Goal: Information Seeking & Learning: Learn about a topic

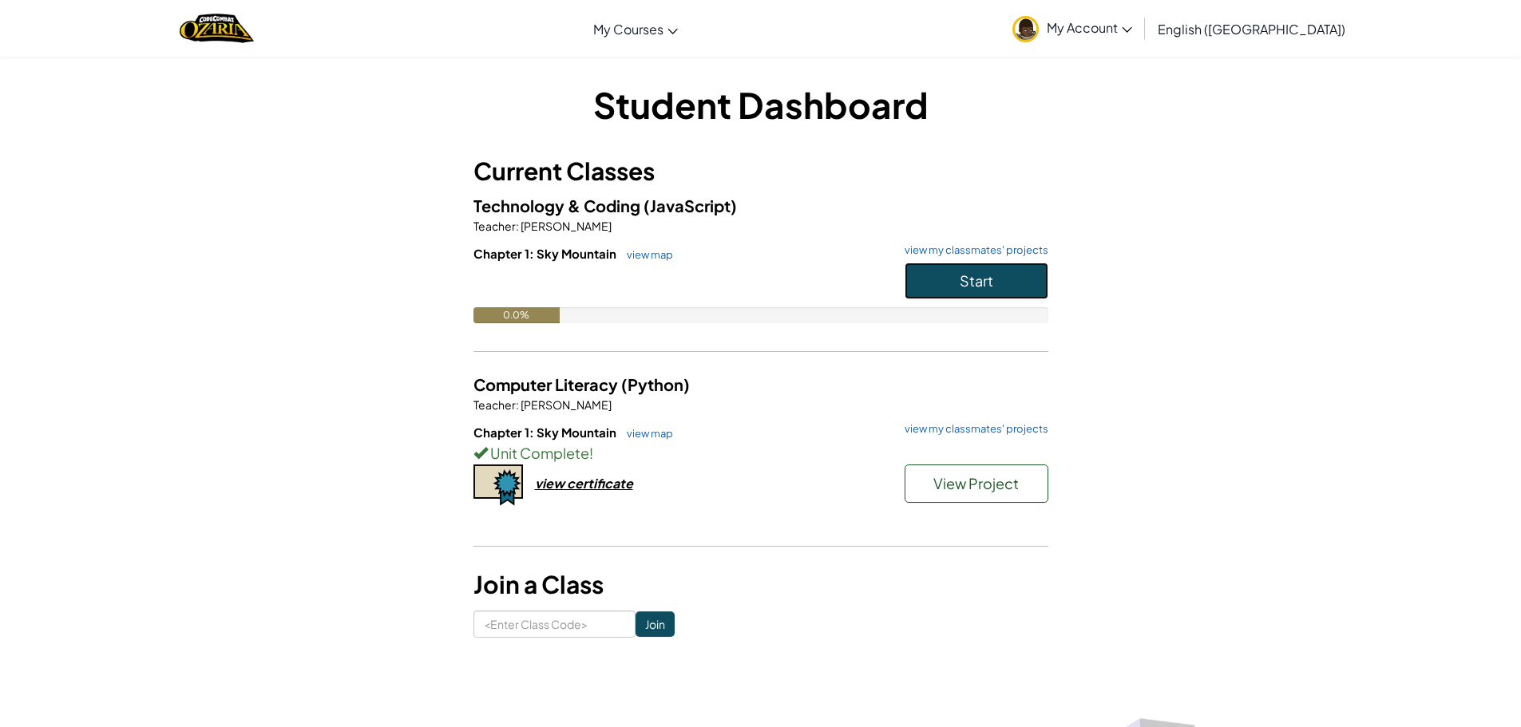
click at [955, 273] on button "Start" at bounding box center [976, 281] width 144 height 37
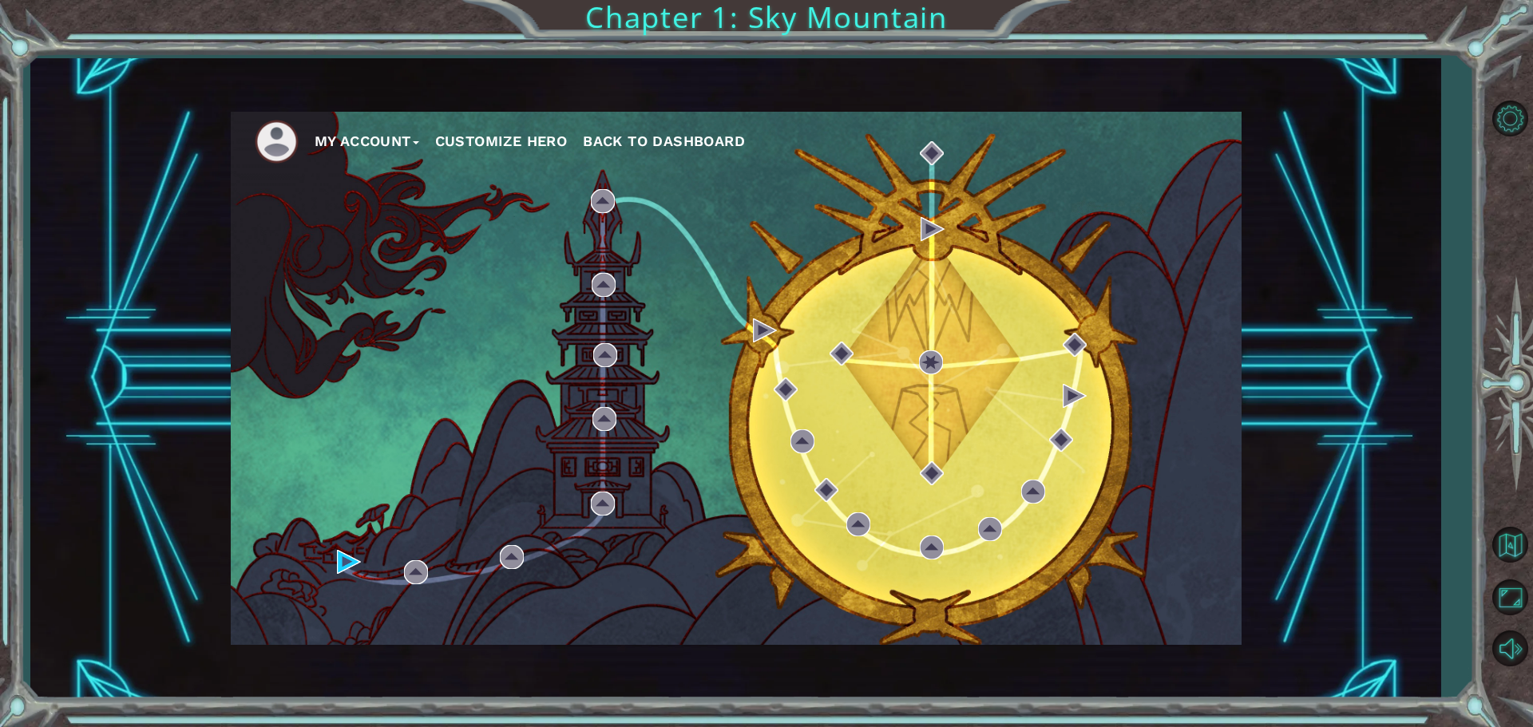
click at [513, 139] on button "Customize Hero" at bounding box center [501, 141] width 133 height 24
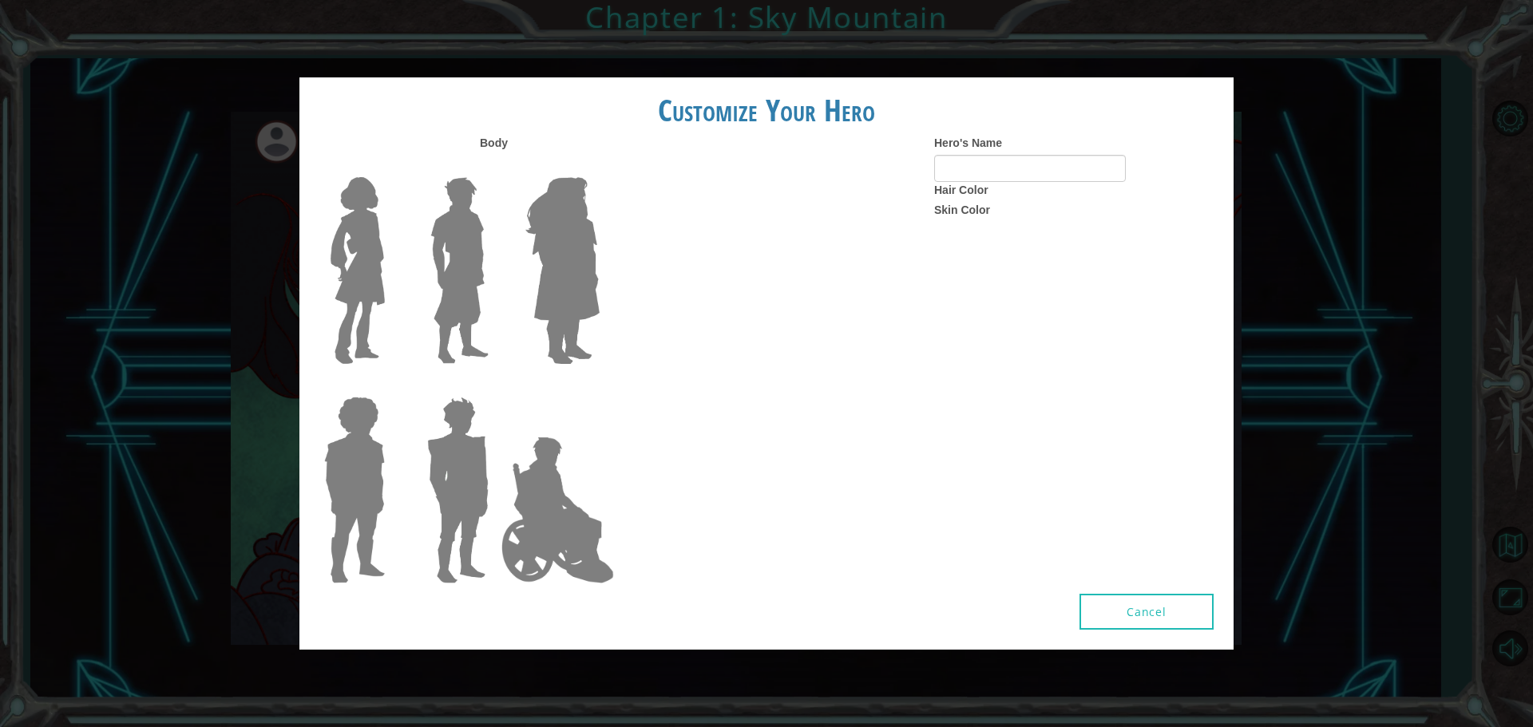
type input "Skopós"
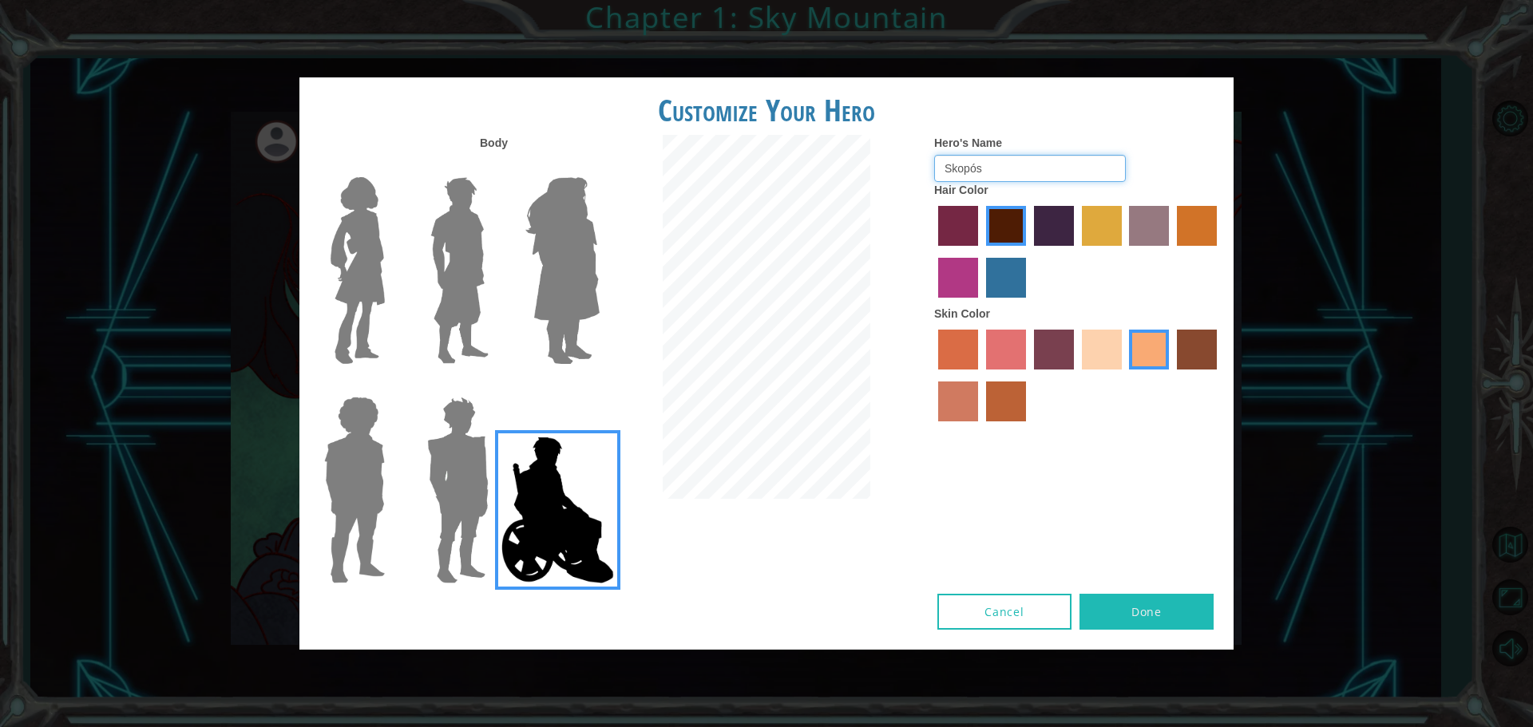
click at [997, 176] on input "Skopós" at bounding box center [1030, 168] width 192 height 27
click at [1026, 239] on div at bounding box center [1077, 254] width 287 height 104
click at [552, 196] on img at bounding box center [562, 271] width 87 height 200
click at [599, 167] on input "Hero Amethyst" at bounding box center [599, 167] width 0 height 0
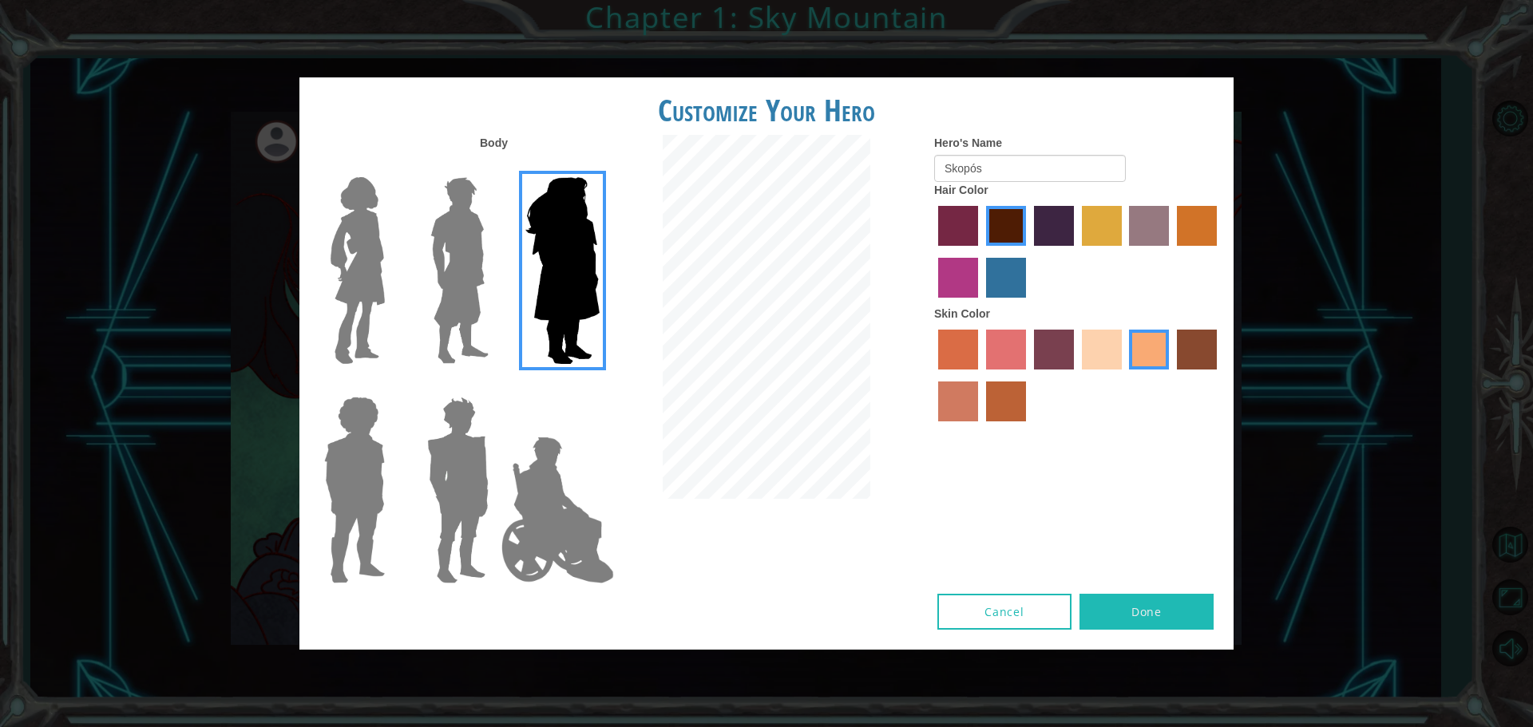
click at [481, 251] on img at bounding box center [459, 271] width 71 height 200
click at [495, 167] on input "Hero Lars" at bounding box center [495, 167] width 0 height 0
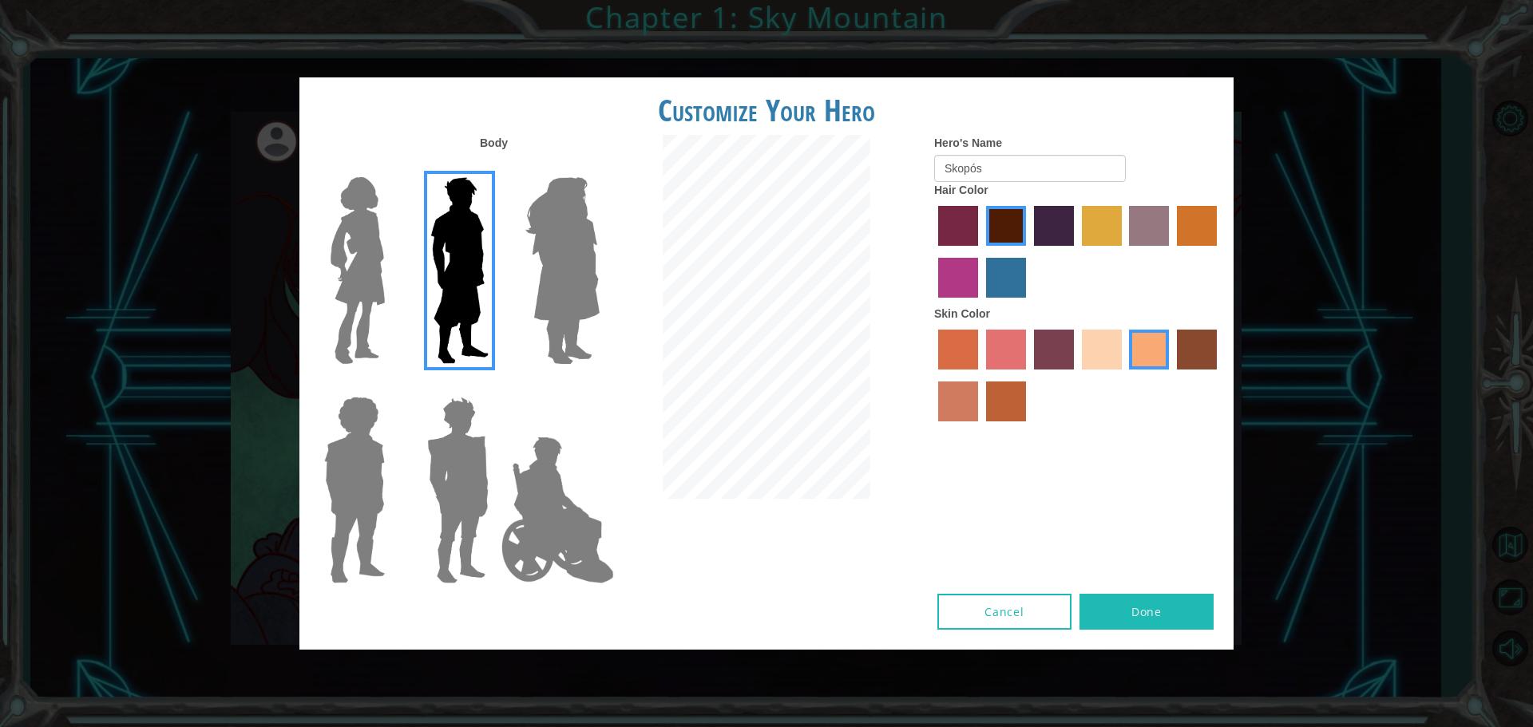
click at [356, 267] on img at bounding box center [357, 271] width 67 height 200
click at [391, 167] on input "Hero Connie" at bounding box center [391, 167] width 0 height 0
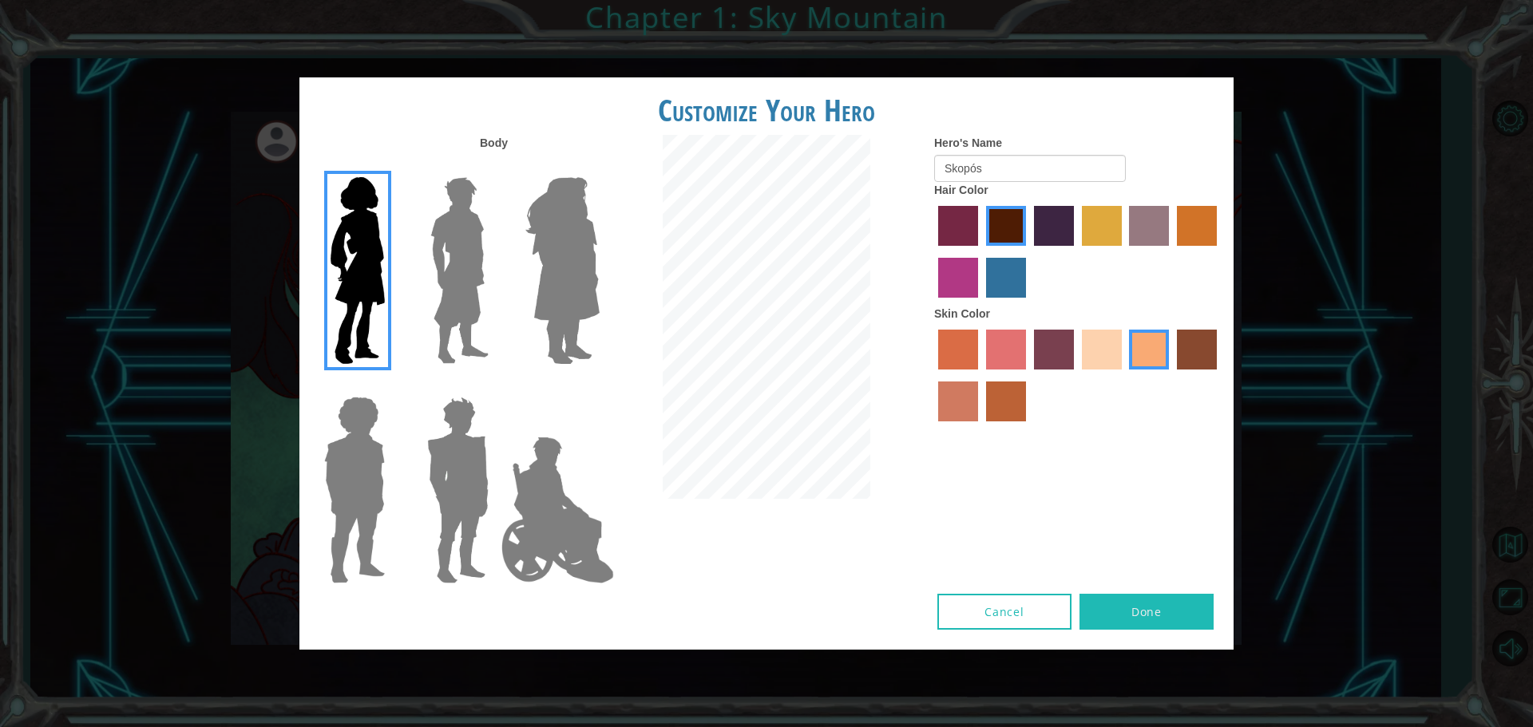
click at [531, 241] on img at bounding box center [562, 271] width 87 height 200
click at [599, 167] on input "Hero Amethyst" at bounding box center [599, 167] width 0 height 0
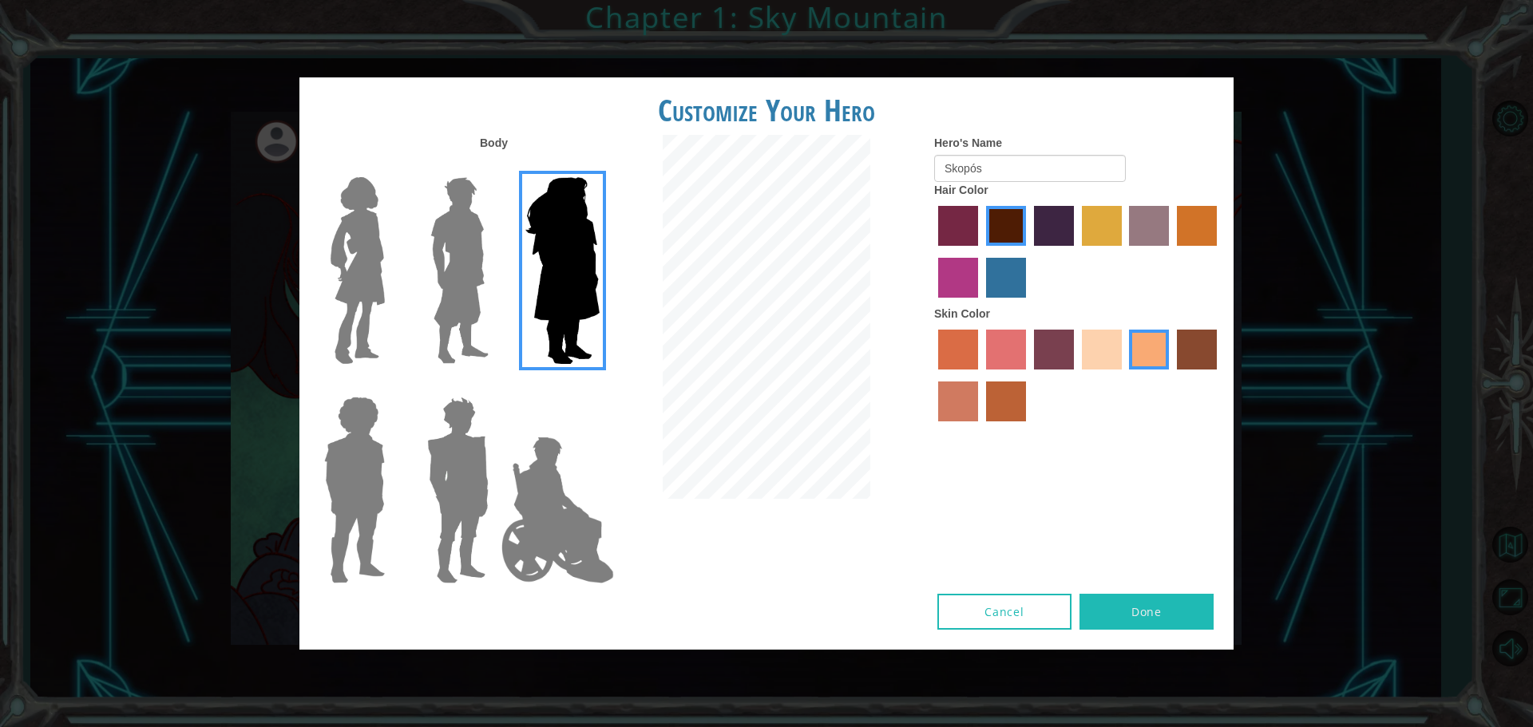
click at [590, 480] on img at bounding box center [557, 510] width 125 height 160
click at [599, 386] on input "Hero Jamie" at bounding box center [599, 386] width 0 height 0
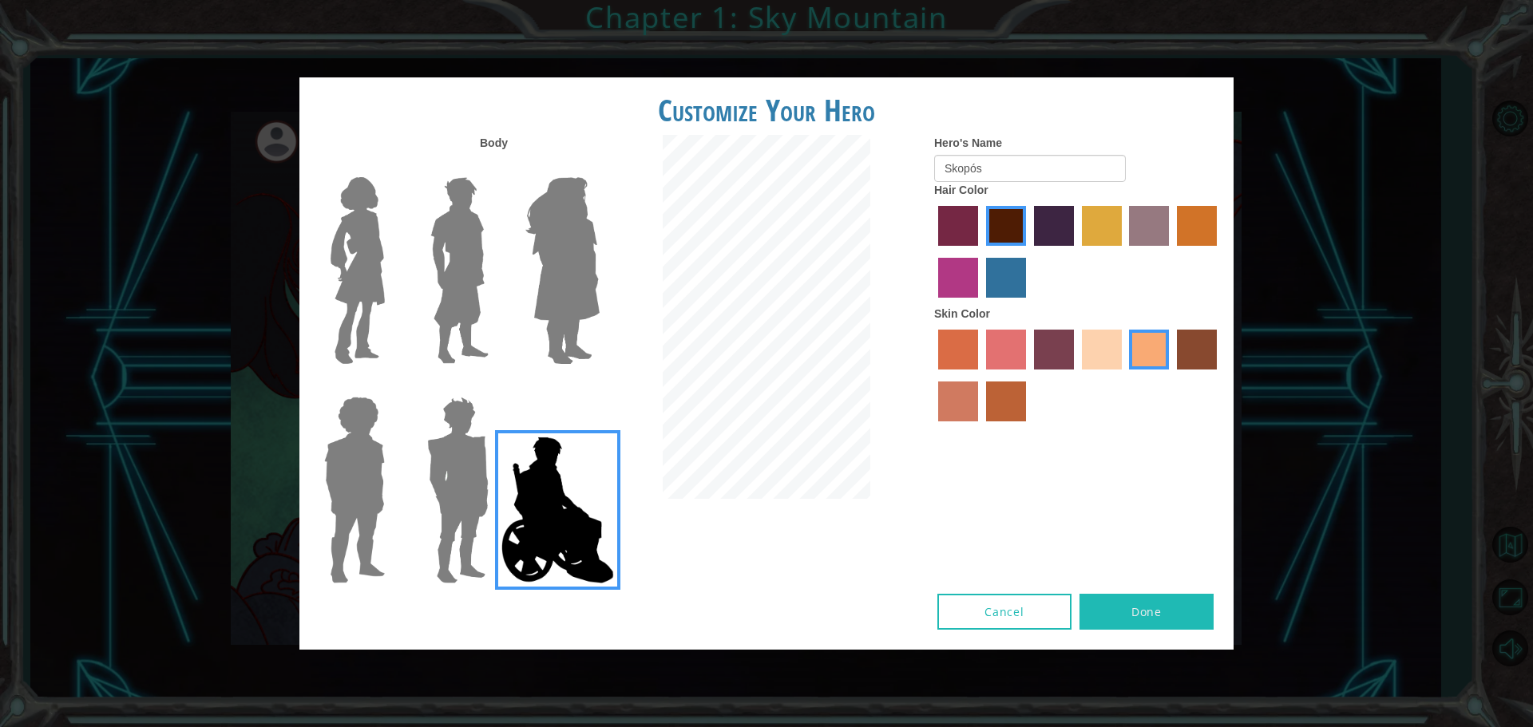
click at [432, 474] on img at bounding box center [458, 490] width 74 height 200
click at [495, 386] on input "Hero Garnet" at bounding box center [495, 386] width 0 height 0
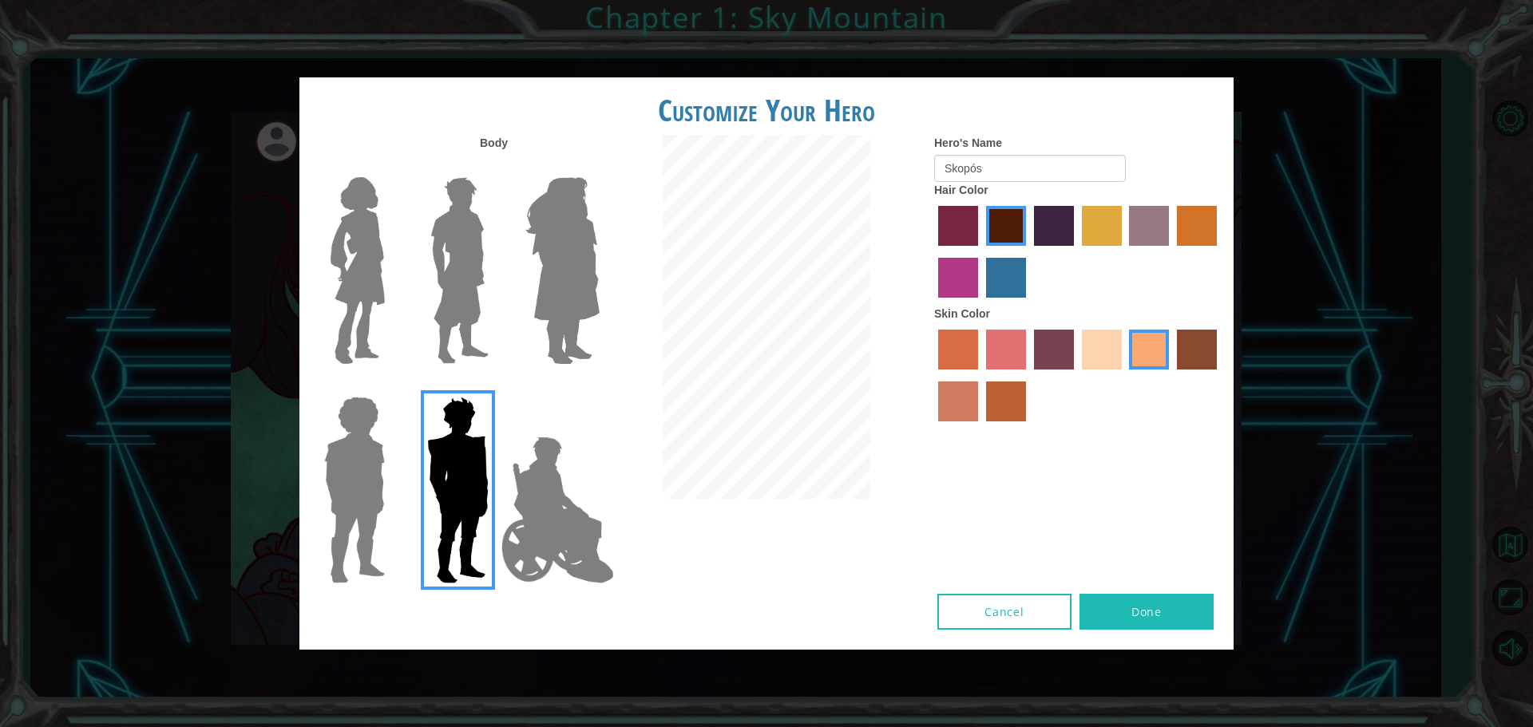
click at [375, 482] on img at bounding box center [354, 490] width 73 height 200
click at [391, 386] on input "Hero Steven" at bounding box center [391, 386] width 0 height 0
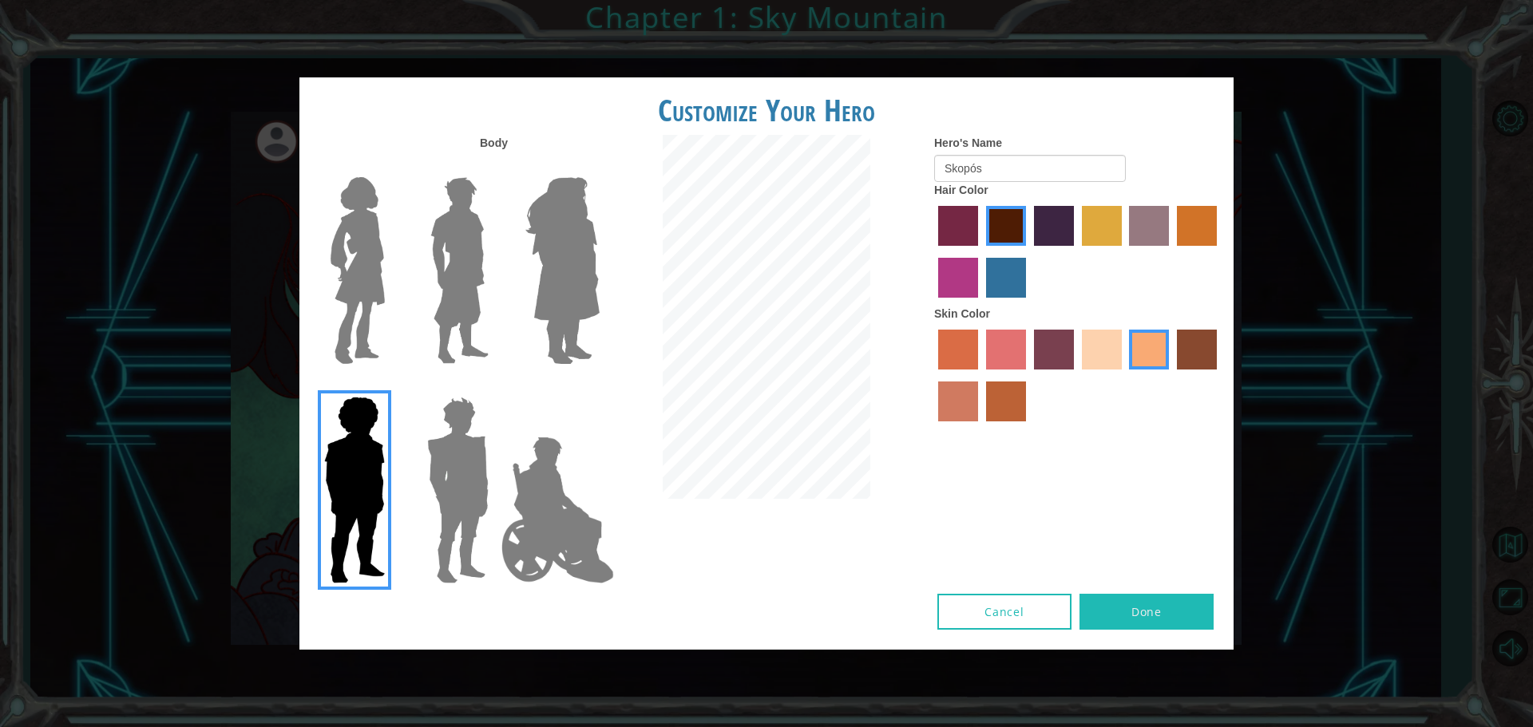
click at [477, 485] on img at bounding box center [458, 490] width 74 height 200
click at [495, 386] on input "Hero Garnet" at bounding box center [495, 386] width 0 height 0
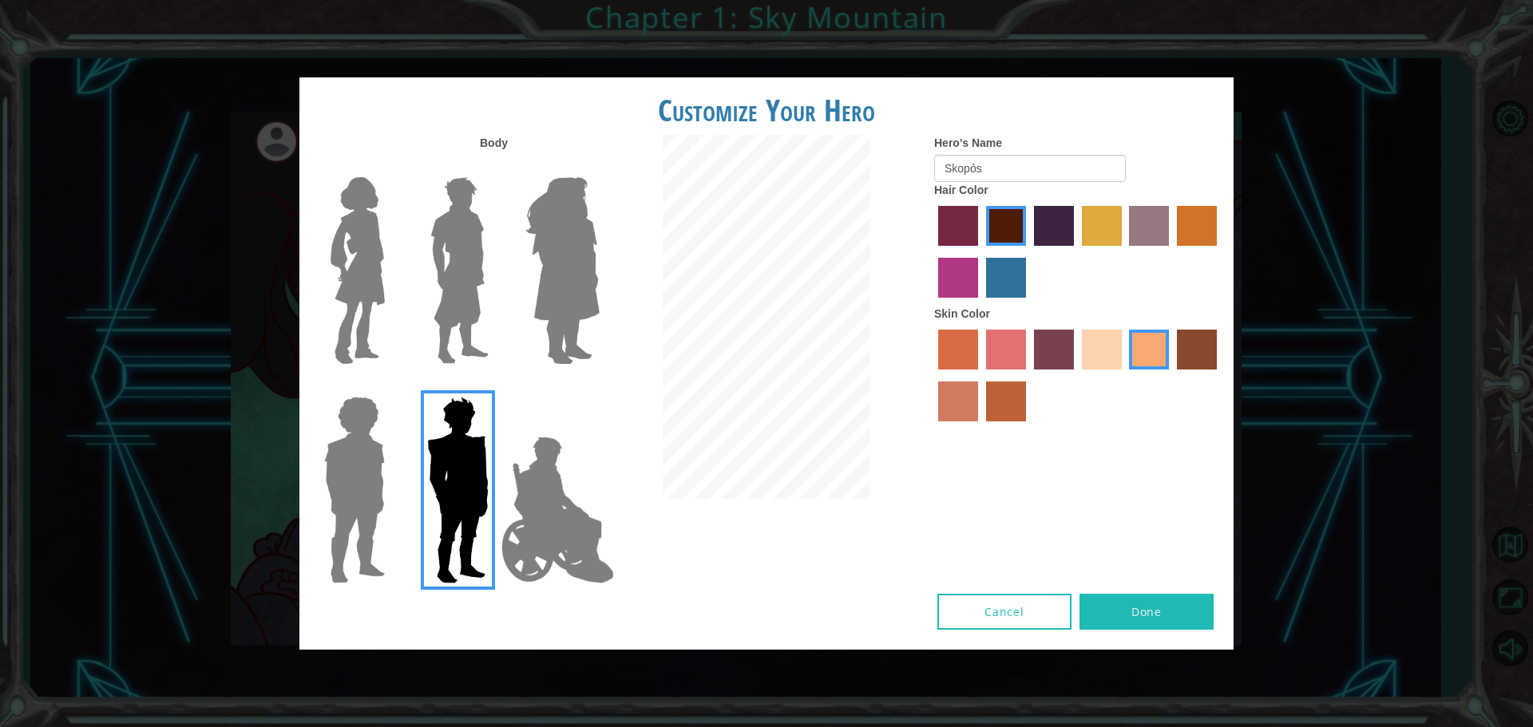
click at [466, 283] on img at bounding box center [459, 271] width 71 height 200
click at [495, 167] on input "Hero Lars" at bounding box center [495, 167] width 0 height 0
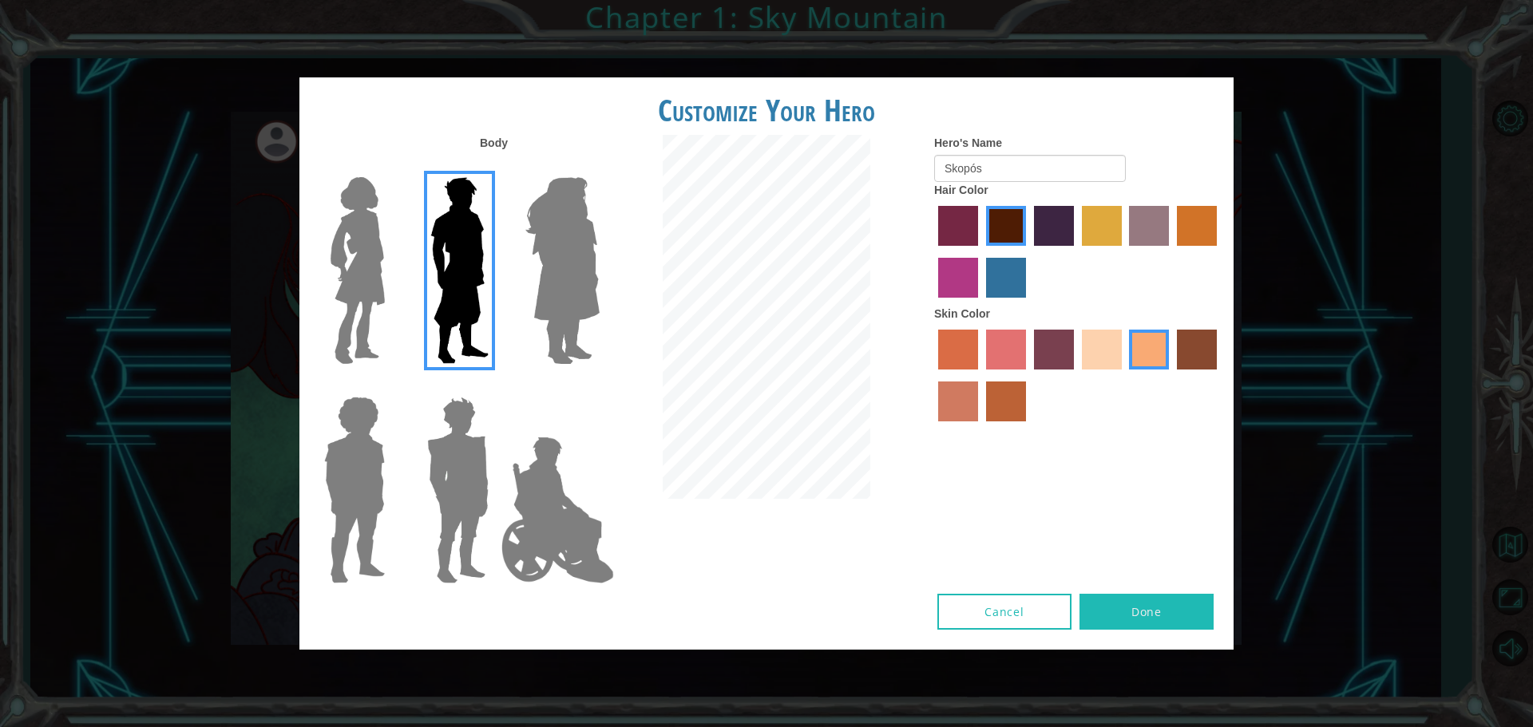
click at [357, 271] on img at bounding box center [357, 271] width 67 height 200
click at [391, 167] on input "Hero Connie" at bounding box center [391, 167] width 0 height 0
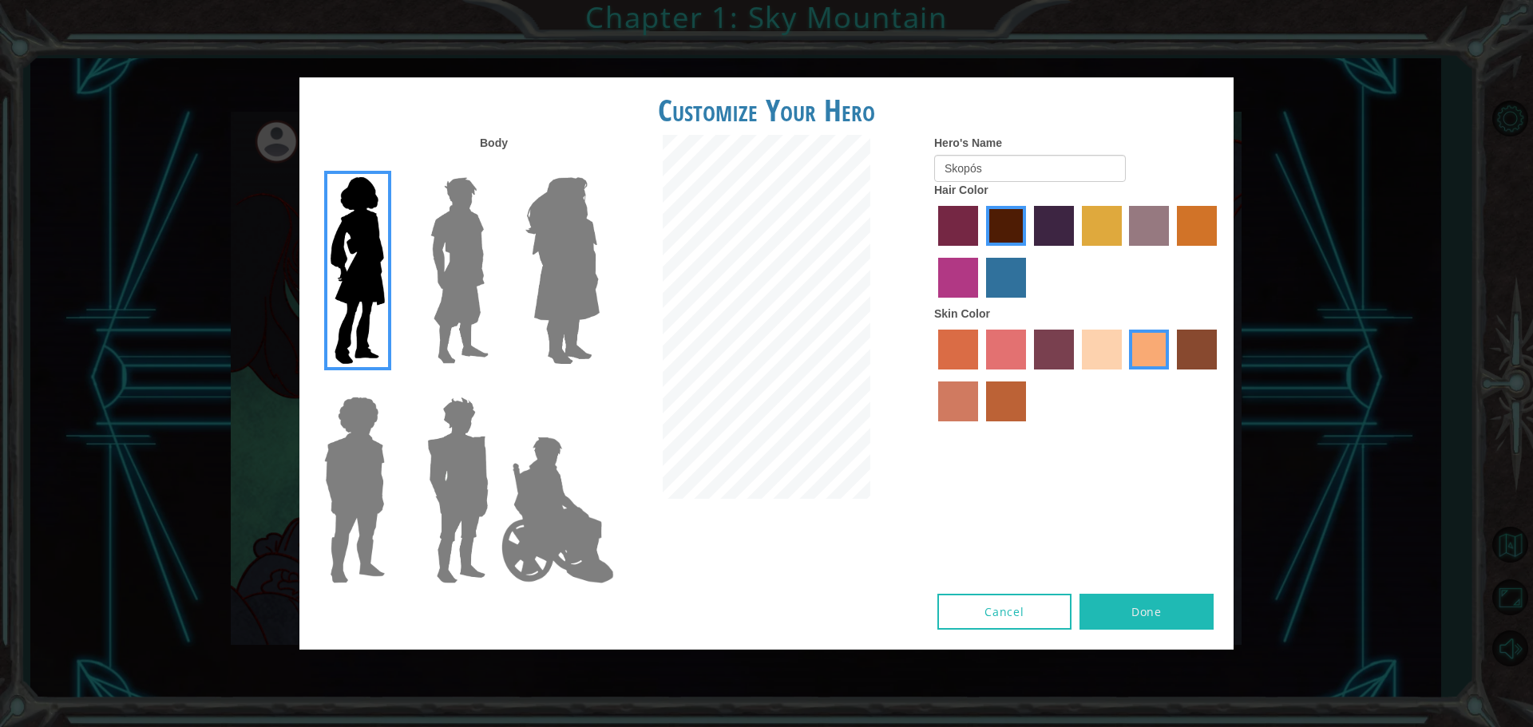
drag, startPoint x: 572, startPoint y: 263, endPoint x: 521, endPoint y: 257, distance: 51.5
click at [572, 263] on img at bounding box center [562, 271] width 87 height 200
click at [599, 167] on input "Hero Amethyst" at bounding box center [599, 167] width 0 height 0
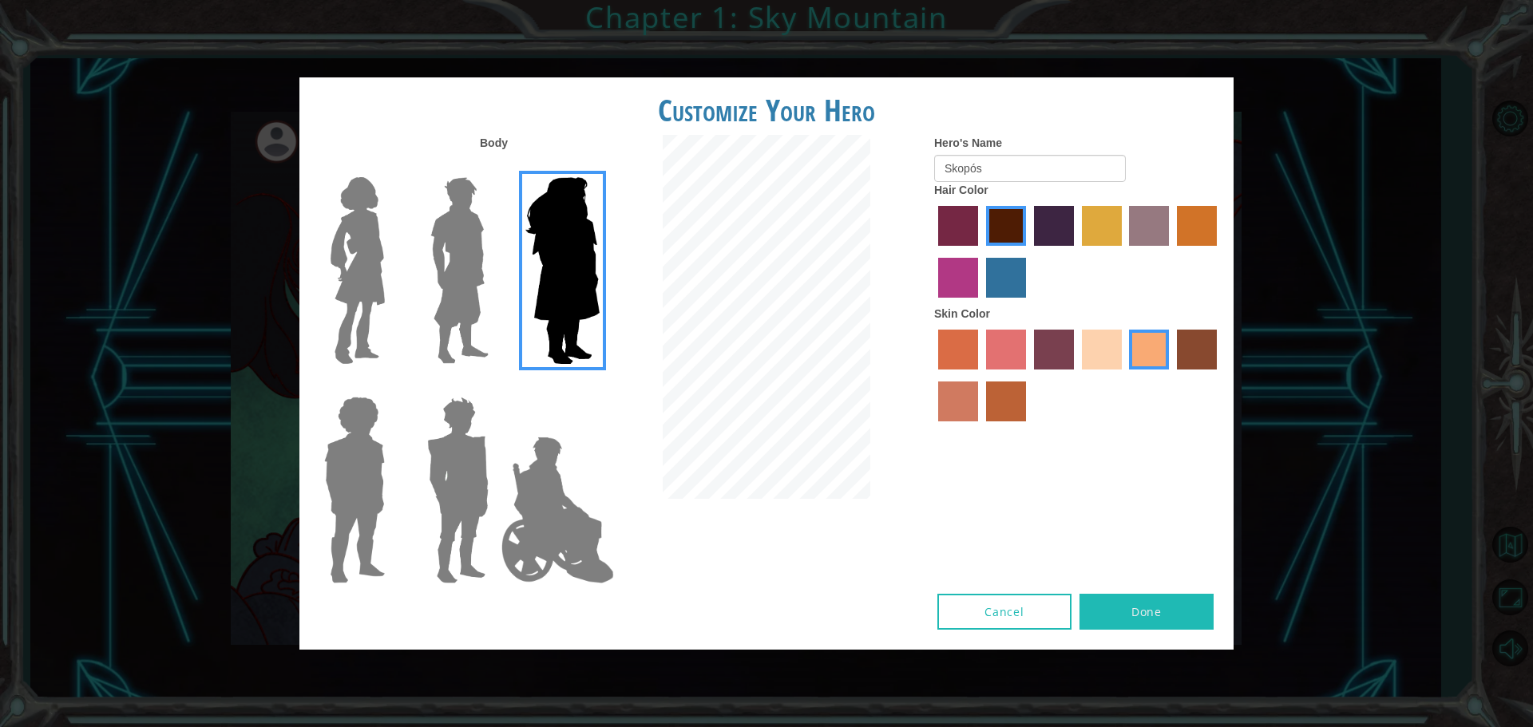
click at [444, 260] on img at bounding box center [459, 271] width 71 height 200
click at [495, 167] on input "Hero Lars" at bounding box center [495, 167] width 0 height 0
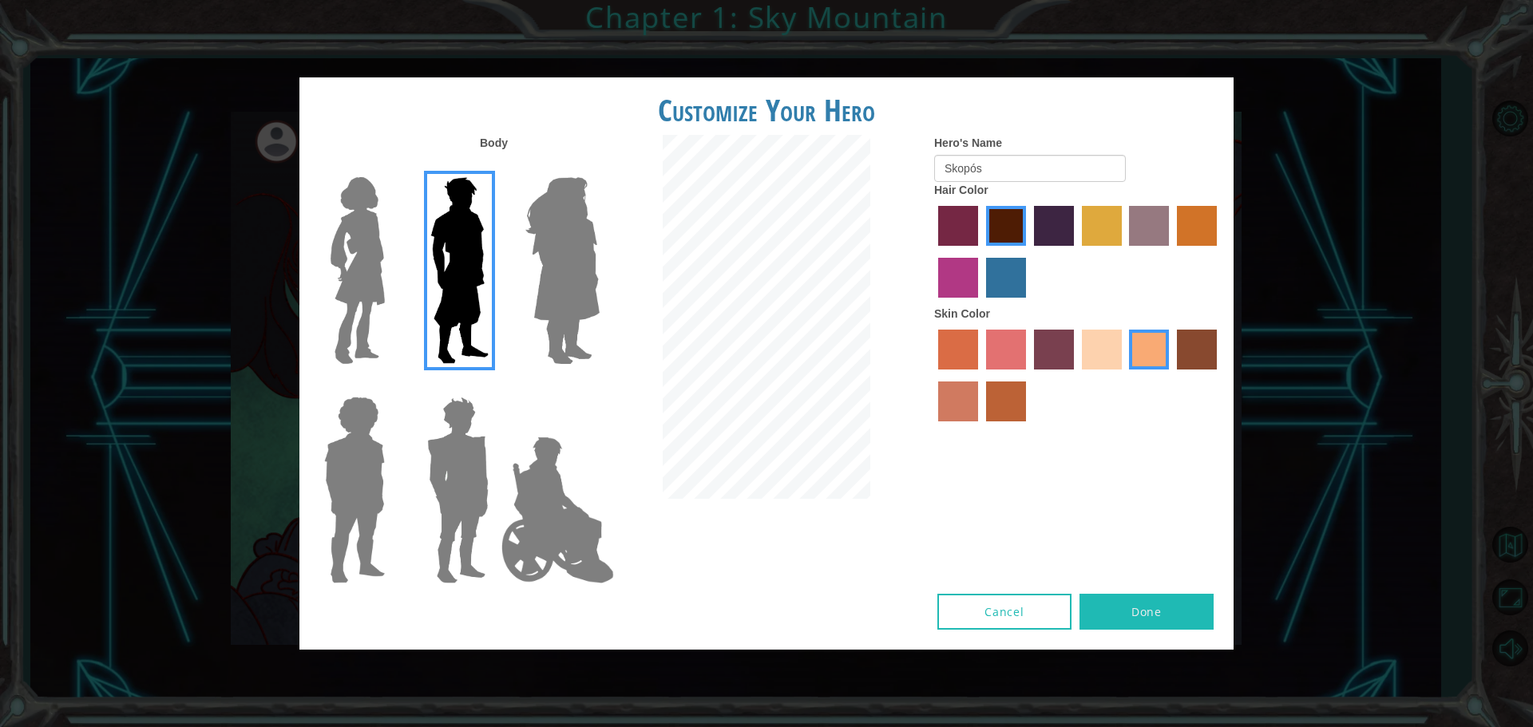
click at [999, 283] on label "lachmara hair color" at bounding box center [1006, 278] width 40 height 40
click at [980, 303] on input "lachmara hair color" at bounding box center [980, 303] width 0 height 0
click at [1204, 349] on label "karma skin color" at bounding box center [1197, 350] width 40 height 40
click at [1171, 375] on input "karma skin color" at bounding box center [1171, 375] width 0 height 0
click at [1155, 346] on label "tacao skin color" at bounding box center [1149, 350] width 40 height 40
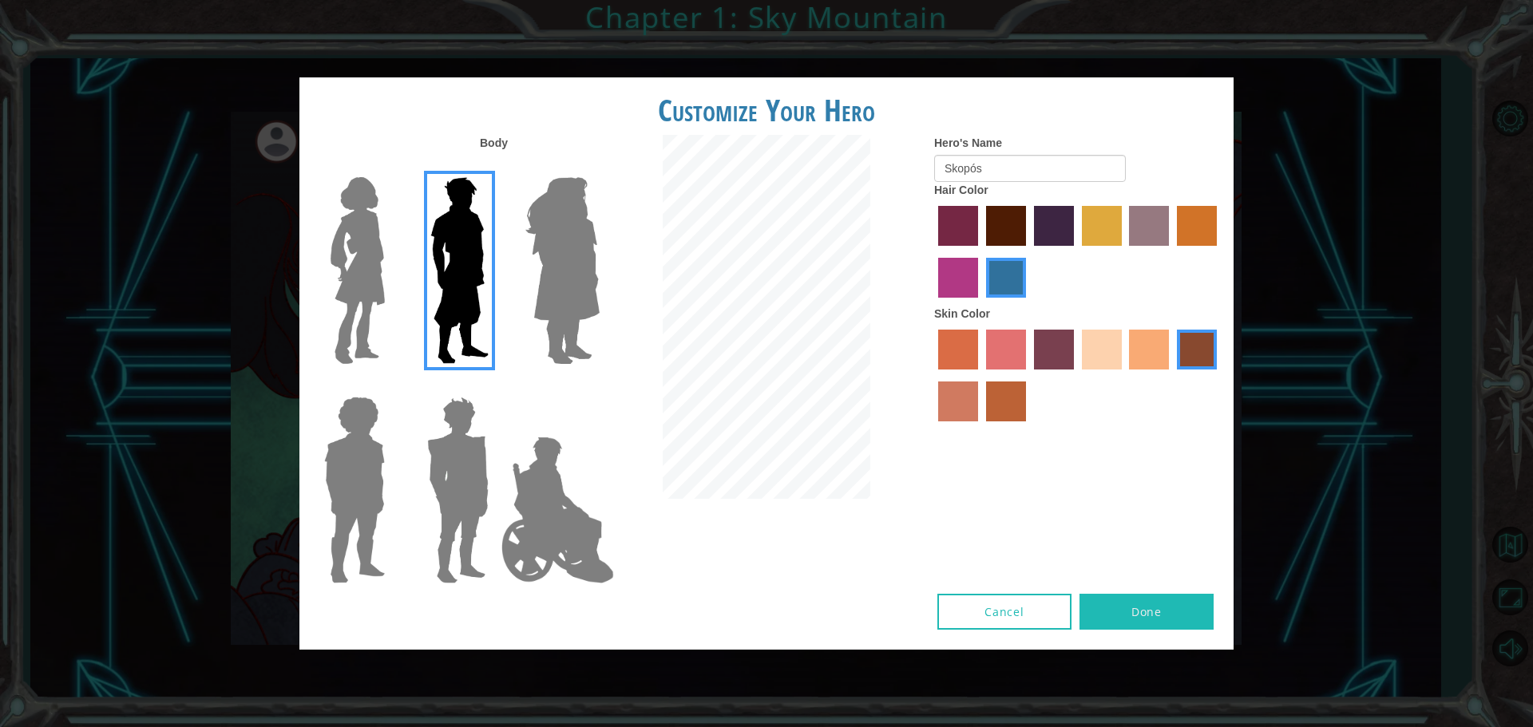
click at [1124, 375] on input "tacao skin color" at bounding box center [1124, 375] width 0 height 0
click at [1099, 350] on label "sandy beach skin color" at bounding box center [1102, 350] width 40 height 40
click at [1076, 375] on input "sandy beach skin color" at bounding box center [1076, 375] width 0 height 0
click at [953, 267] on label "medium red violet hair color" at bounding box center [958, 278] width 40 height 40
click at [1219, 251] on input "medium red violet hair color" at bounding box center [1219, 251] width 0 height 0
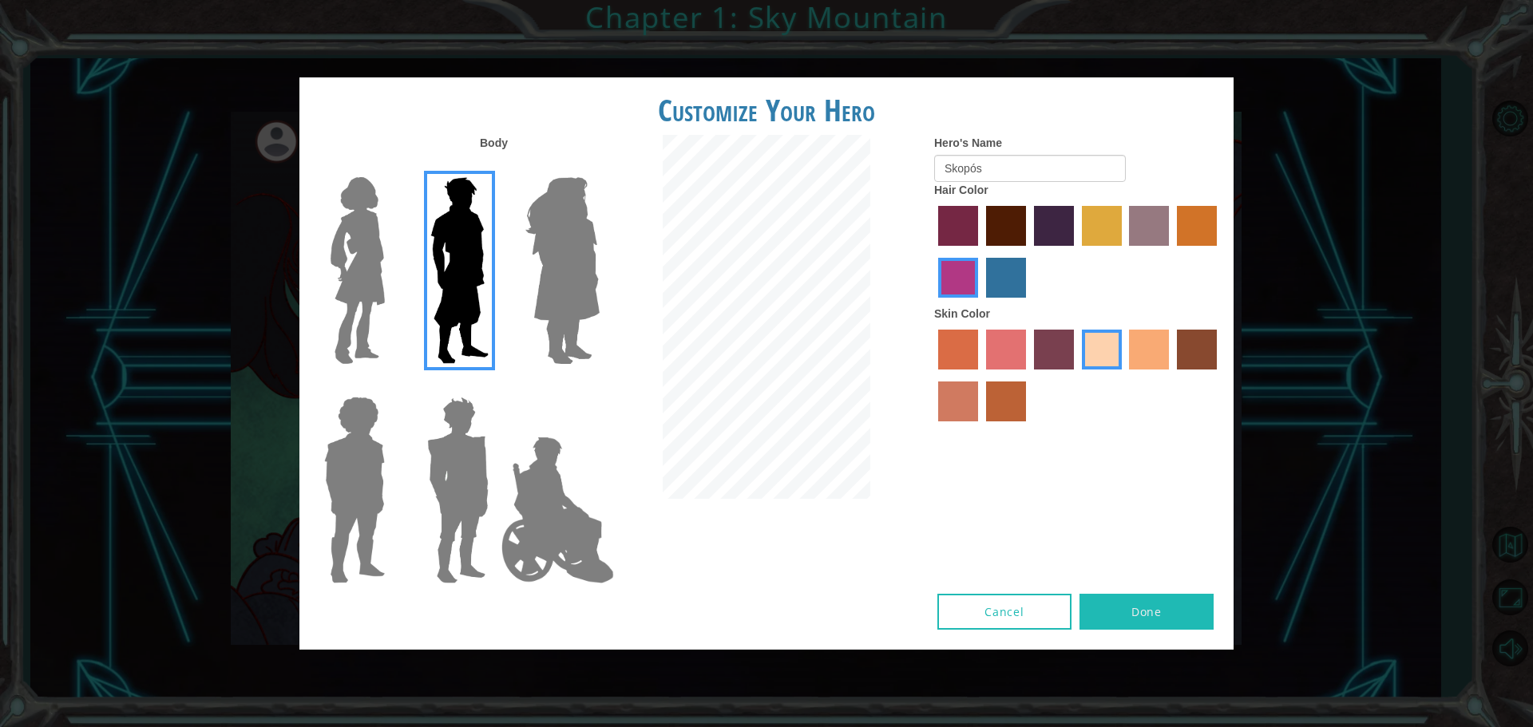
click at [1013, 236] on label "maroon hair color" at bounding box center [1006, 226] width 40 height 40
click at [980, 251] on input "maroon hair color" at bounding box center [980, 251] width 0 height 0
click at [734, 190] on div "Body Hero's Name Skopós Hair Color Skin Color" at bounding box center [766, 364] width 934 height 459
type input "Jaxon"
click at [1133, 609] on button "Done" at bounding box center [1146, 612] width 134 height 36
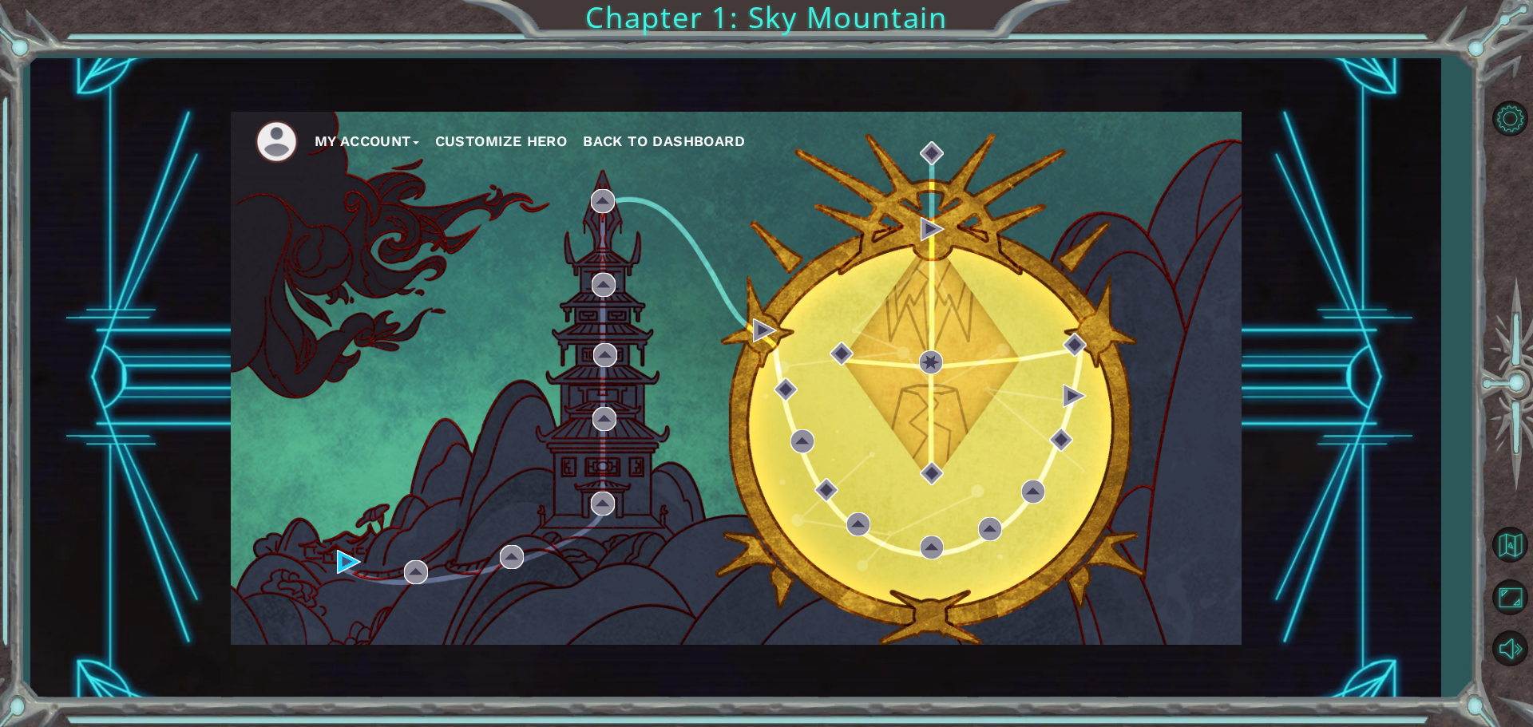
click at [334, 562] on div "My Account Customize Hero Back to Dashboard" at bounding box center [736, 378] width 1011 height 533
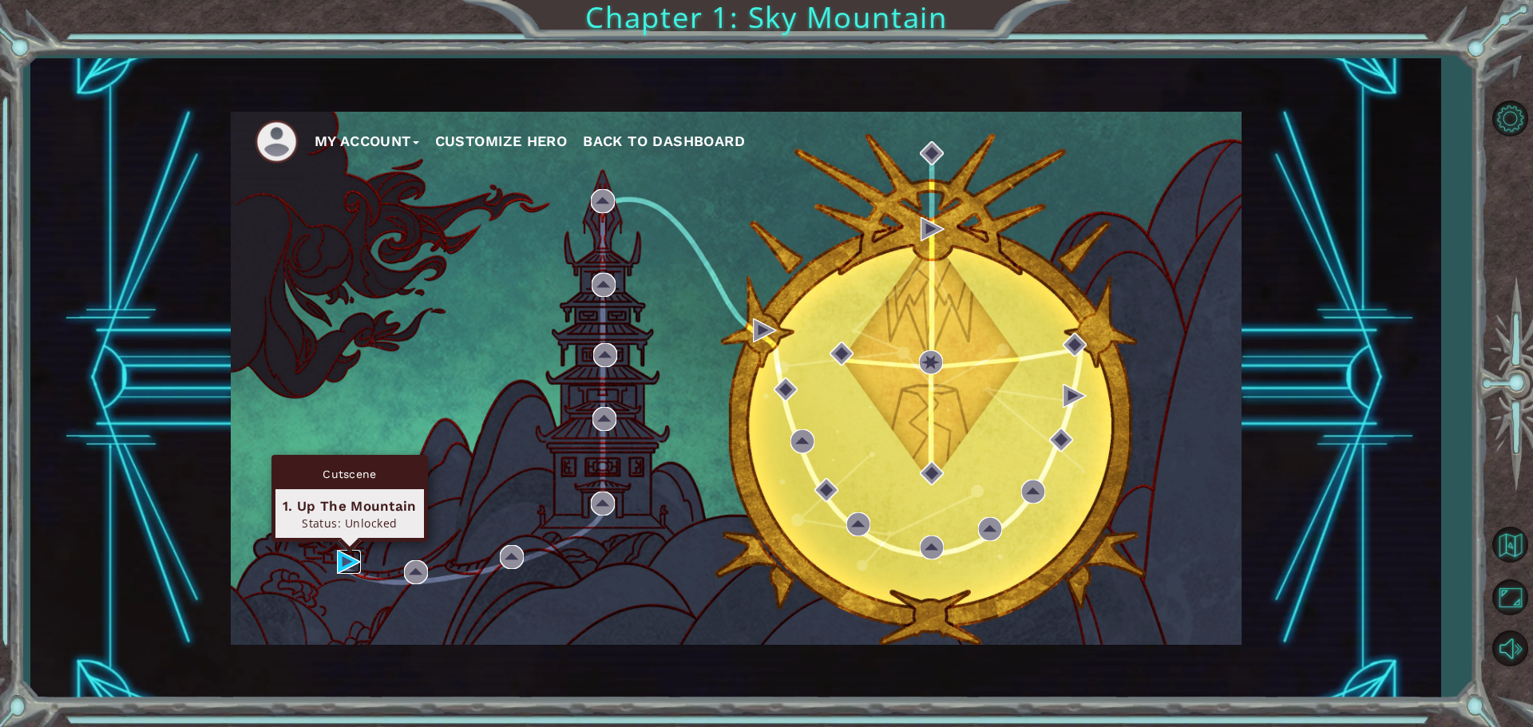
drag, startPoint x: 346, startPoint y: 557, endPoint x: 342, endPoint y: 569, distance: 12.9
click at [346, 560] on img at bounding box center [349, 562] width 24 height 24
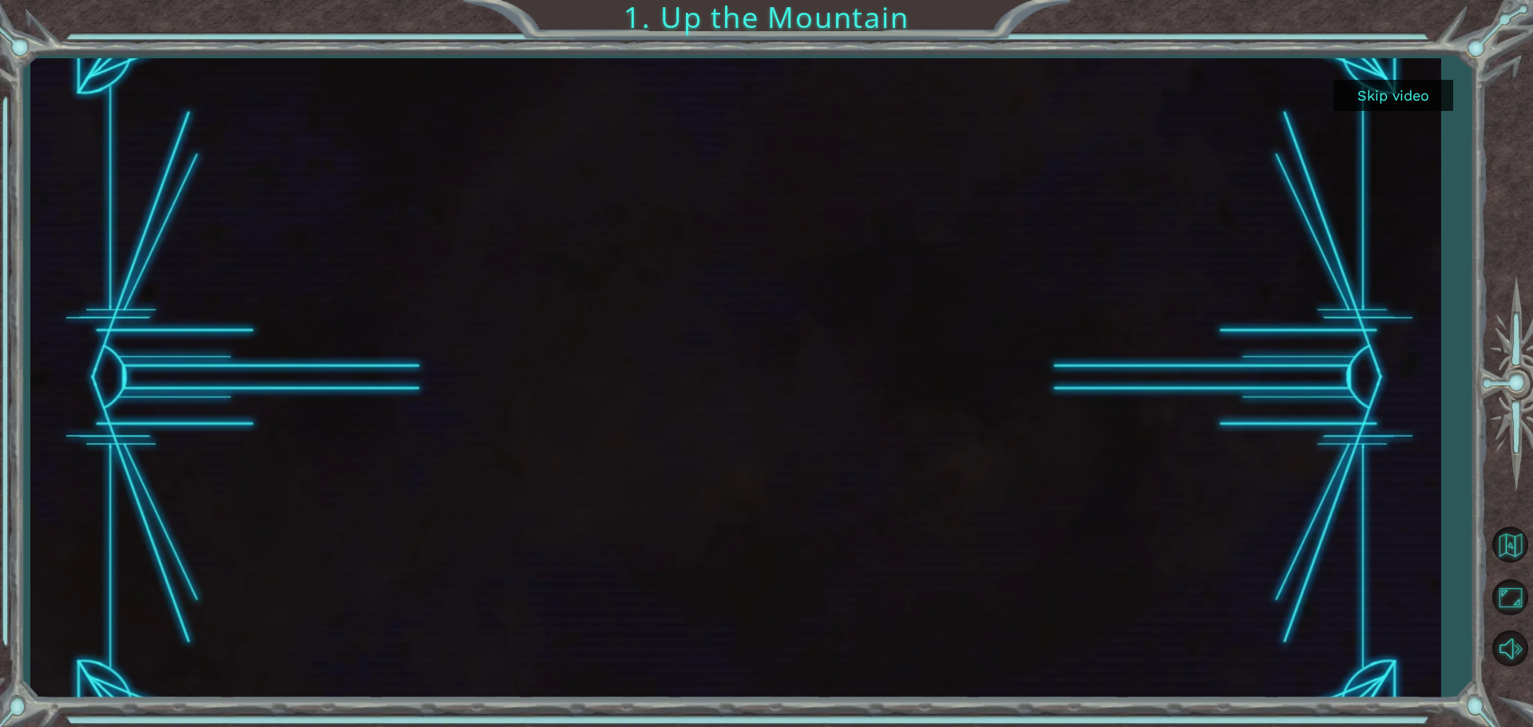
click at [1410, 84] on button "Skip video" at bounding box center [1393, 95] width 120 height 31
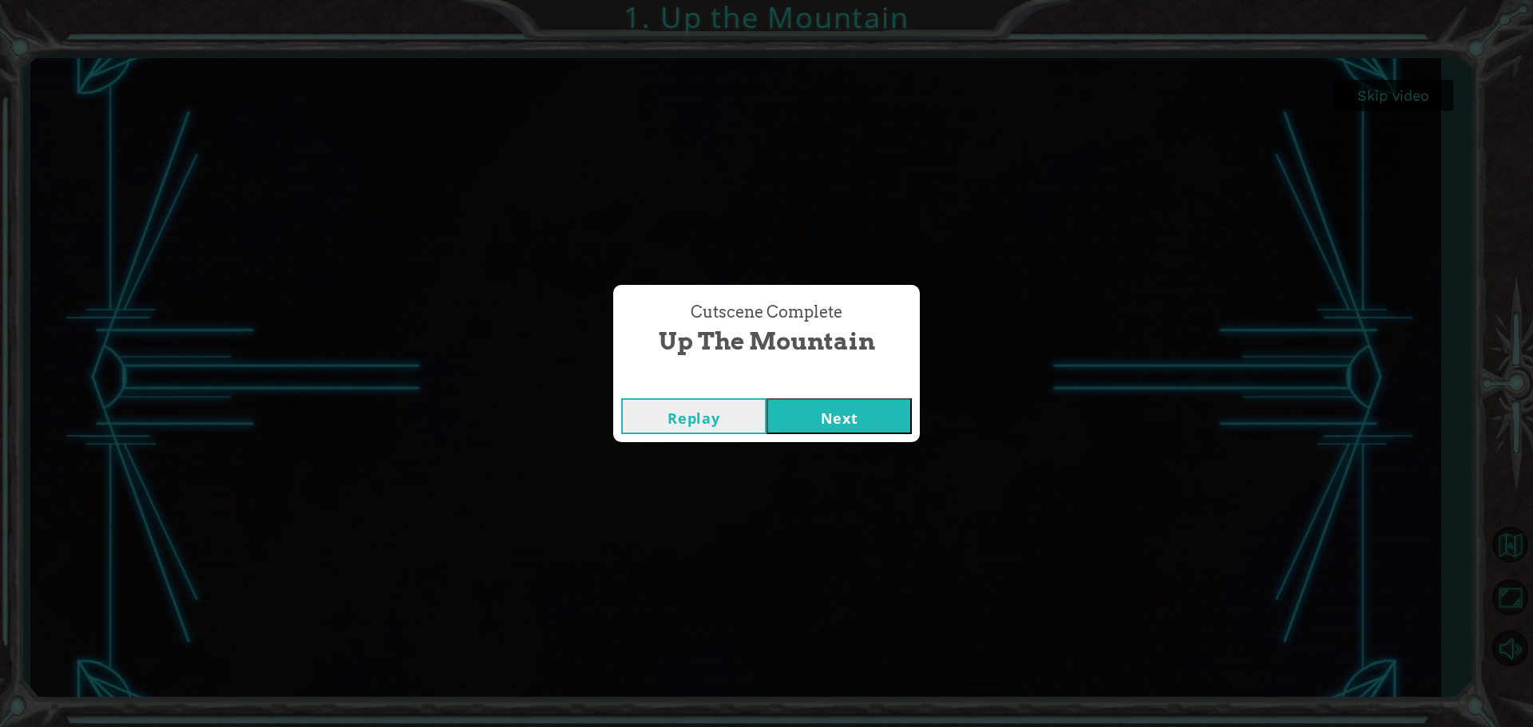
click at [824, 404] on button "Next" at bounding box center [838, 416] width 145 height 36
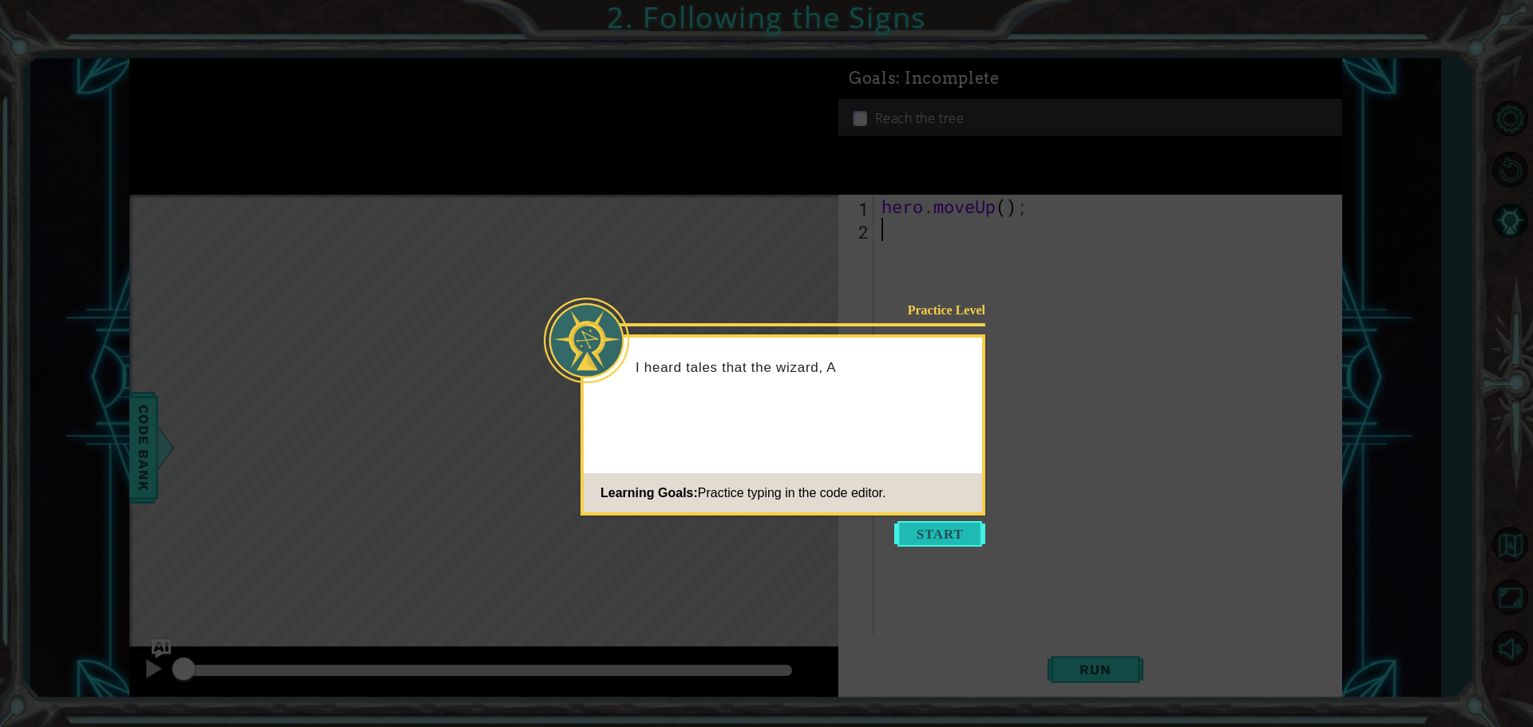
click at [924, 537] on button "Start" at bounding box center [939, 534] width 91 height 26
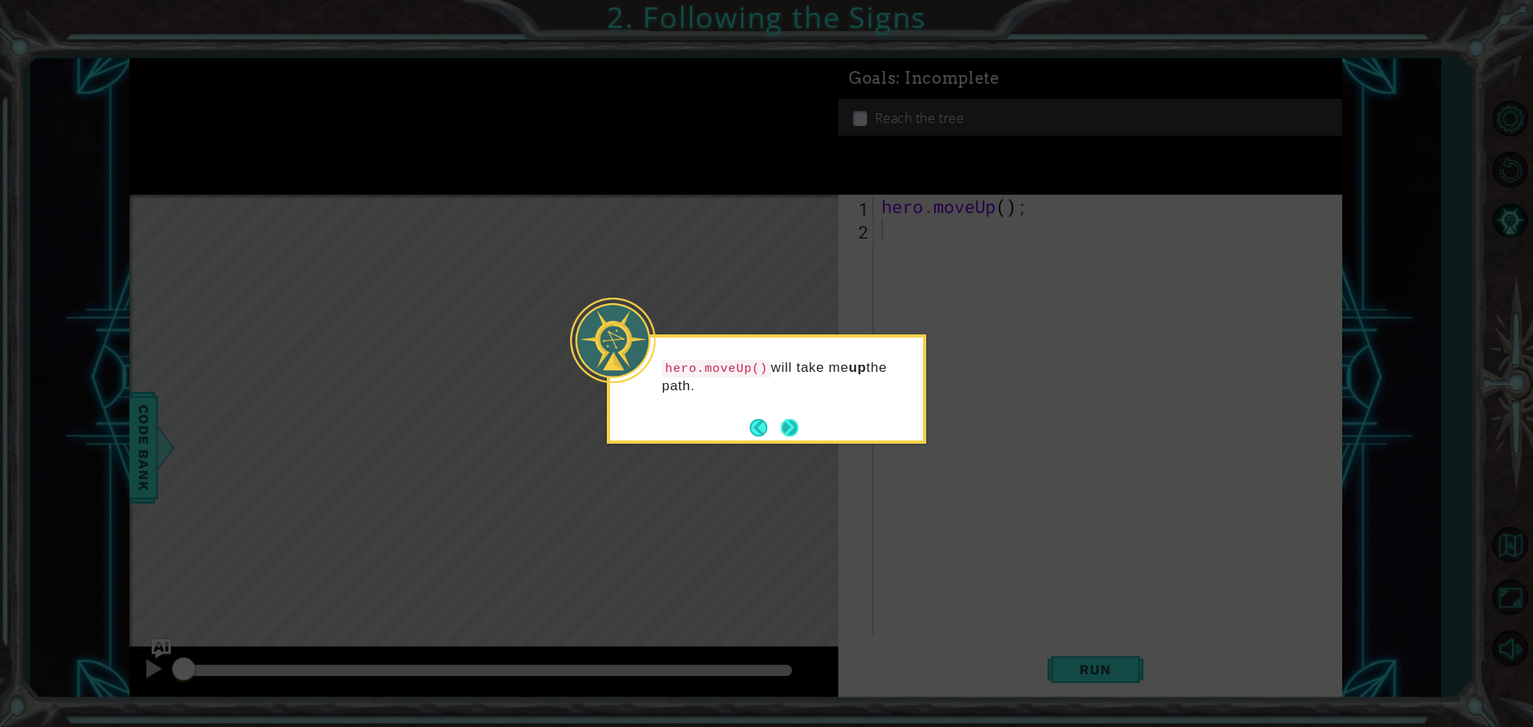
click at [786, 419] on button "Next" at bounding box center [790, 428] width 18 height 18
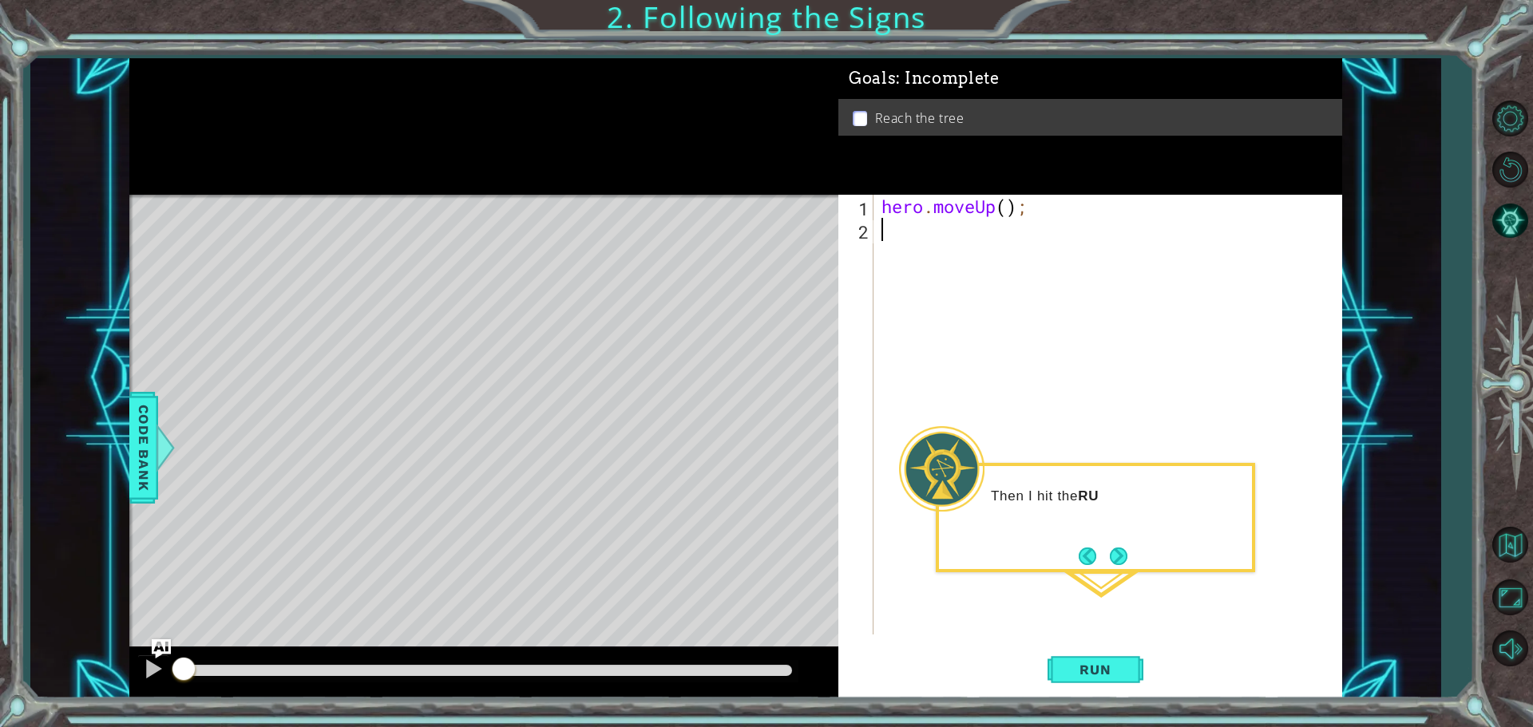
click at [922, 241] on div "hero . moveUp ( ) ;" at bounding box center [1111, 438] width 467 height 486
type textarea "h"
click at [926, 271] on div "hero . moveUp ( ) ; h" at bounding box center [1111, 438] width 467 height 486
click at [928, 222] on div "hero . moveUp ( ) ; h" at bounding box center [1111, 438] width 467 height 486
type textarea "h"
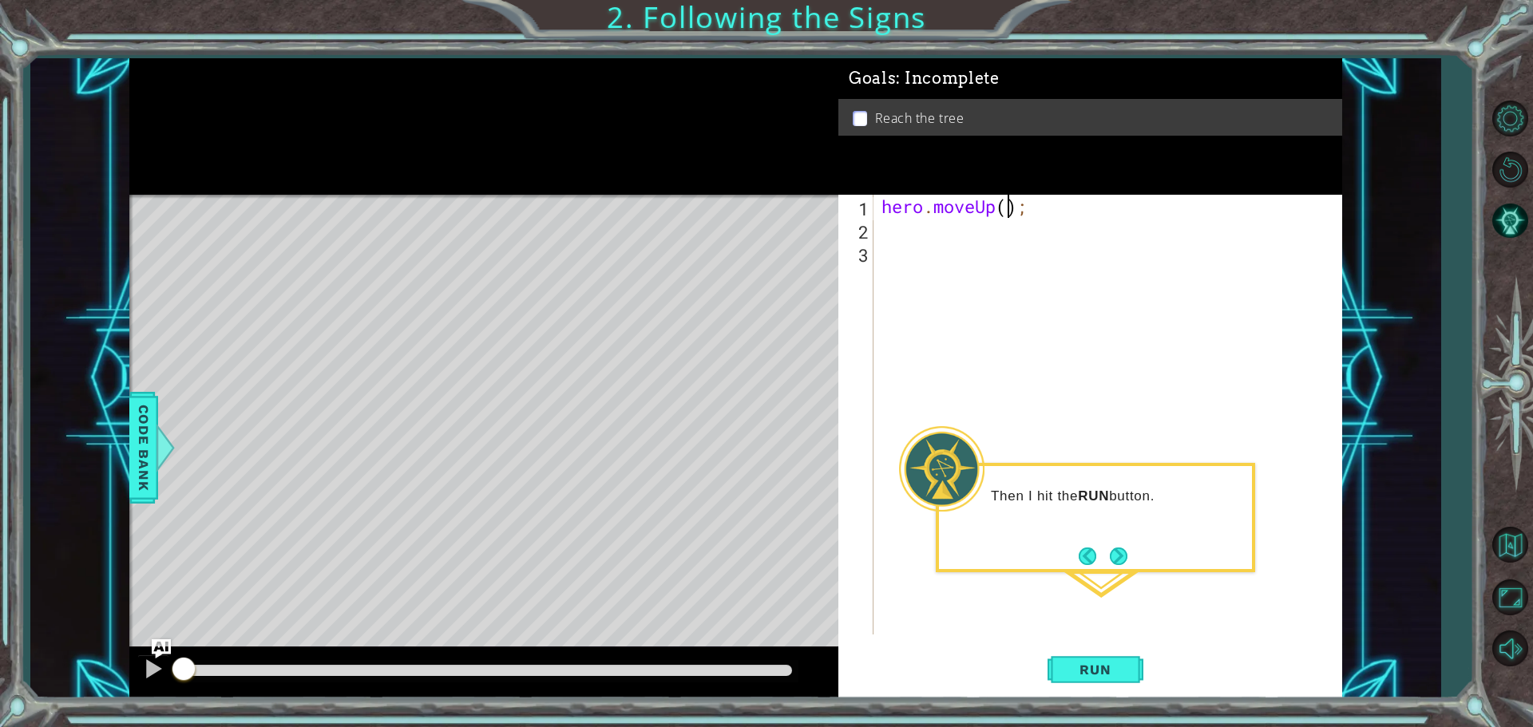
click at [1004, 208] on div "hero . moveUp ( ) ;" at bounding box center [1111, 438] width 467 height 486
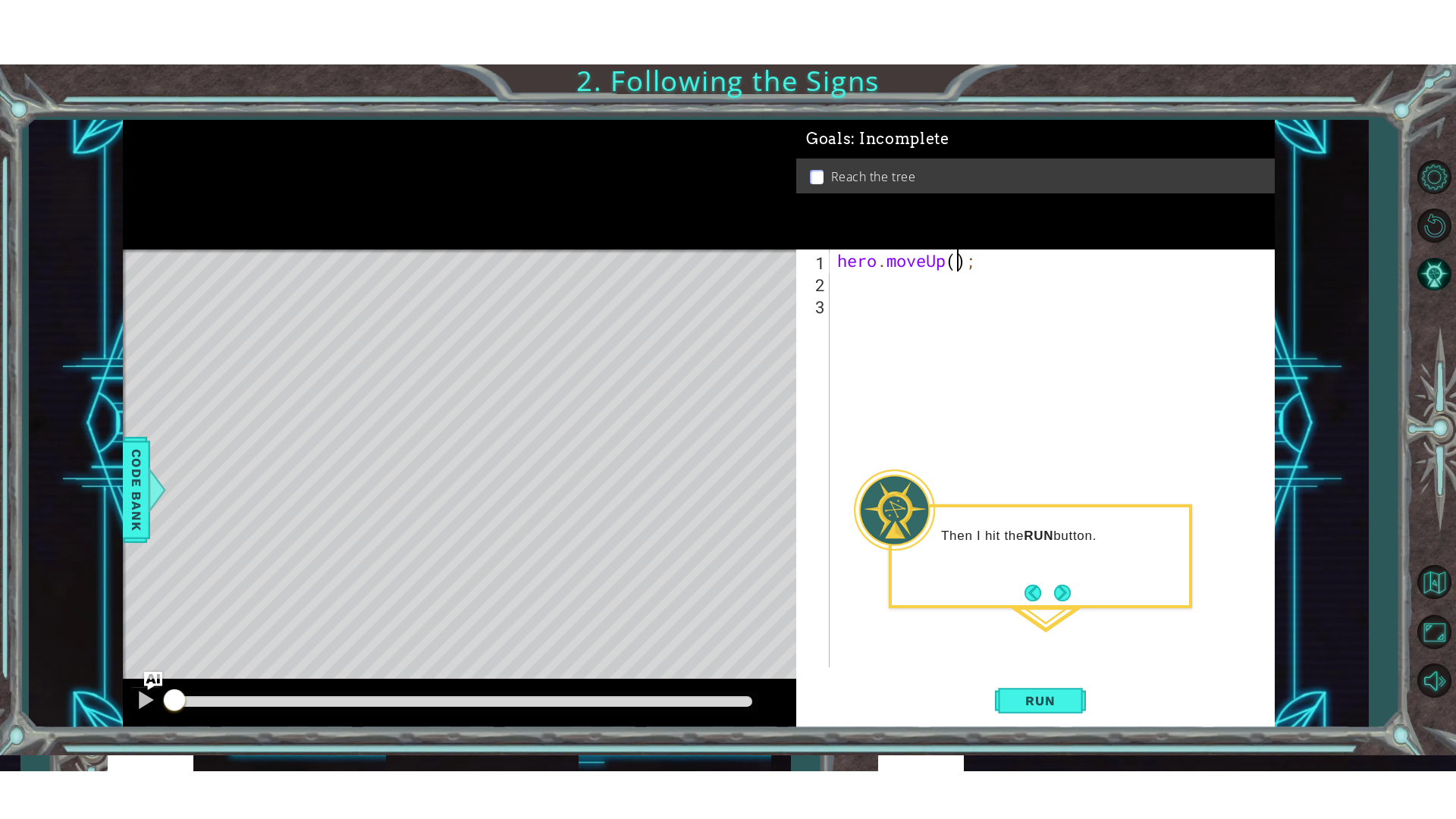
scroll to position [0, 6]
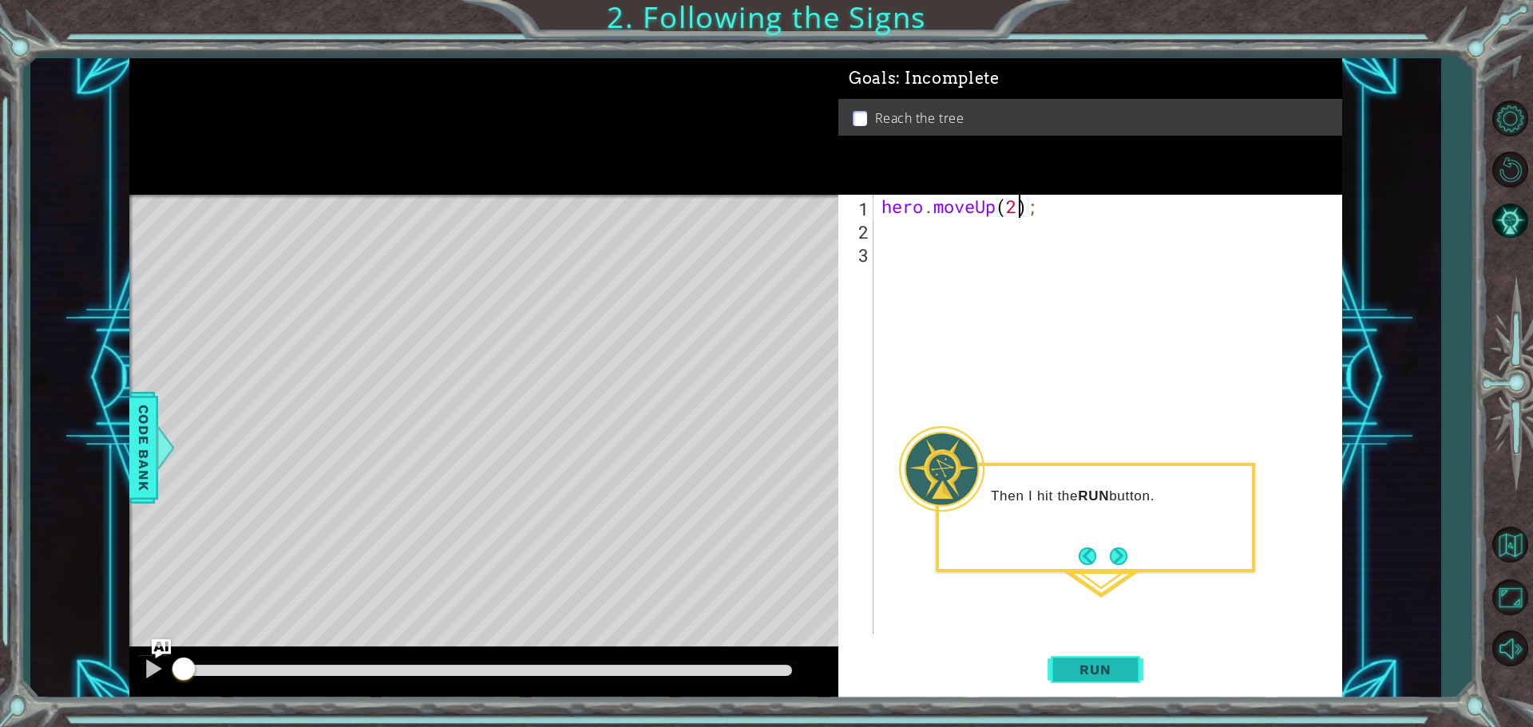
type textarea "hero.moveUp(2);"
click at [1127, 665] on button "Run" at bounding box center [1095, 669] width 96 height 50
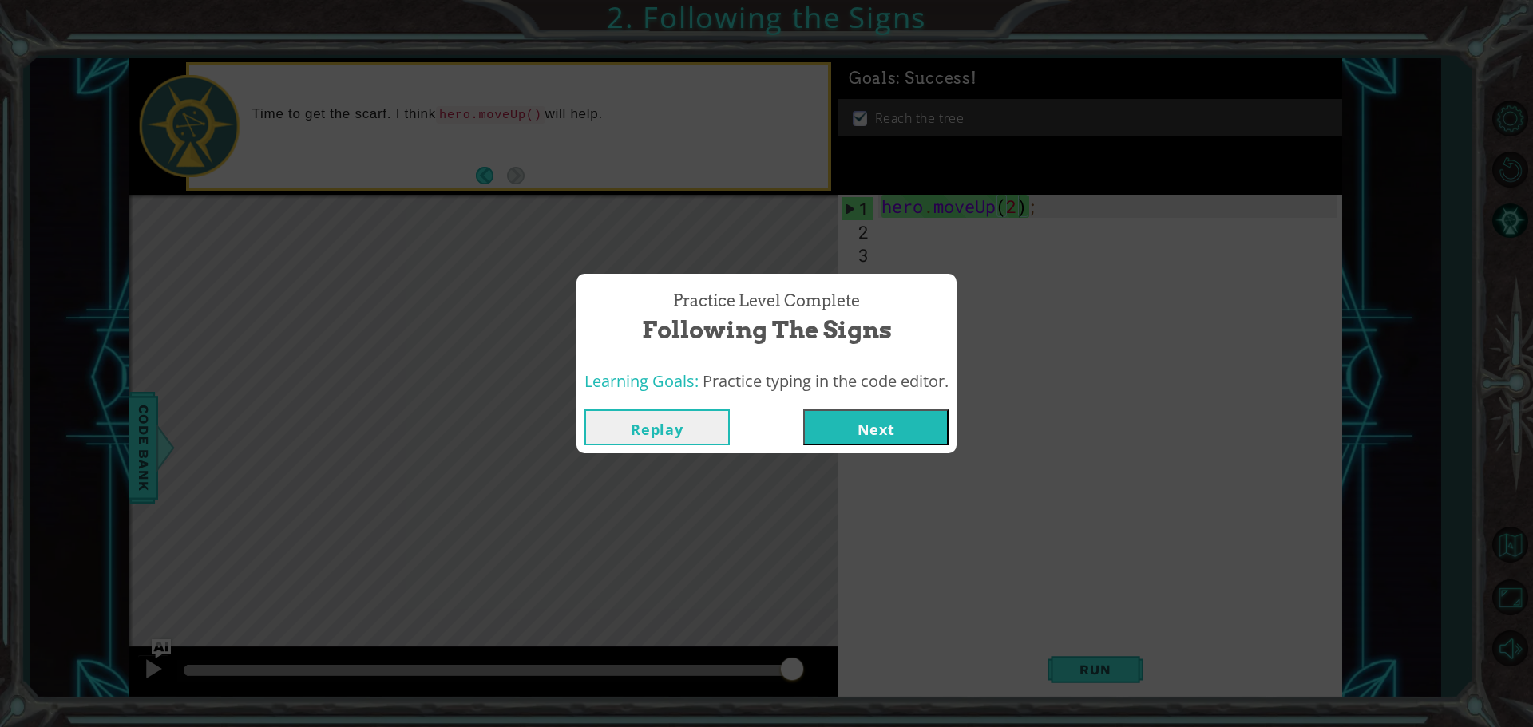
click at [839, 424] on button "Next" at bounding box center [875, 427] width 145 height 36
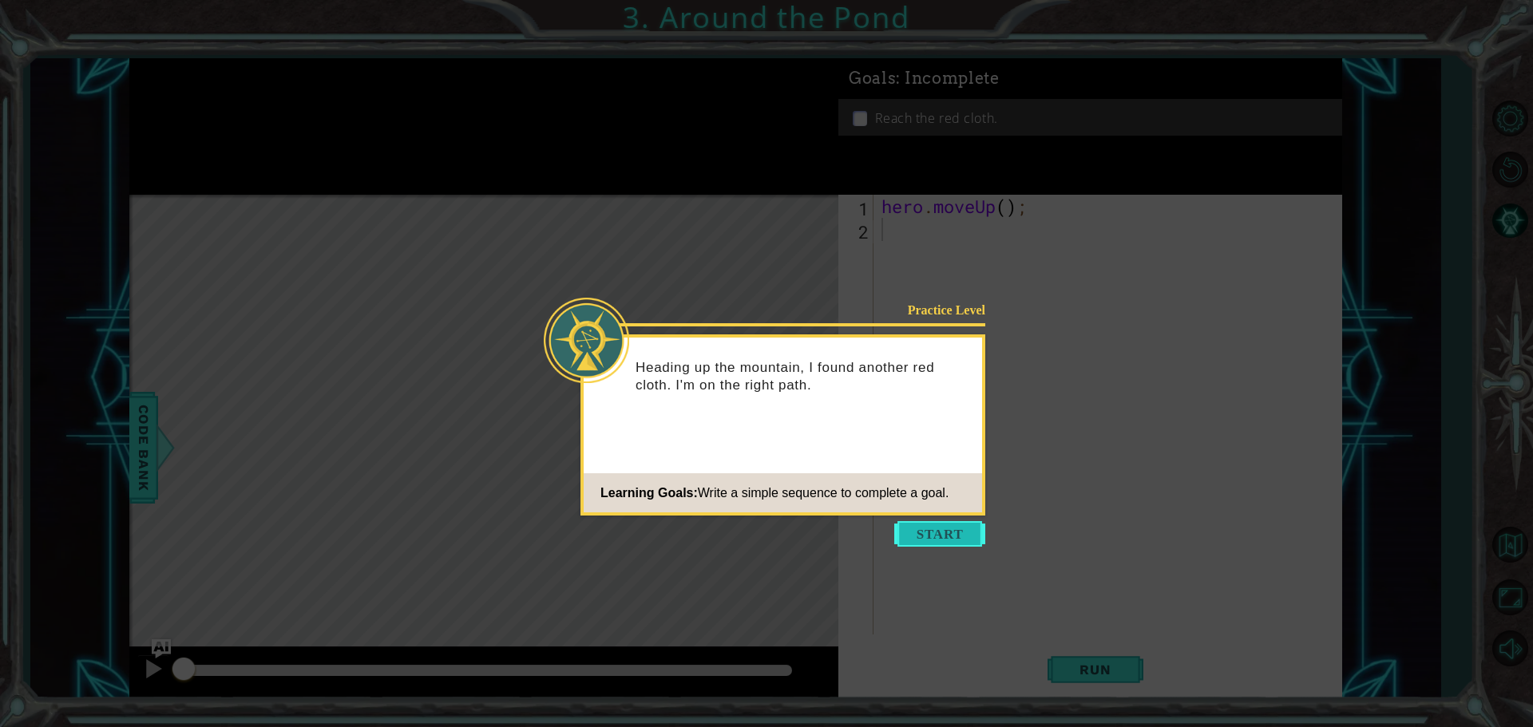
click at [924, 531] on button "Start" at bounding box center [939, 534] width 91 height 26
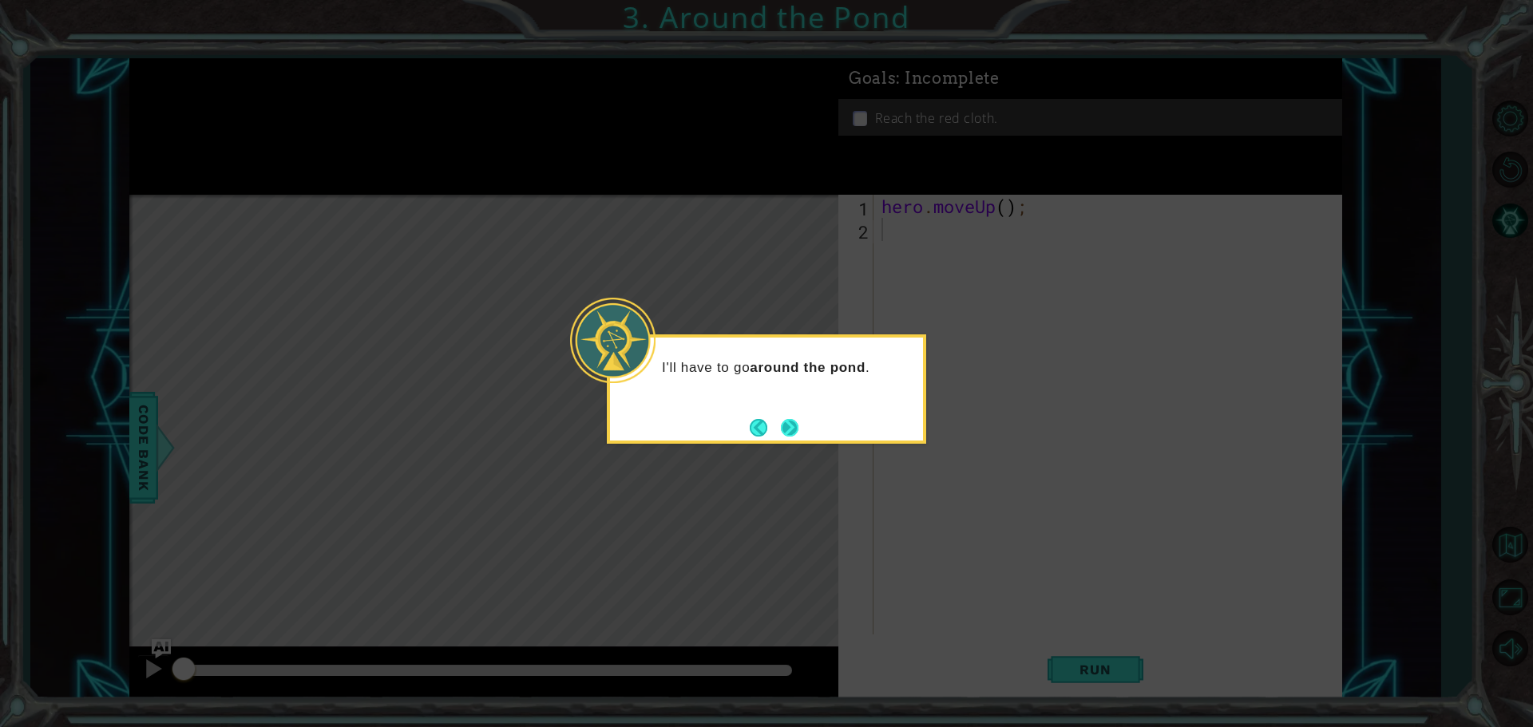
click at [785, 420] on button "Next" at bounding box center [790, 428] width 18 height 18
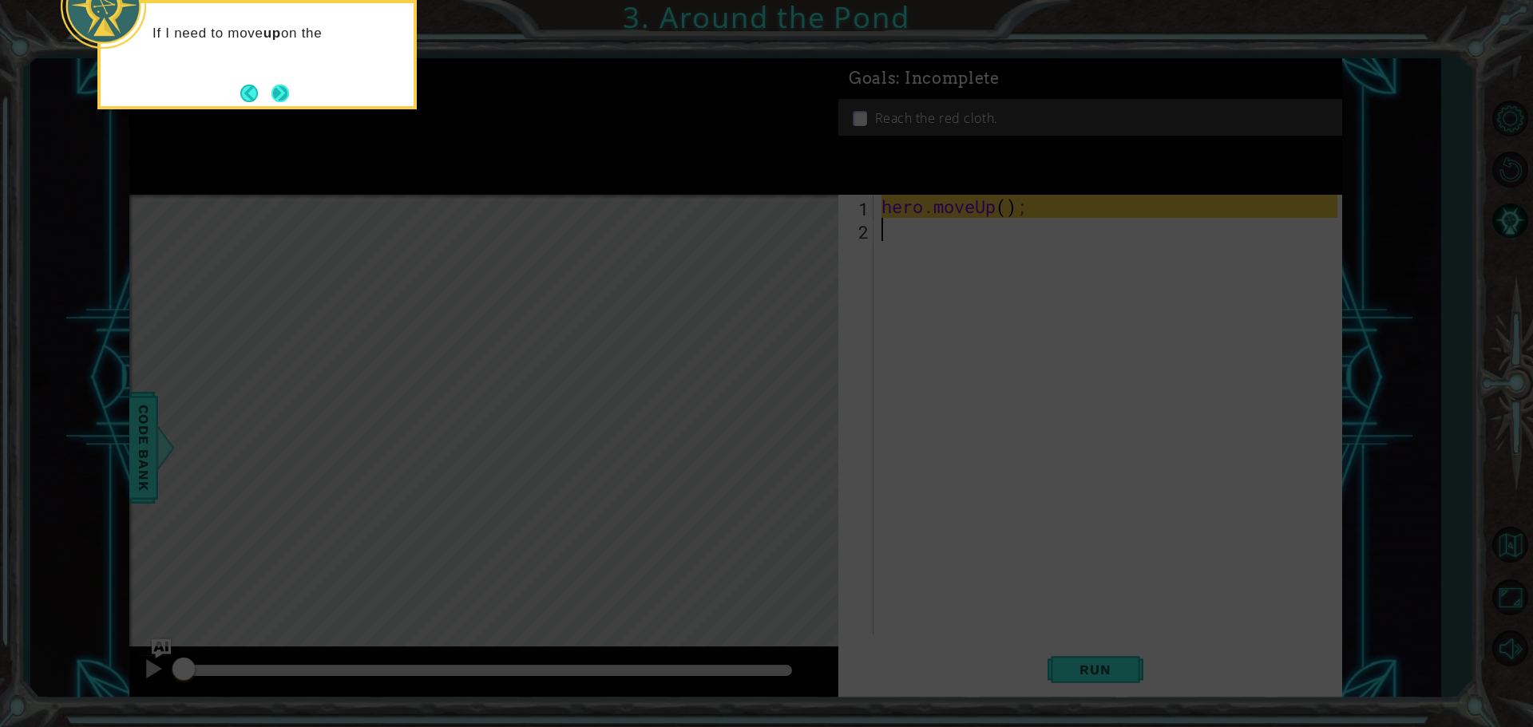
click at [281, 91] on button "Next" at bounding box center [280, 94] width 18 height 18
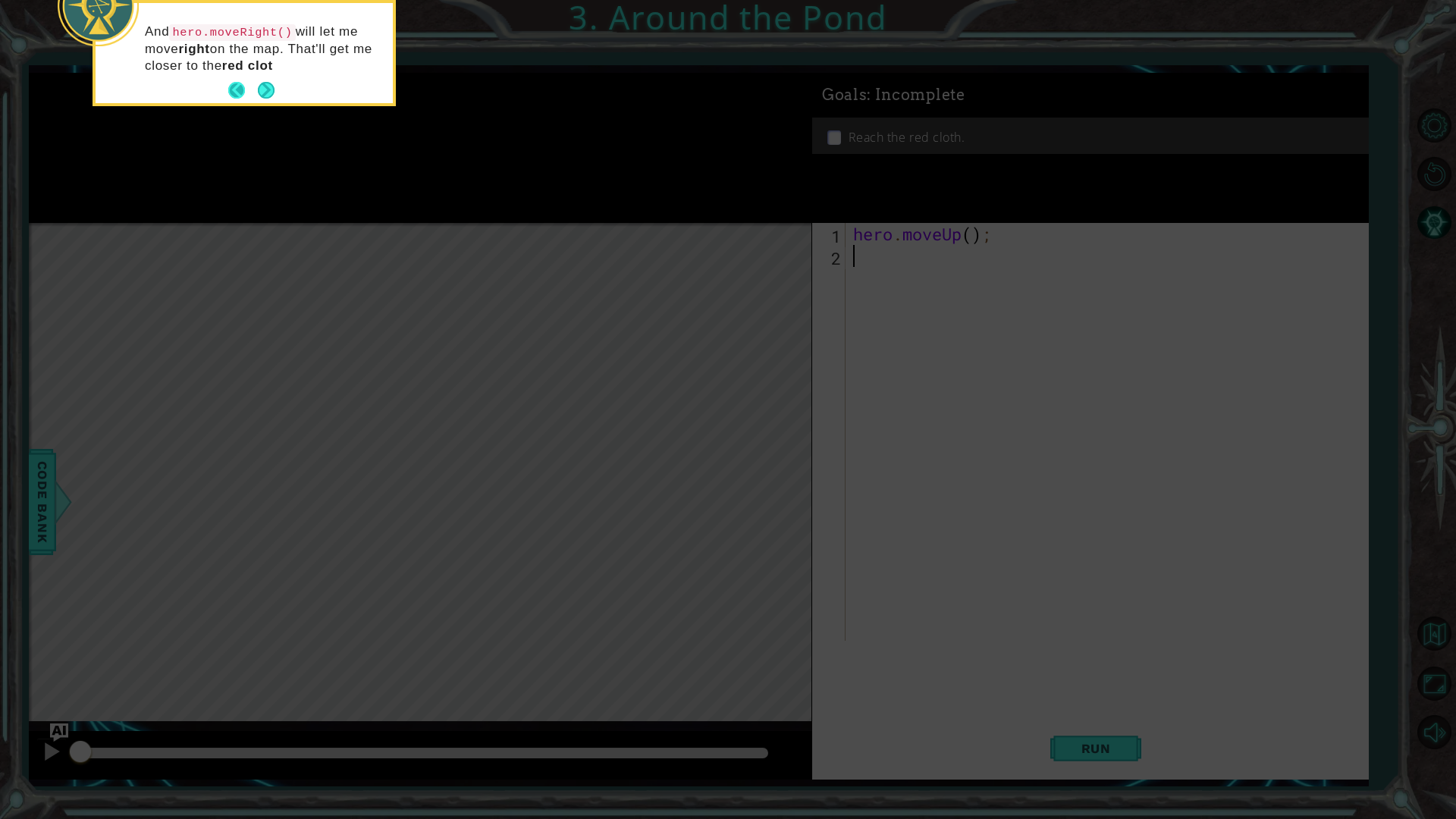
click at [256, 91] on footer at bounding box center [251, 90] width 47 height 23
click at [262, 85] on button "Next" at bounding box center [266, 89] width 18 height 18
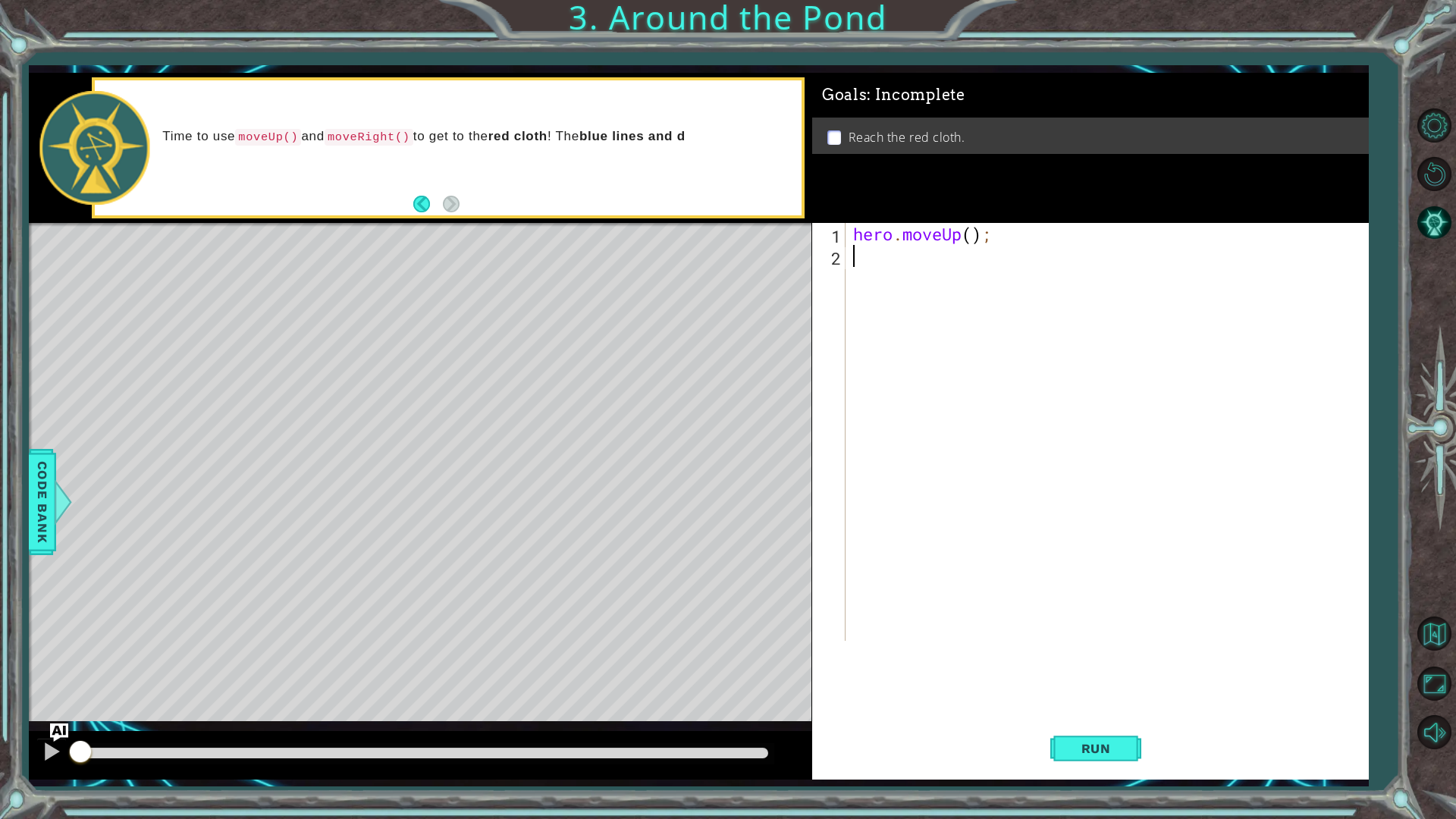
click at [887, 254] on div "hero . moveUp ( ) ;" at bounding box center [1110, 454] width 520 height 462
click at [970, 236] on div "hero . moveUp ( ) ;" at bounding box center [1110, 454] width 520 height 462
type textarea "hero.moveUp(2);"
click at [908, 265] on div "hero . moveUp ( 2 ) ;" at bounding box center [1110, 454] width 520 height 462
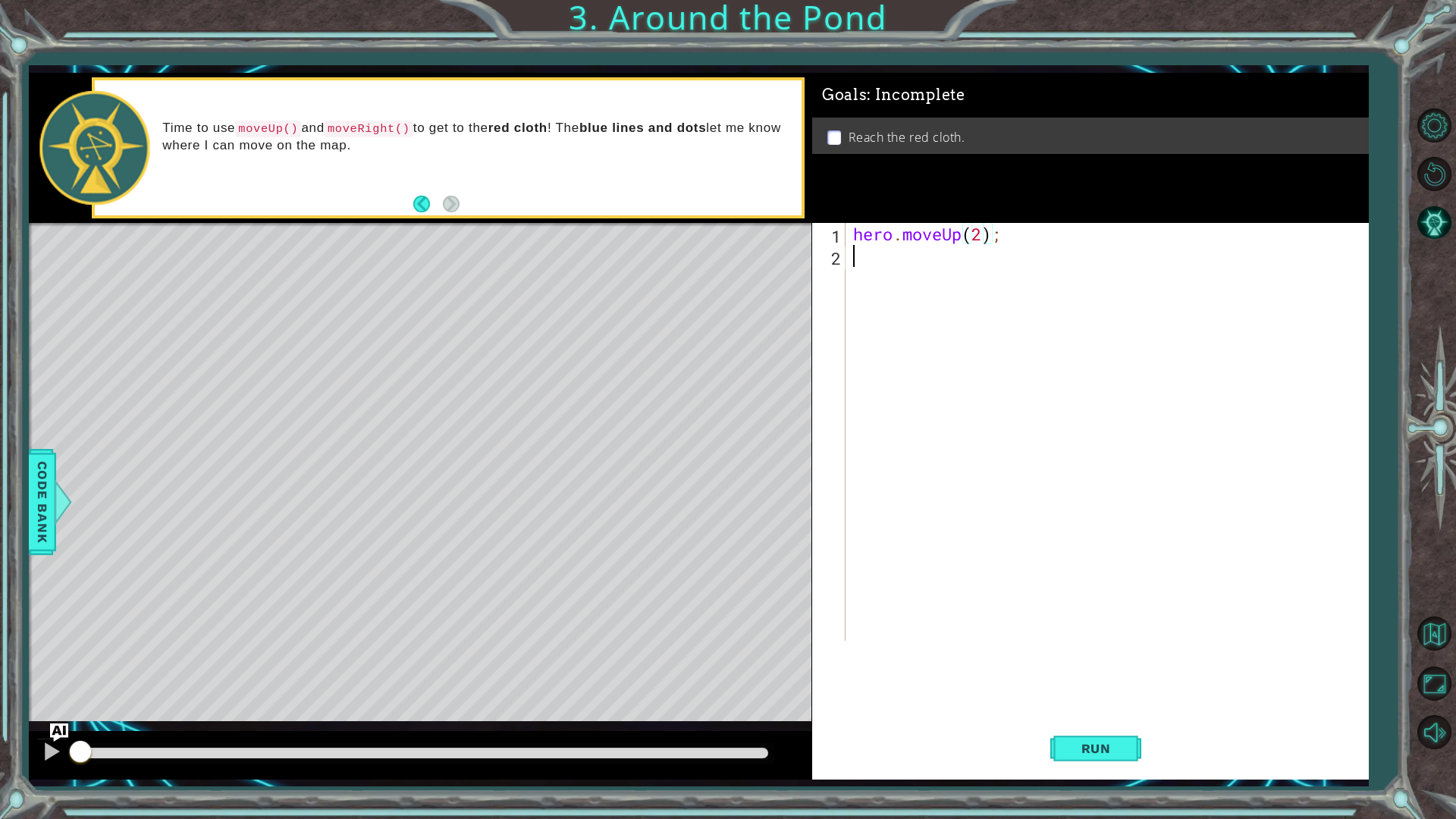
type textarea "h"
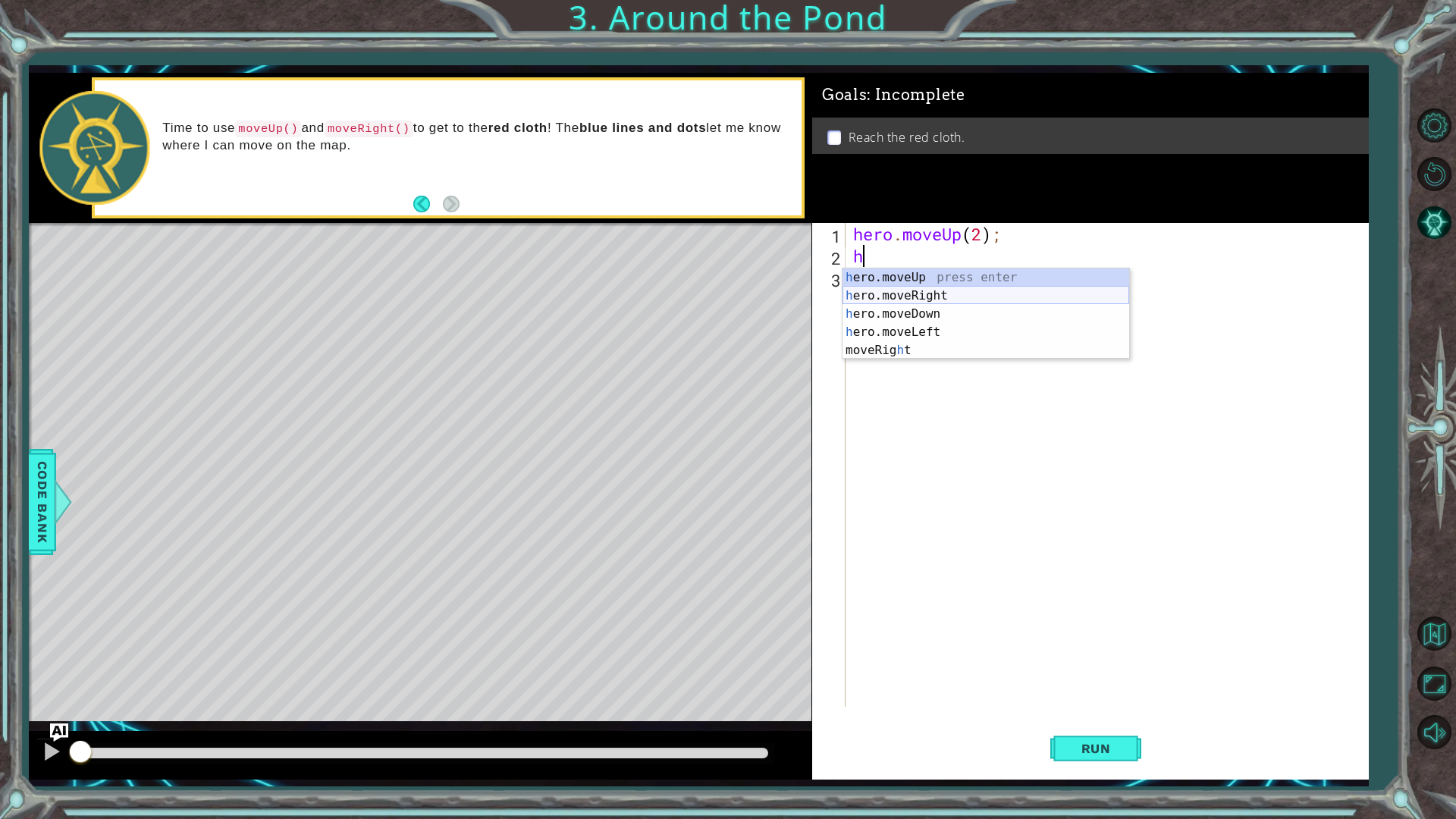
click at [899, 300] on div "h ero.moveUp press enter h ero.moveRight press enter h ero.moveDown press enter…" at bounding box center [986, 333] width 287 height 127
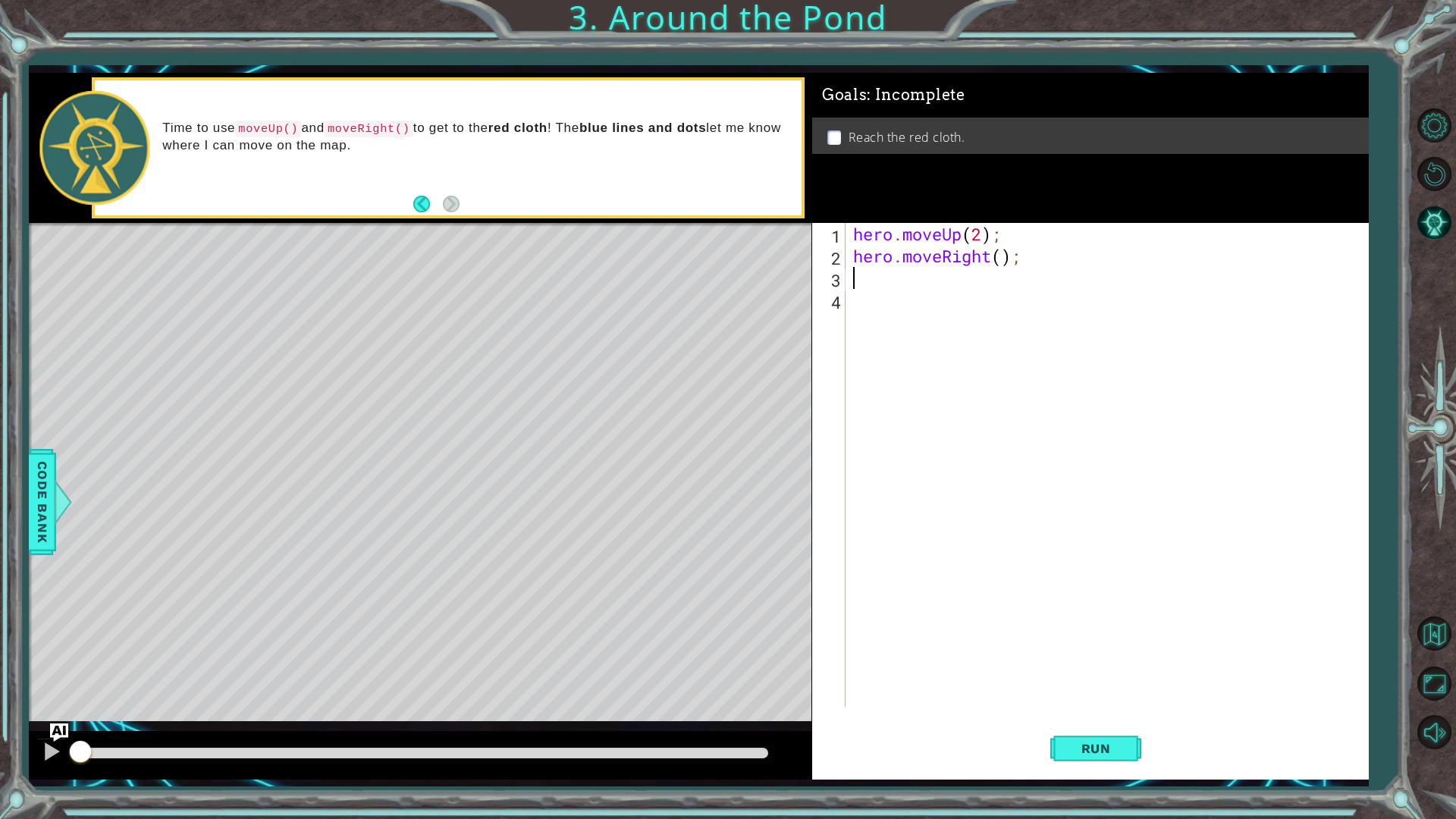
type textarea "h"
click at [902, 297] on div "h ero.moveUp press enter h ero.moveRight press enter h ero.moveDown press enter…" at bounding box center [986, 354] width 287 height 127
click at [1106, 690] on button "Run" at bounding box center [1096, 748] width 91 height 55
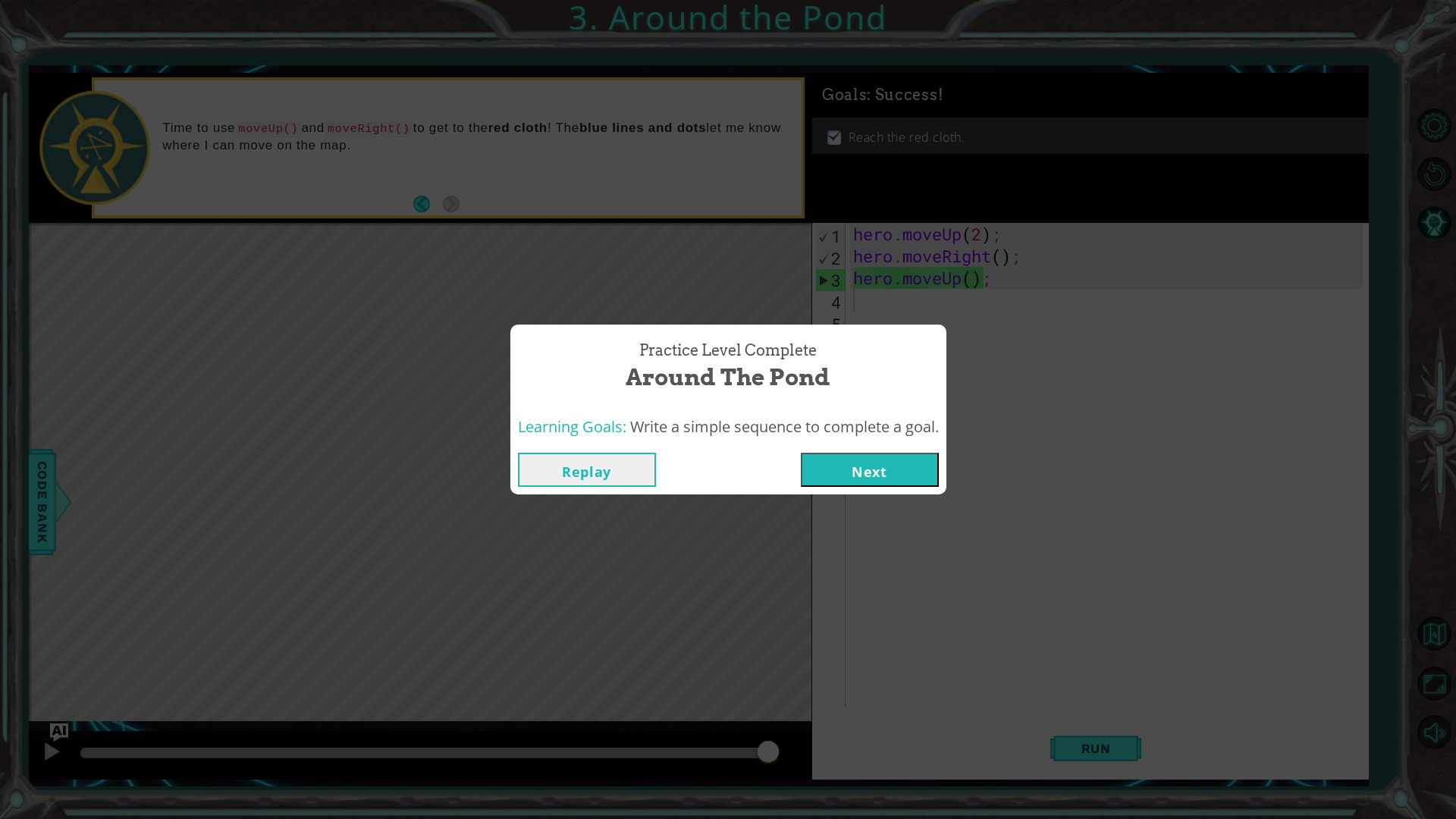
click at [851, 479] on button "Next" at bounding box center [869, 470] width 138 height 34
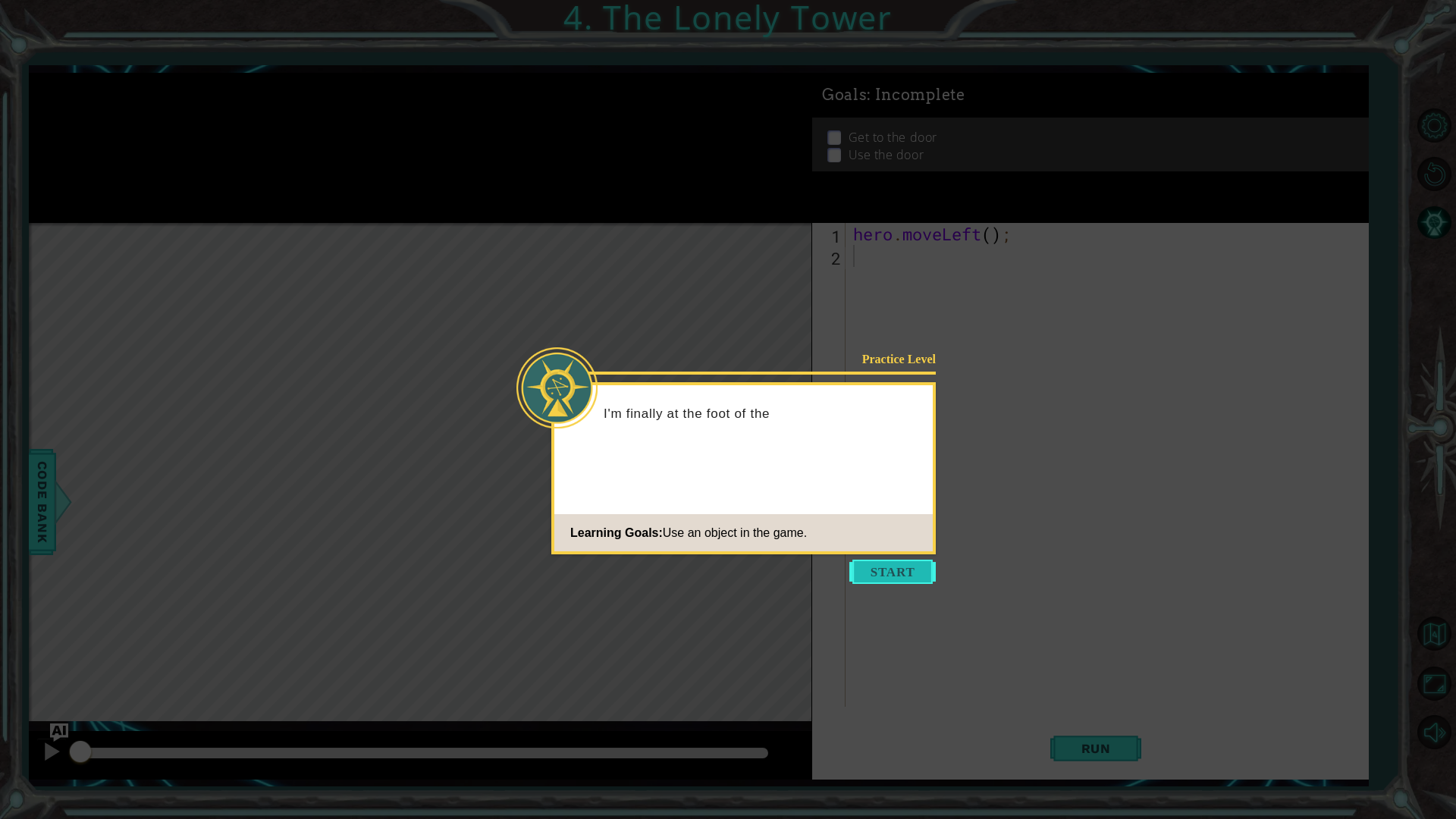
click at [893, 560] on button "Start" at bounding box center [892, 572] width 86 height 25
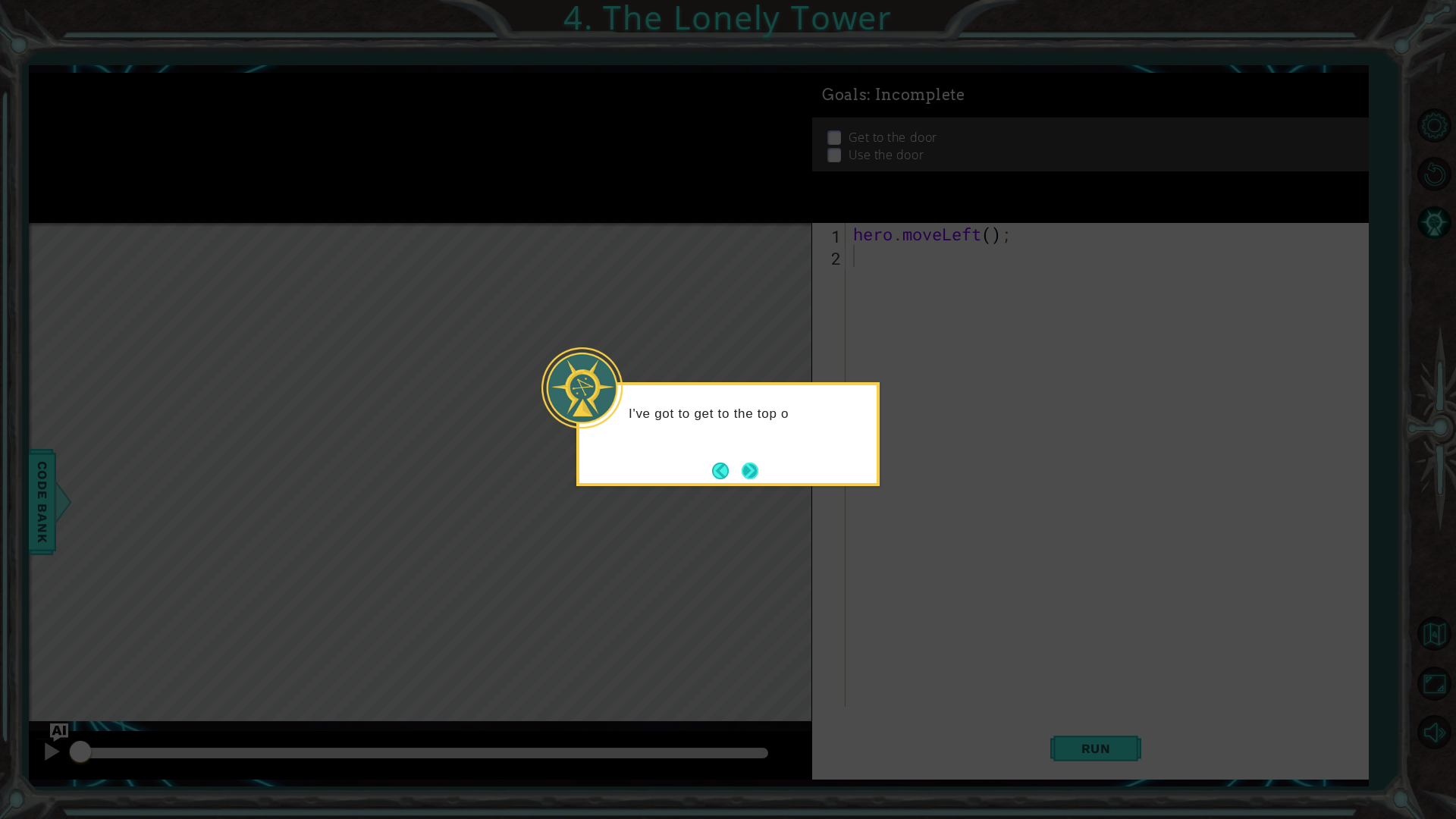
click at [758, 464] on button "Next" at bounding box center [750, 471] width 17 height 17
click at [755, 474] on button "Next" at bounding box center [750, 471] width 17 height 17
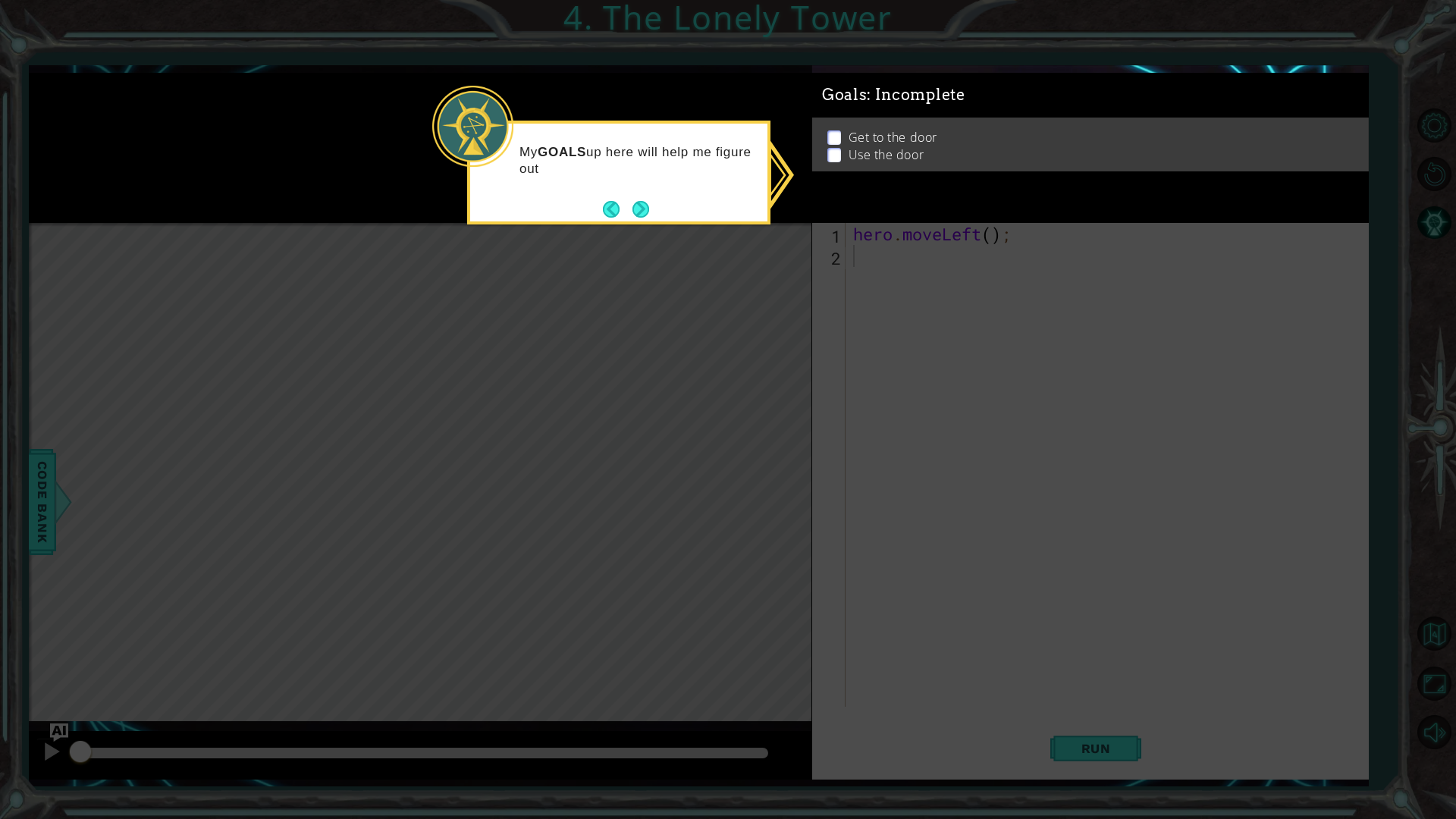
click at [868, 251] on icon at bounding box center [728, 410] width 1456 height 819
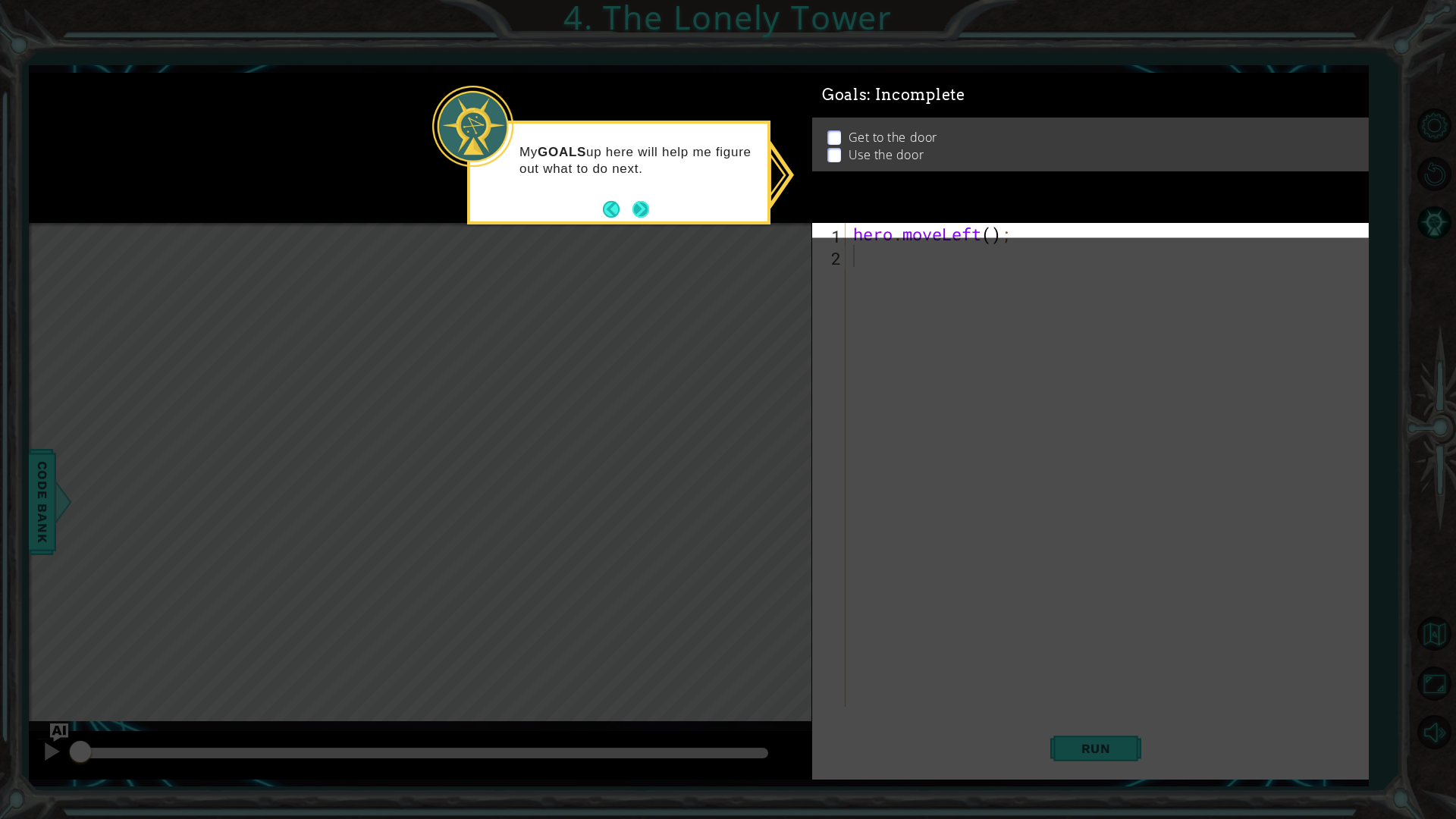
click at [643, 204] on button "Next" at bounding box center [641, 210] width 17 height 17
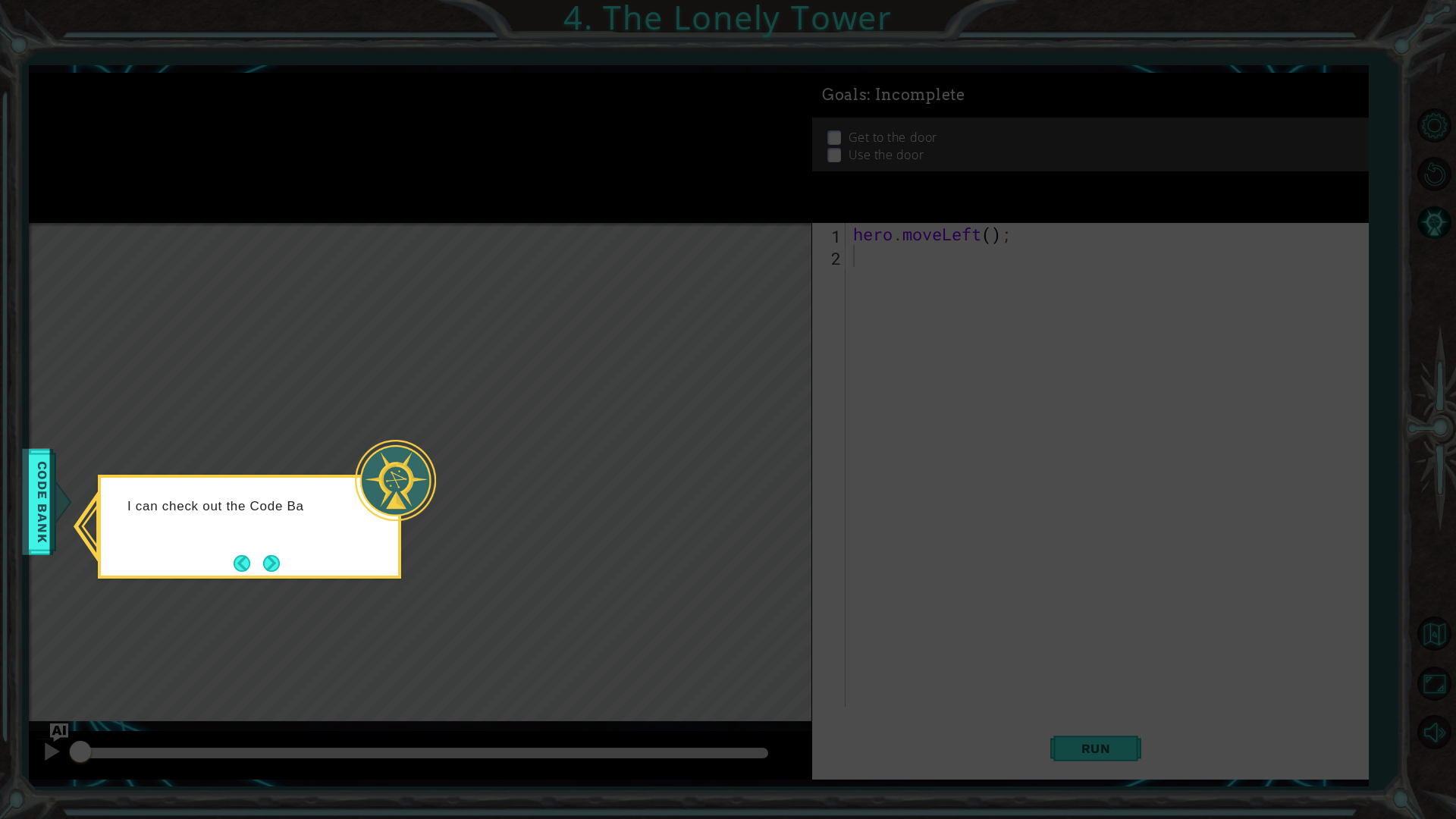
click at [272, 558] on button "Next" at bounding box center [272, 563] width 17 height 17
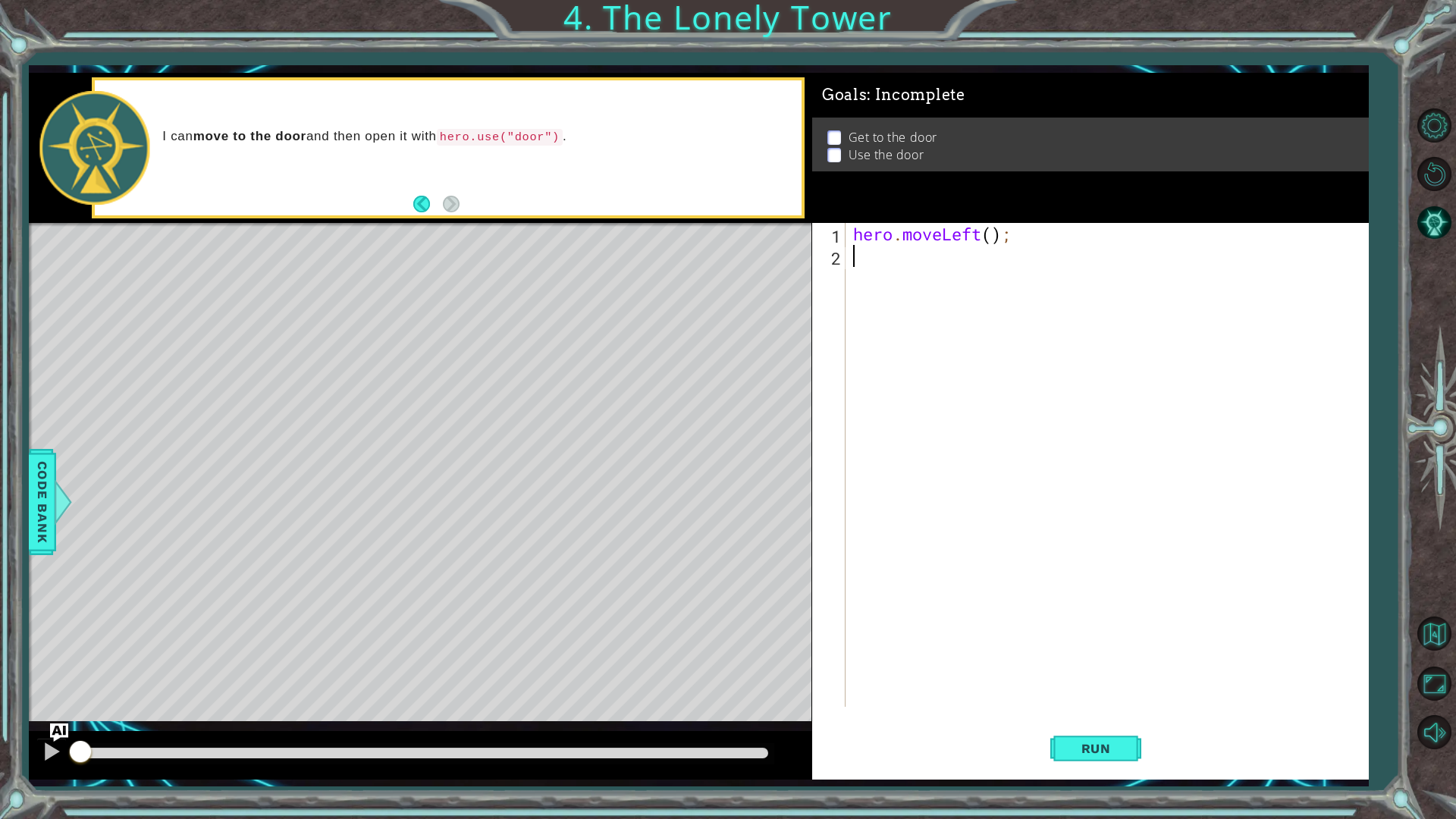
click at [885, 259] on div "hero . moveLeft ( ) ;" at bounding box center [1110, 487] width 520 height 528
click at [993, 236] on div "hero . moveLeft ( ) ;" at bounding box center [1110, 487] width 520 height 528
type textarea "hero.moveLeft(2);"
click at [918, 254] on div "hero . moveLeft ( 2 ) ;" at bounding box center [1110, 487] width 520 height 528
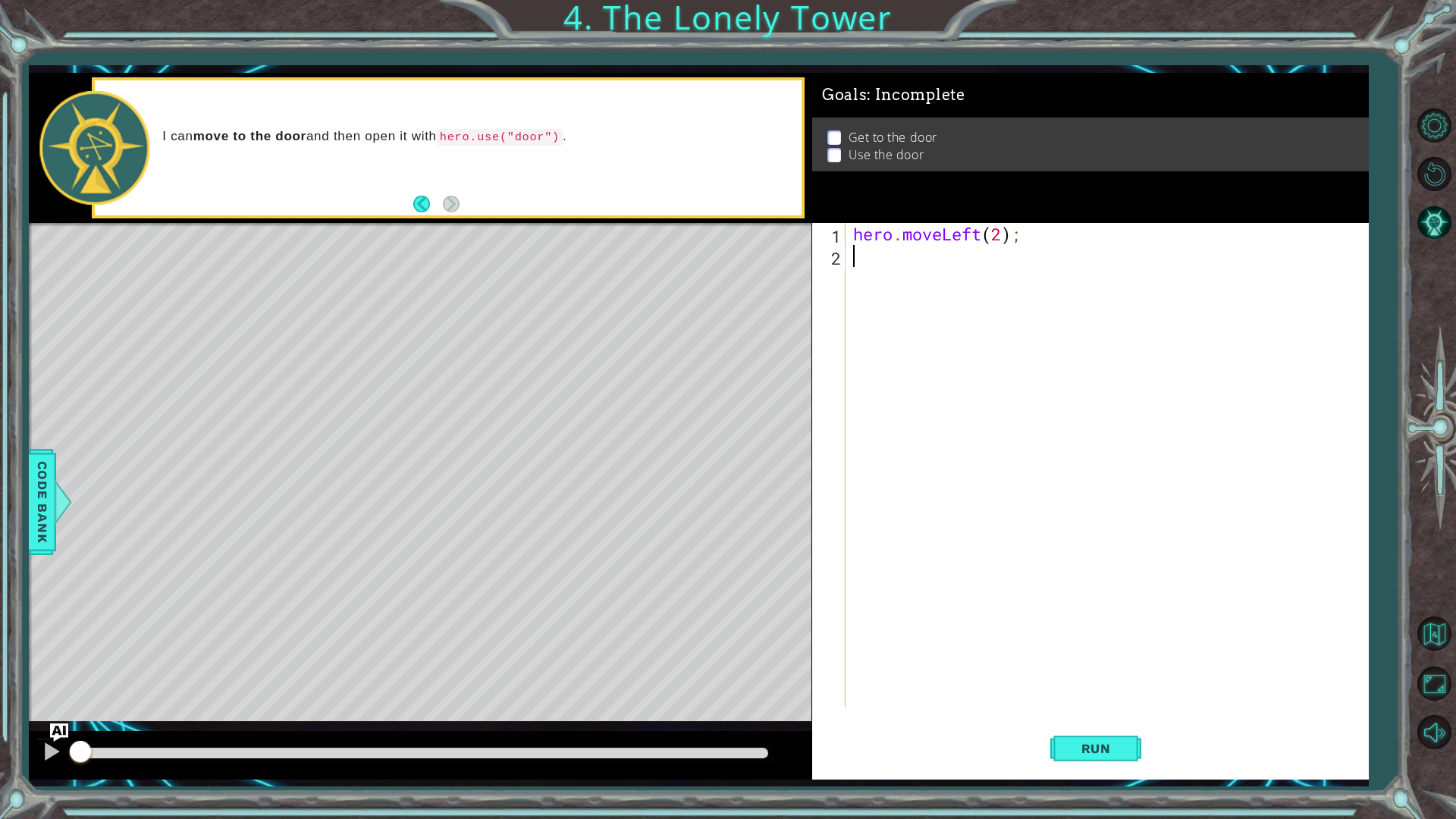
scroll to position [0, 0]
type textarea "h"
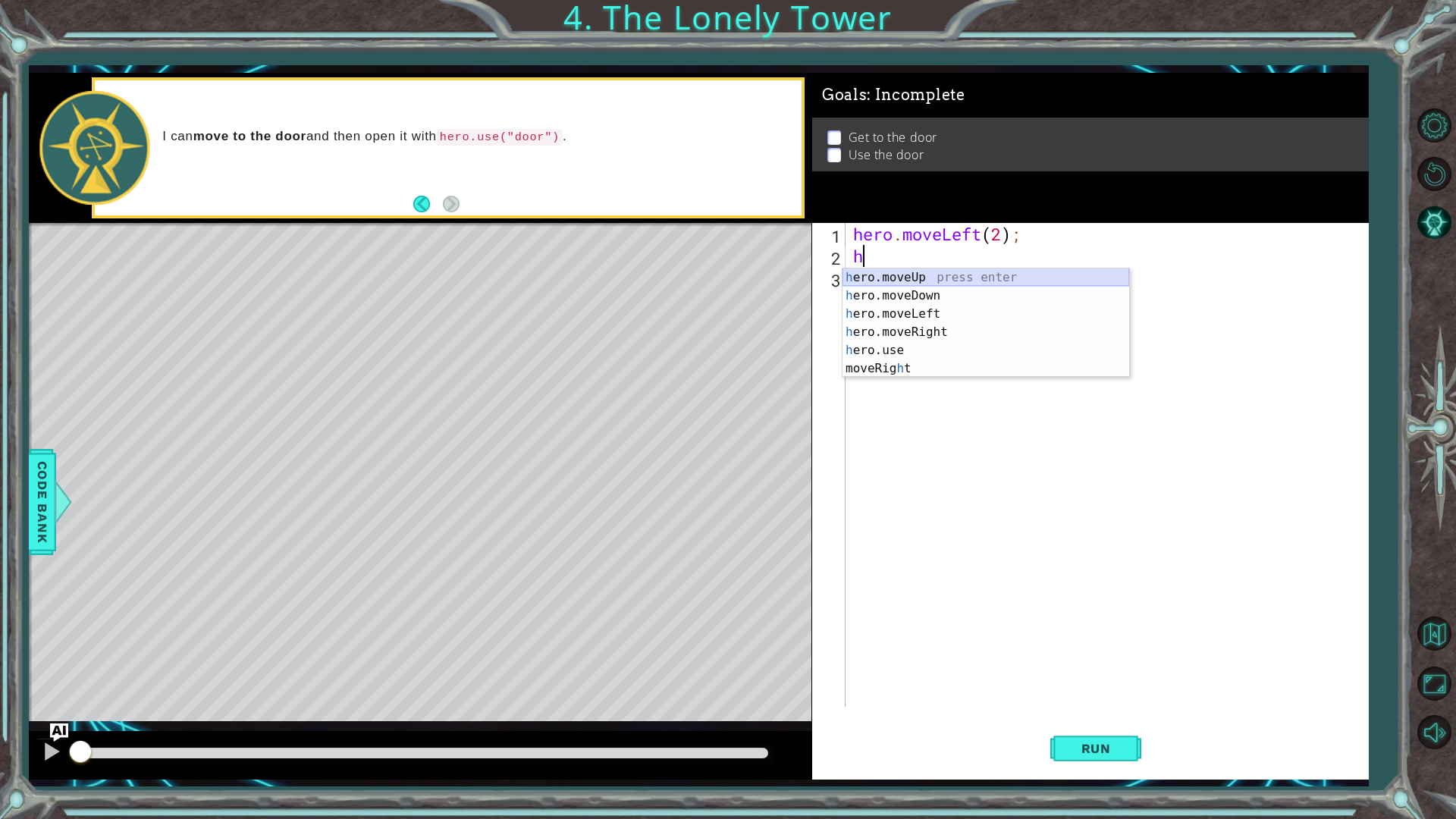
click at [901, 278] on div "h ero.moveUp press enter h ero.moveDown press enter h ero.moveLeft press enter …" at bounding box center [986, 341] width 287 height 145
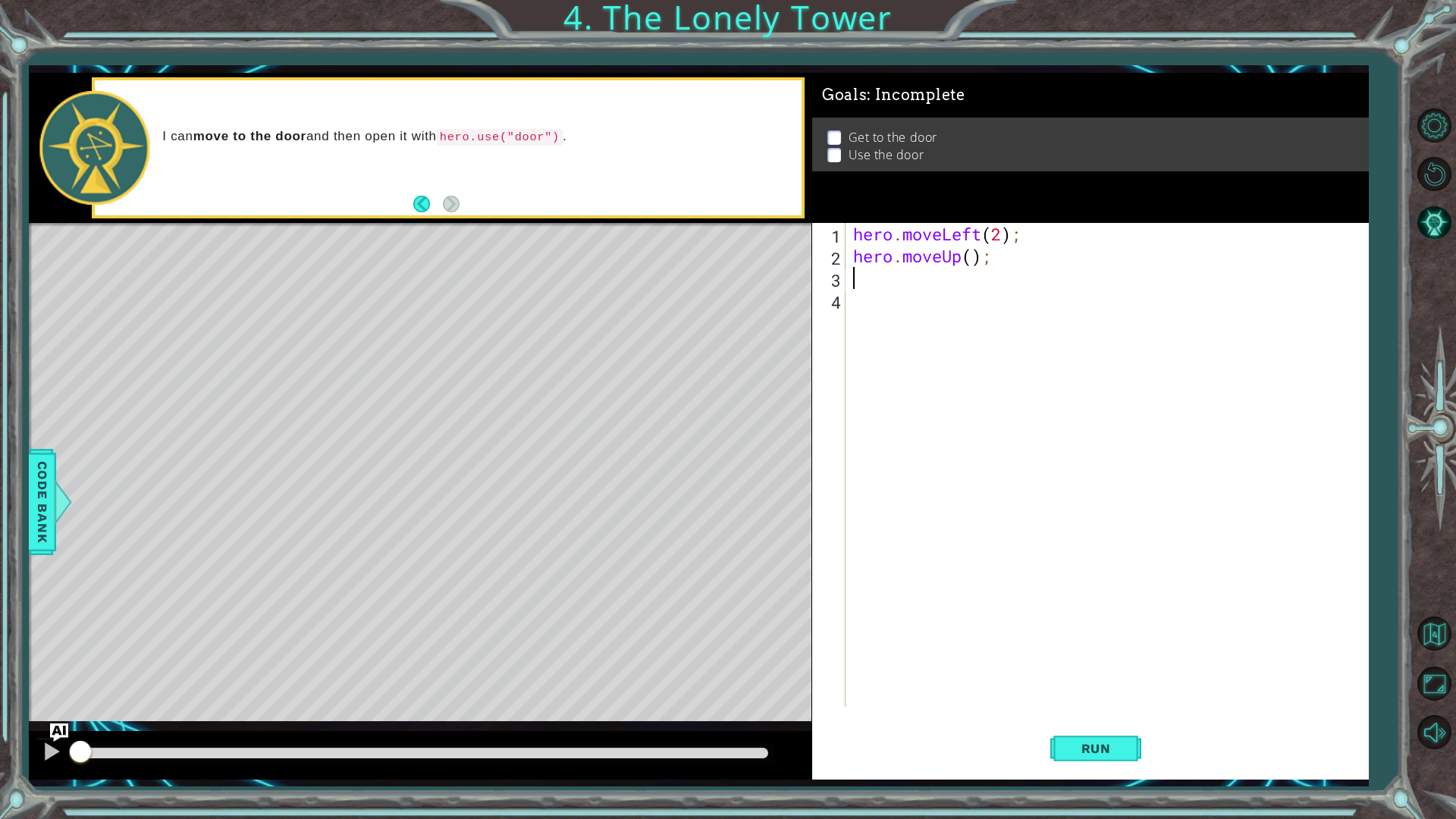
click at [969, 258] on div "hero . moveLeft ( 2 ) ; hero . moveUp ( ) ;" at bounding box center [1110, 487] width 520 height 528
type textarea "hero.moveUp(2);"
click at [871, 286] on div "hero . moveLeft ( 2 ) ; hero . moveUp ( 2 ) ;" at bounding box center [1110, 487] width 520 height 528
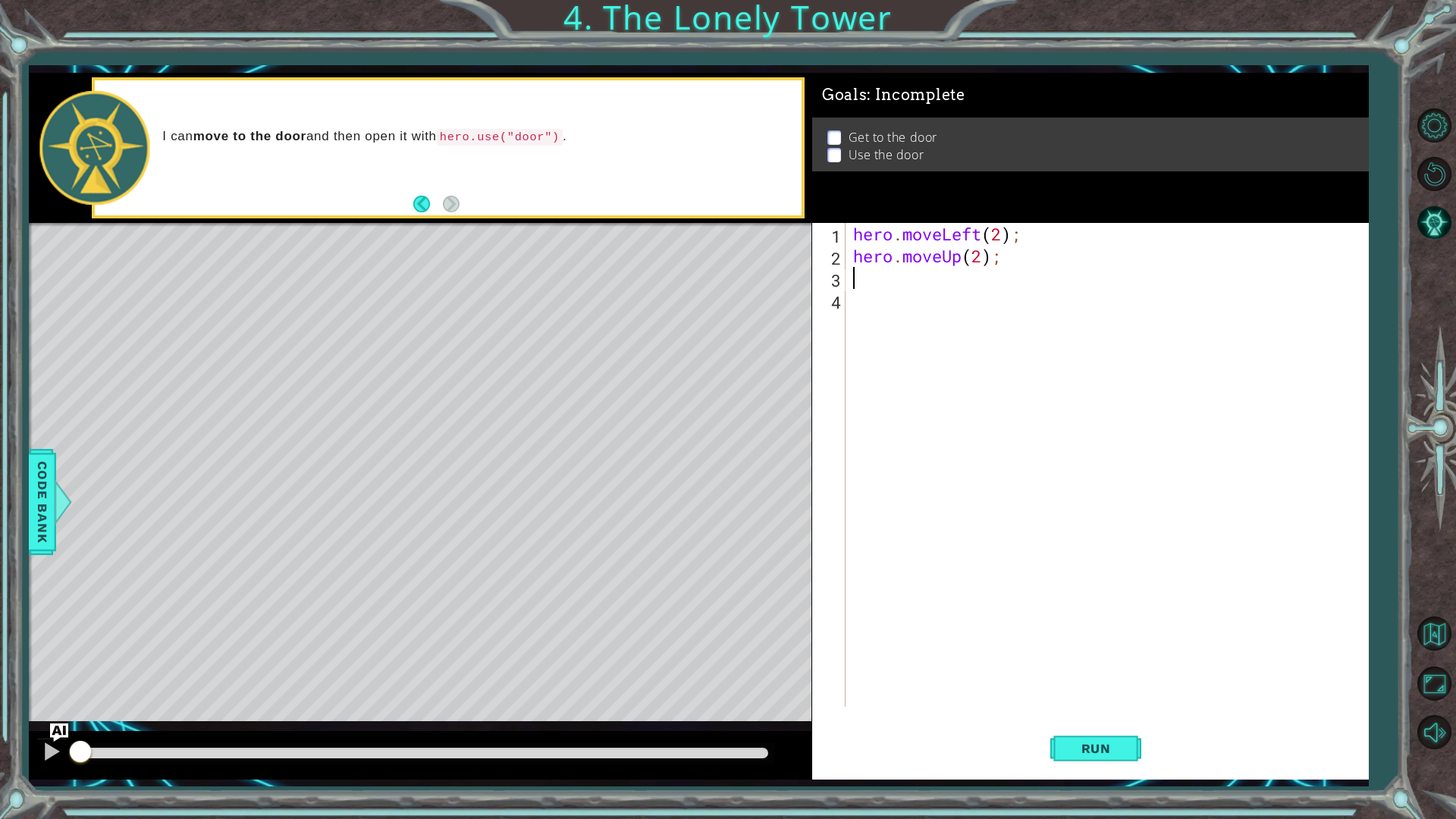
type textarea "h"
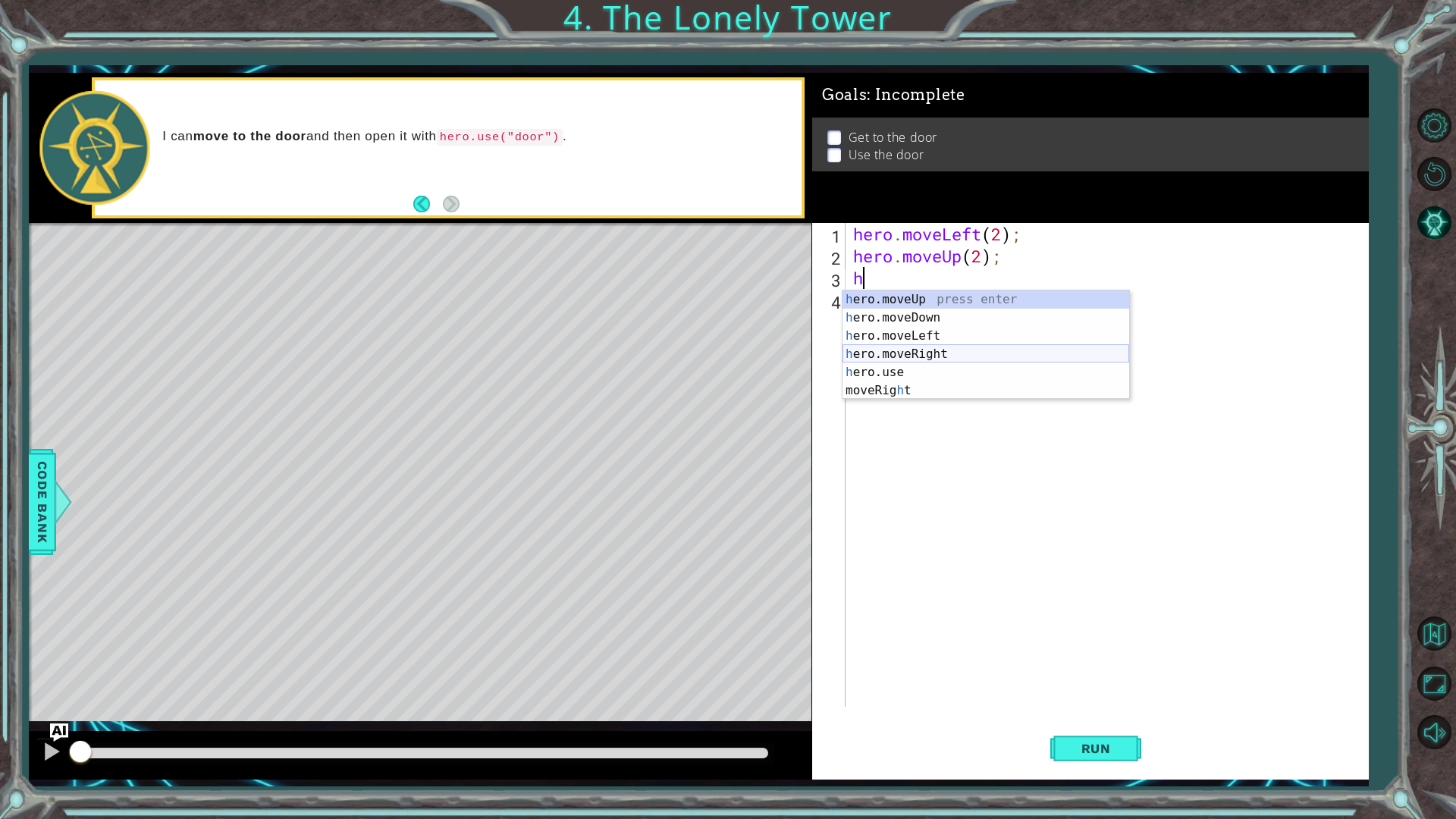
click at [898, 348] on div "h ero.moveUp press enter h ero.moveDown press enter h ero.moveLeft press enter …" at bounding box center [986, 363] width 287 height 145
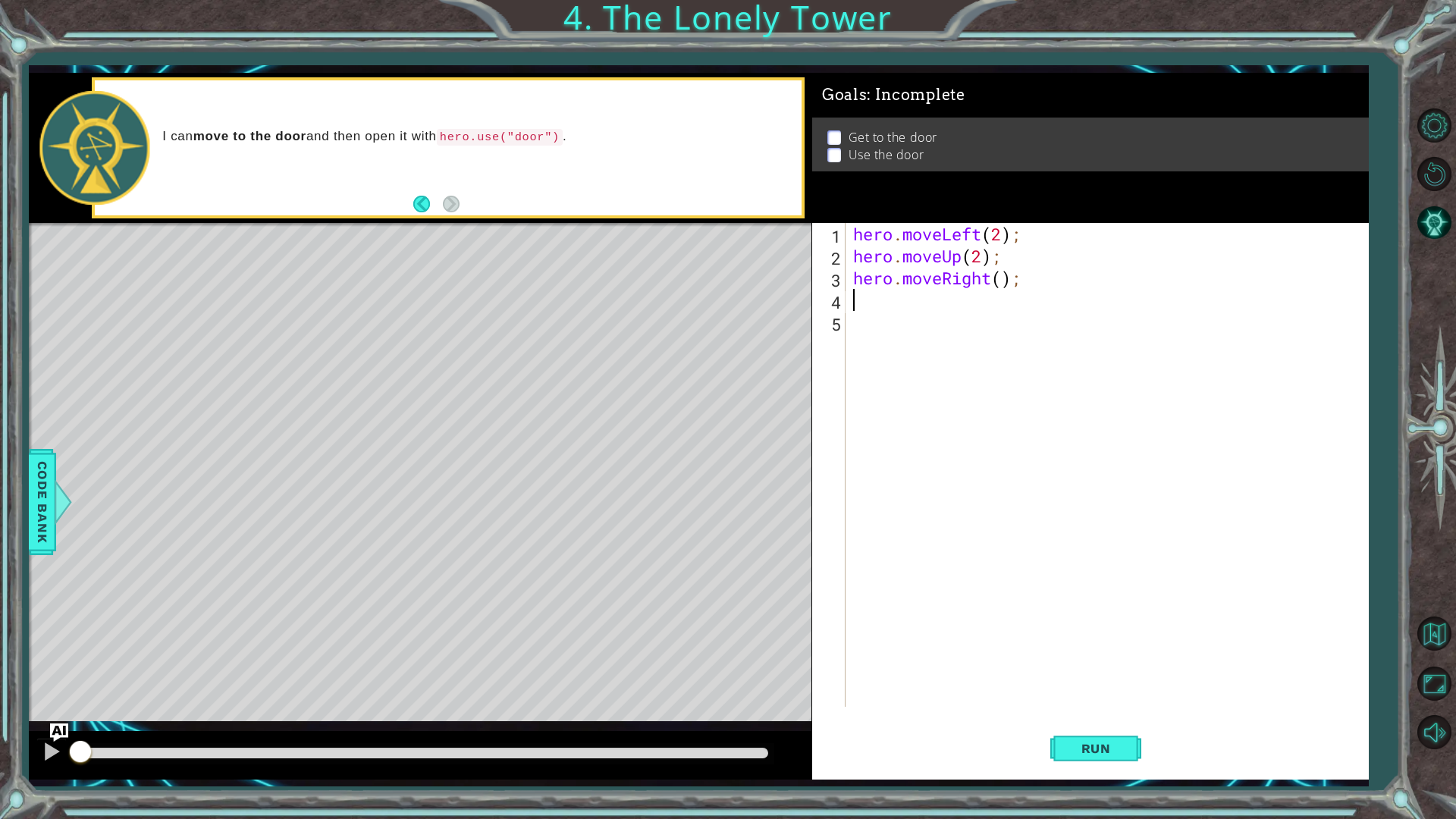
click at [1002, 276] on div "hero . moveLeft ( 2 ) ; hero . moveUp ( 2 ) ; hero . moveRight ( ) ;" at bounding box center [1110, 487] width 520 height 528
type textarea "hero.moveRight(2);"
click at [874, 304] on div "hero . moveLeft ( 2 ) ; hero . moveUp ( 2 ) ; hero . moveRight ( 2 ) ;" at bounding box center [1110, 487] width 520 height 528
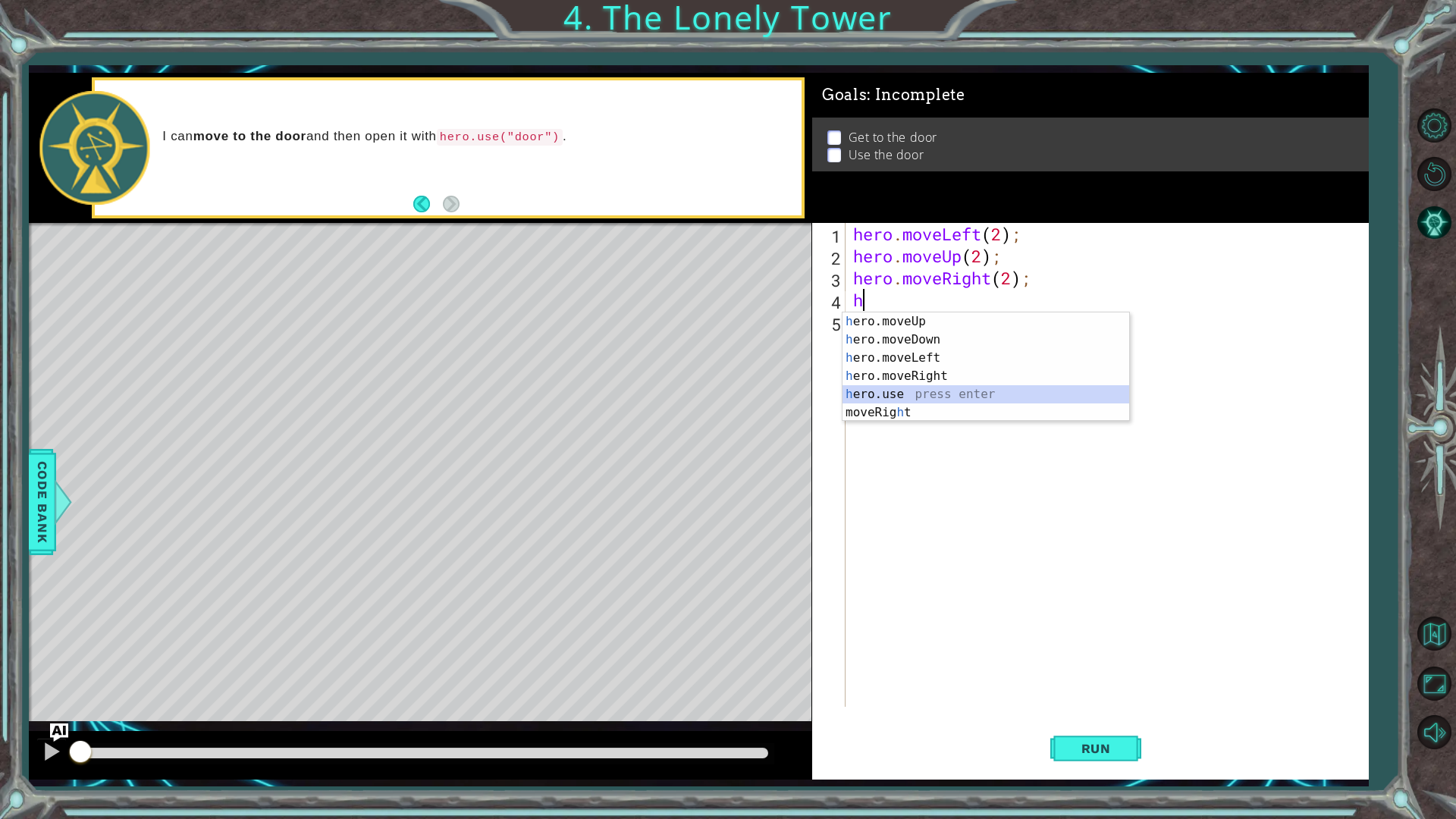
click at [883, 390] on div "h ero.moveUp press enter h ero.moveDown press enter h ero.moveLeft press enter …" at bounding box center [986, 385] width 287 height 145
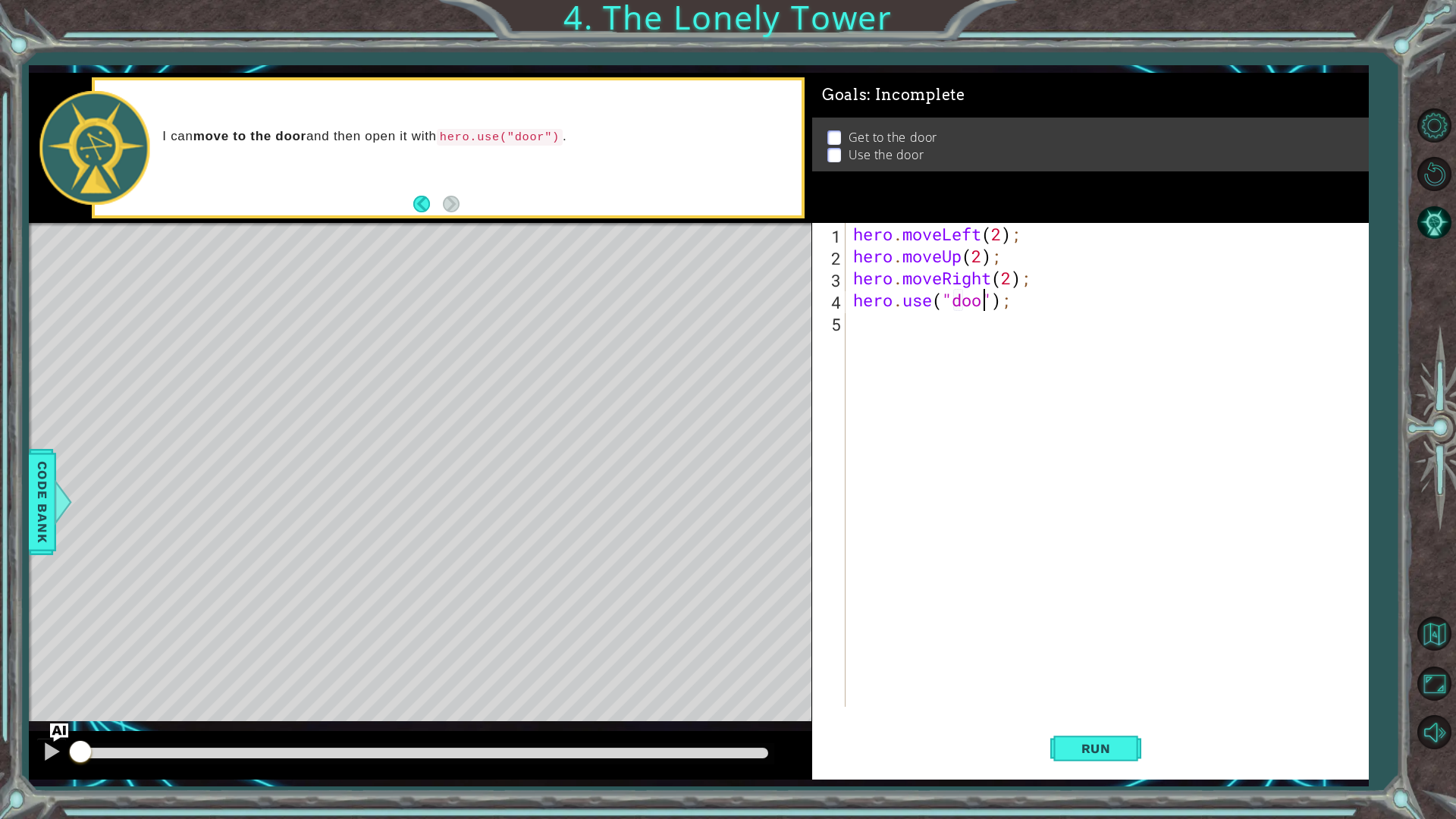
scroll to position [0, 6]
type textarea "hero.use("door");"
click at [1114, 690] on span "Run" at bounding box center [1095, 749] width 60 height 15
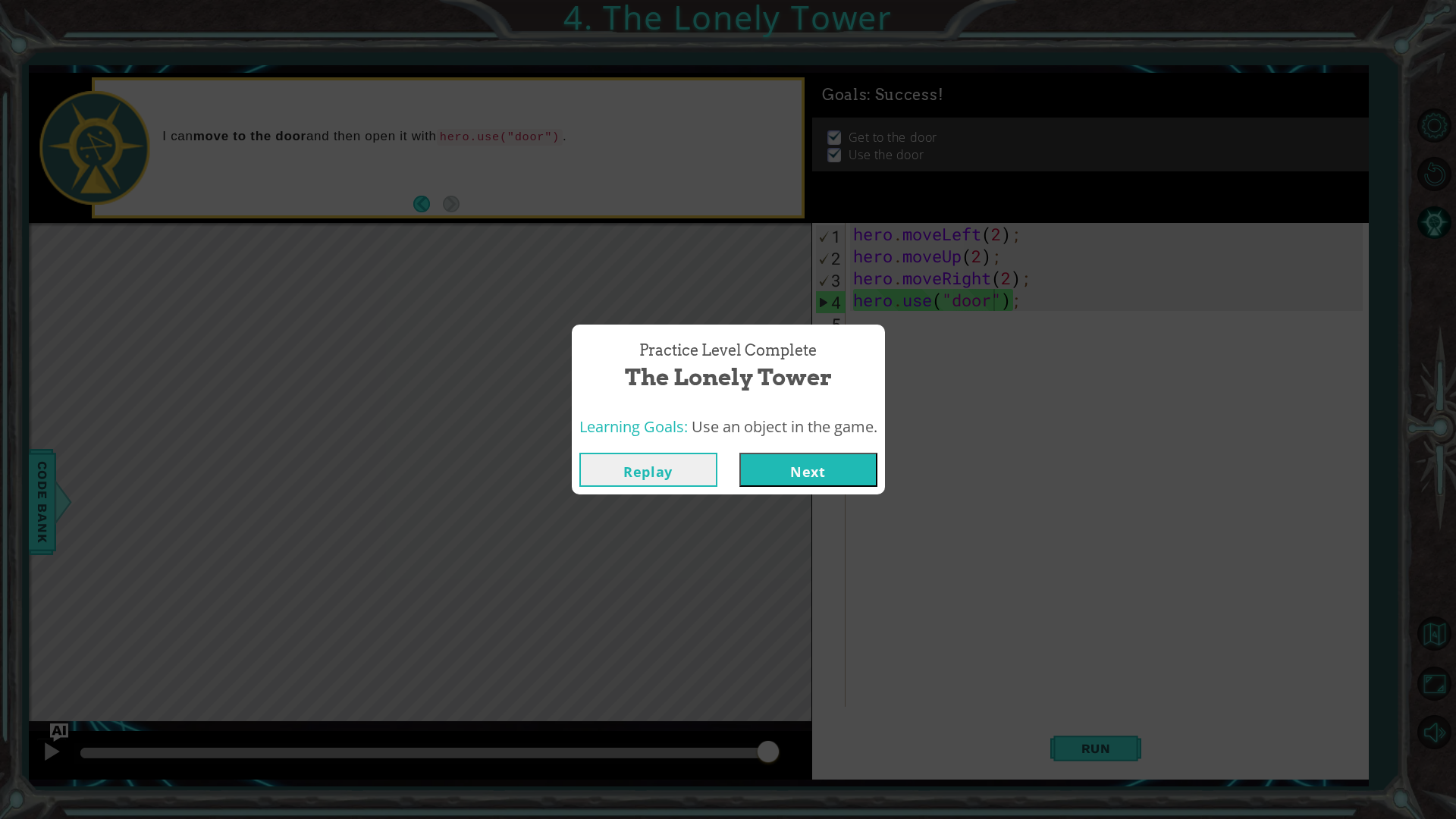
click at [802, 478] on button "Next" at bounding box center [807, 470] width 138 height 34
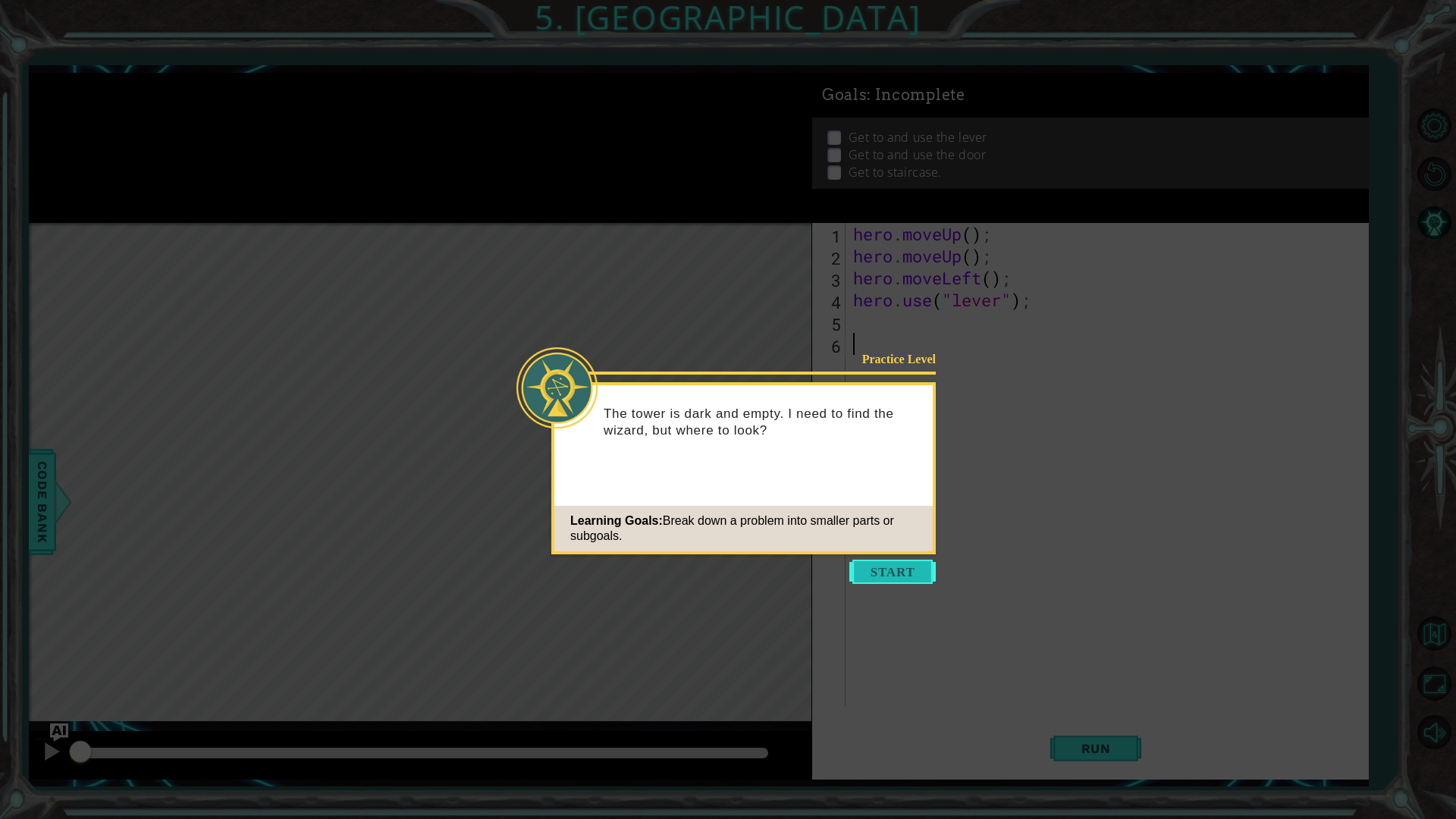
click at [866, 574] on button "Start" at bounding box center [892, 572] width 86 height 25
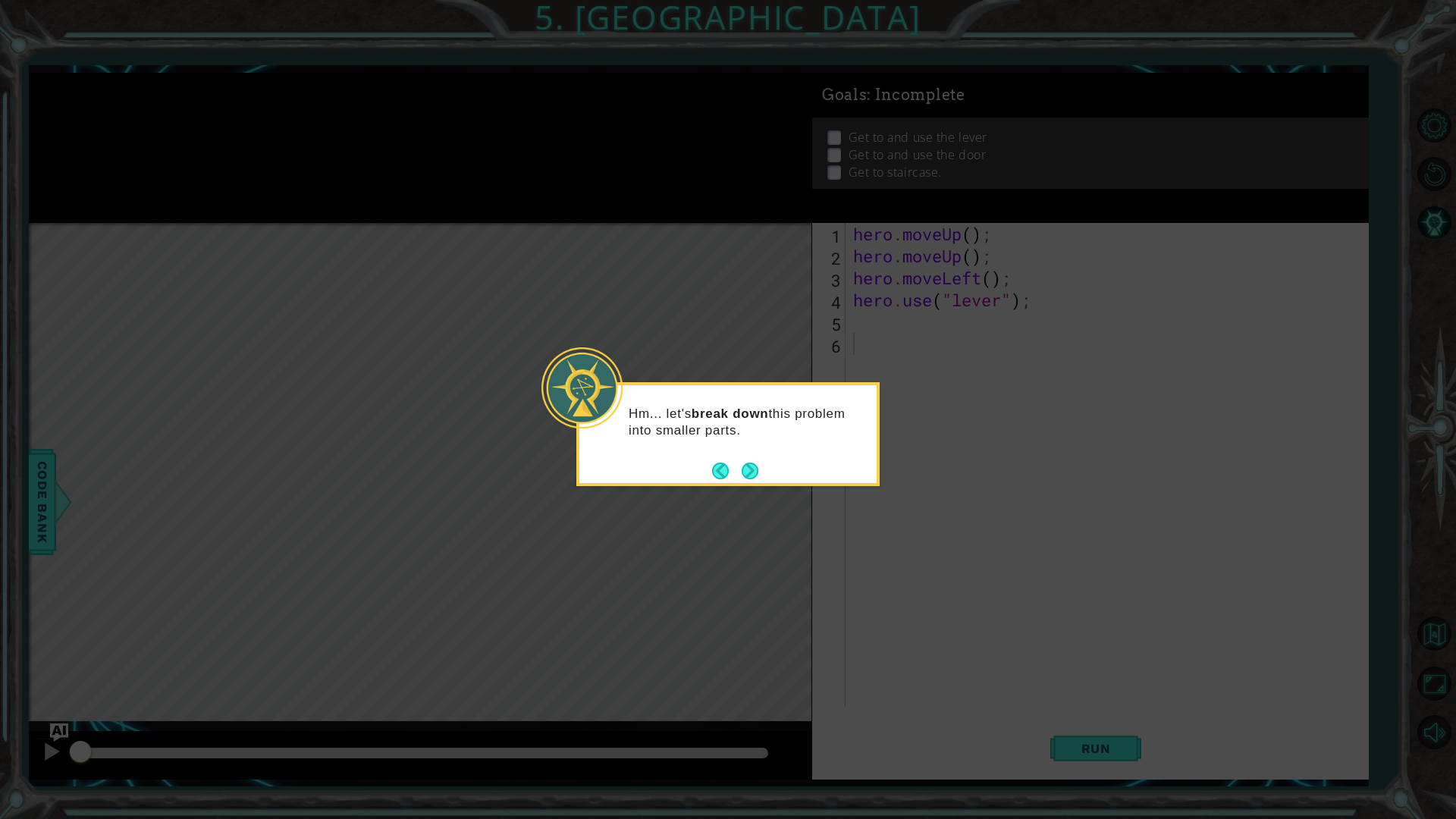
click at [755, 460] on footer at bounding box center [735, 471] width 47 height 23
click at [752, 474] on button "Next" at bounding box center [750, 471] width 17 height 17
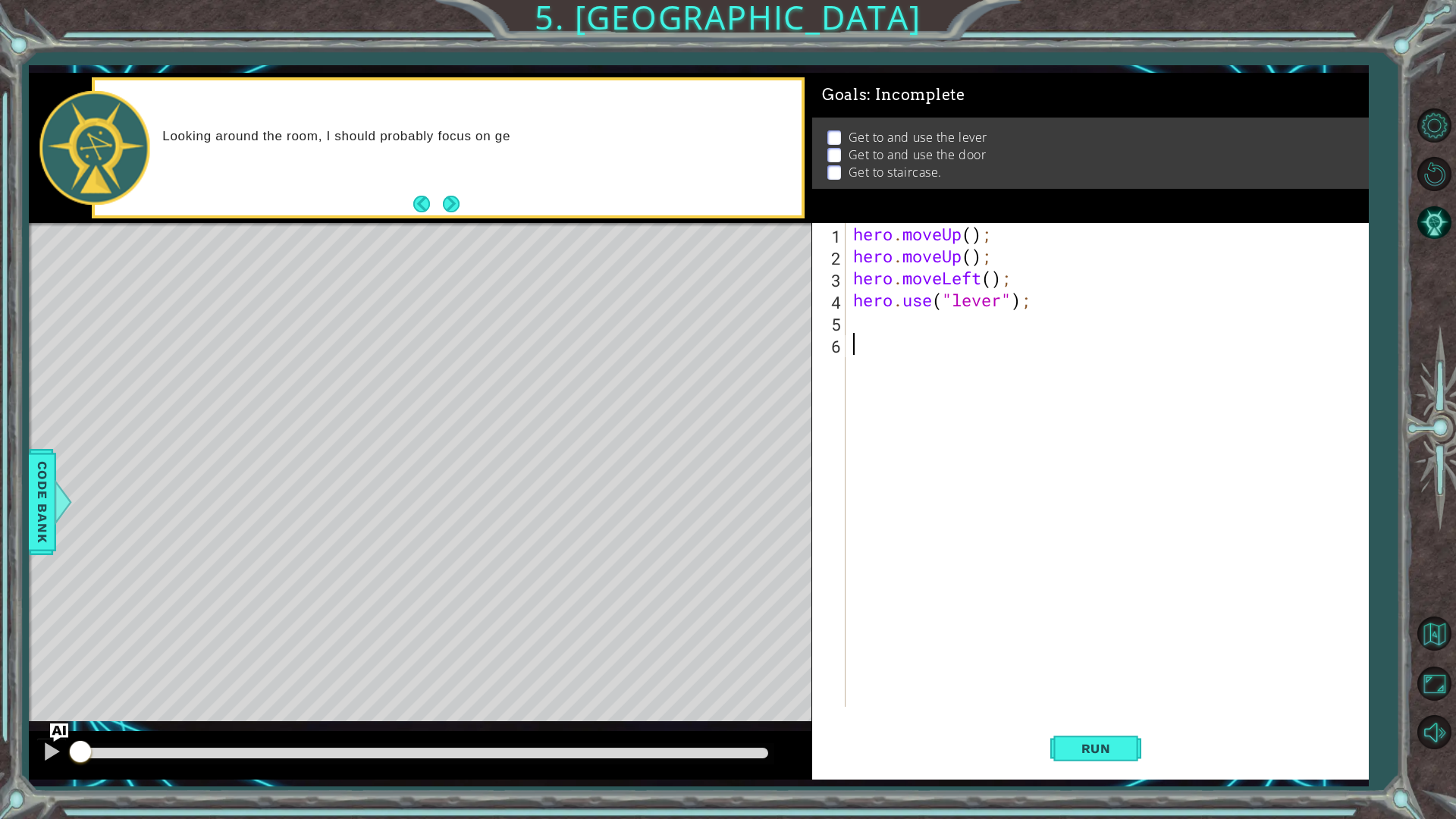
click at [993, 257] on div "hero . moveUp ( ) ; hero . moveUp ( ) ; hero . moveLeft ( ) ; hero . use ( "lev…" at bounding box center [1110, 487] width 520 height 528
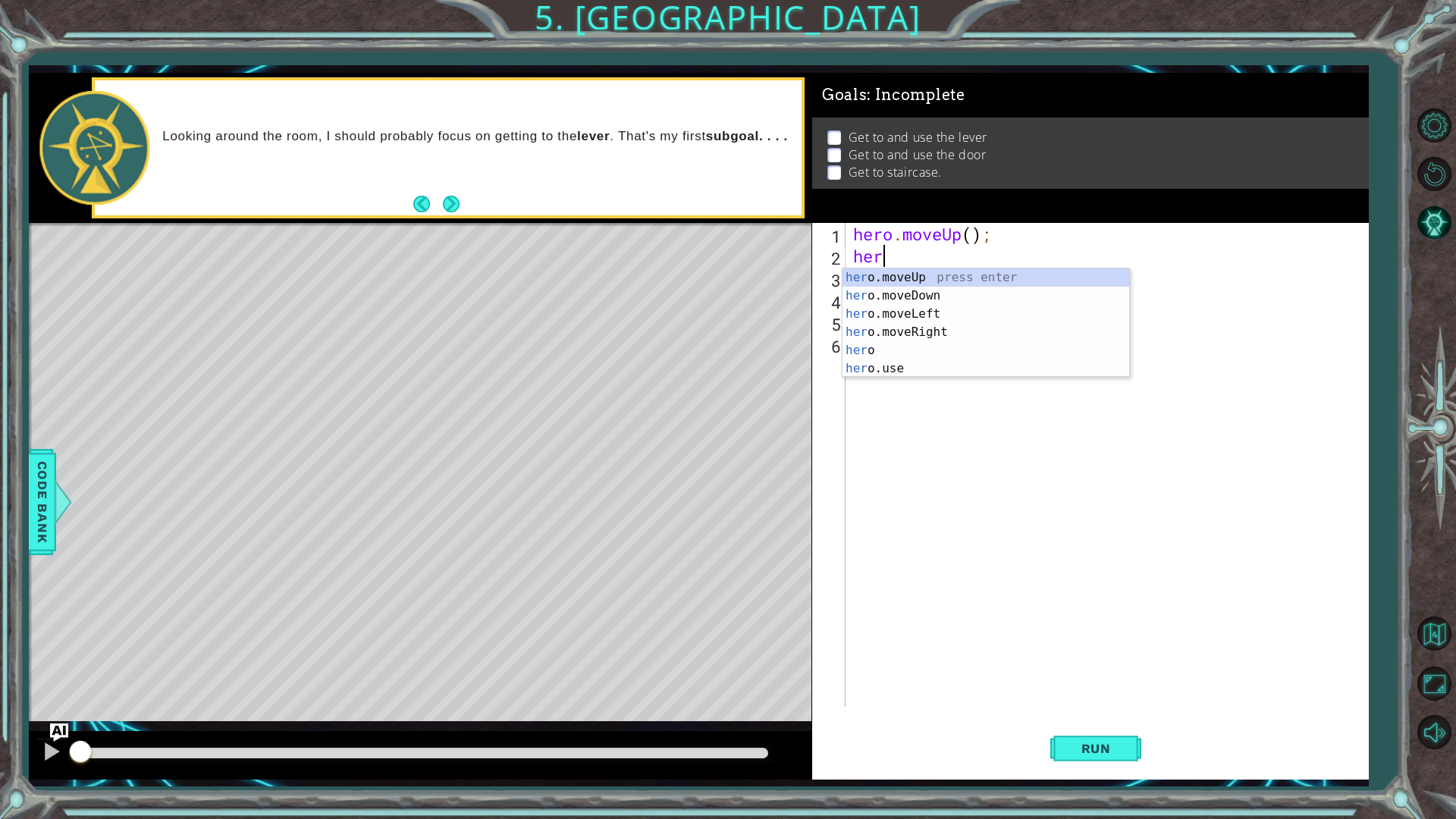
type textarea "h"
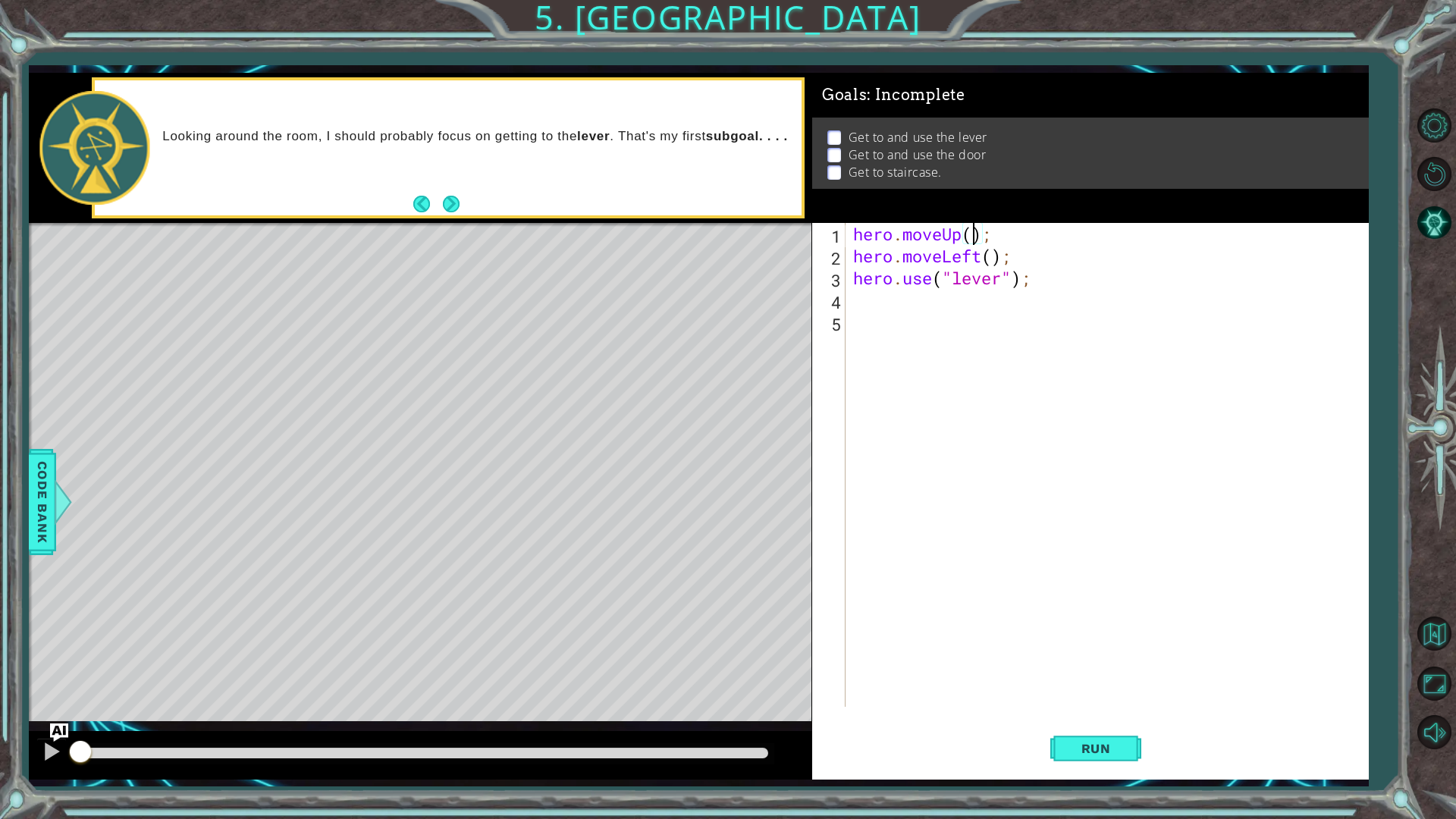
type textarea "hero.moveUp(2);"
click at [901, 290] on div "hero . moveUp ( 2 ) ; hero . moveLeft ( ) ; hero . use ( "lever" ) ;" at bounding box center [1110, 487] width 520 height 528
type textarea "h"
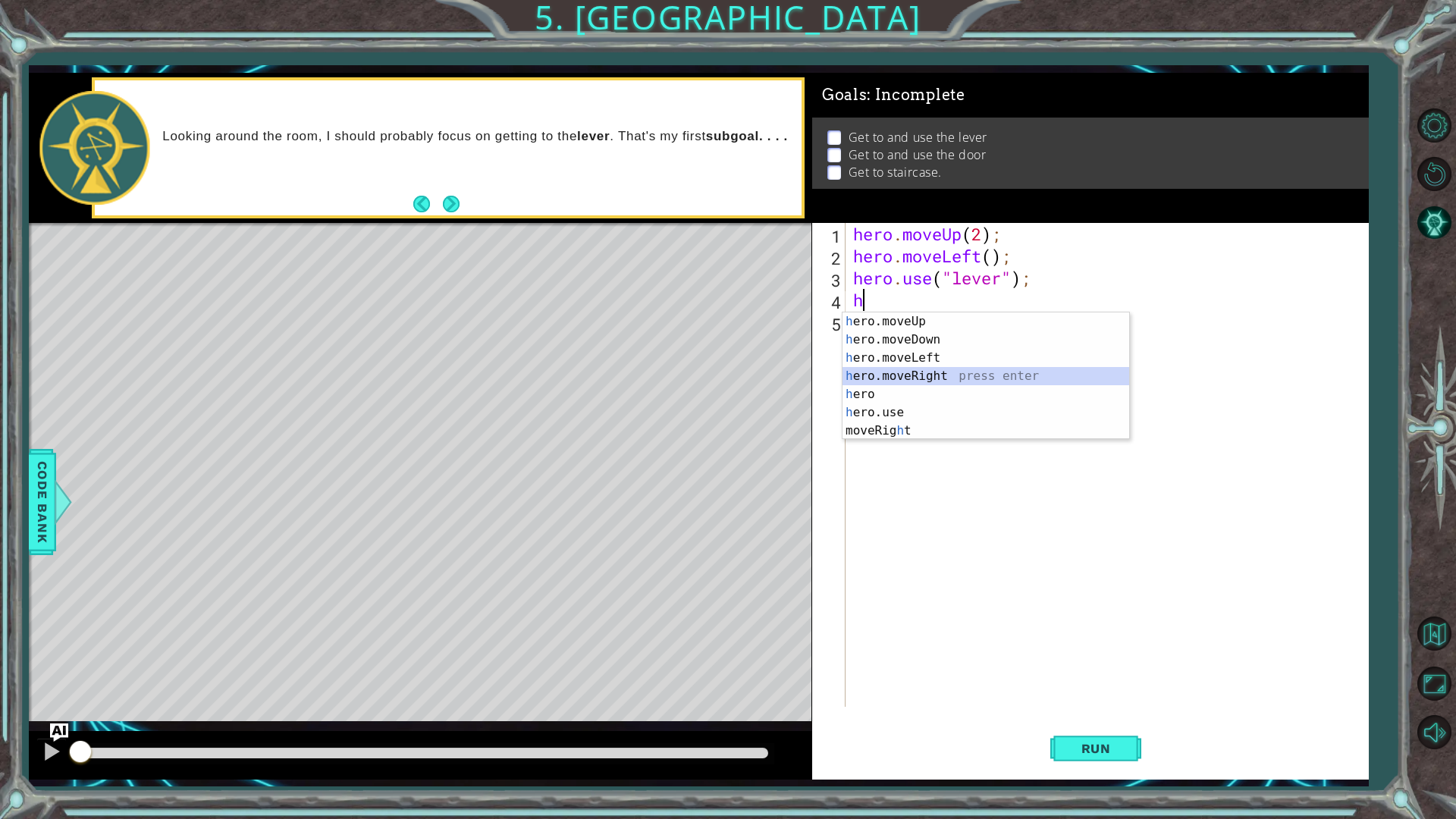
click at [925, 379] on div "h ero.moveUp press enter h ero.moveDown press enter h ero.moveLeft press enter …" at bounding box center [986, 394] width 287 height 163
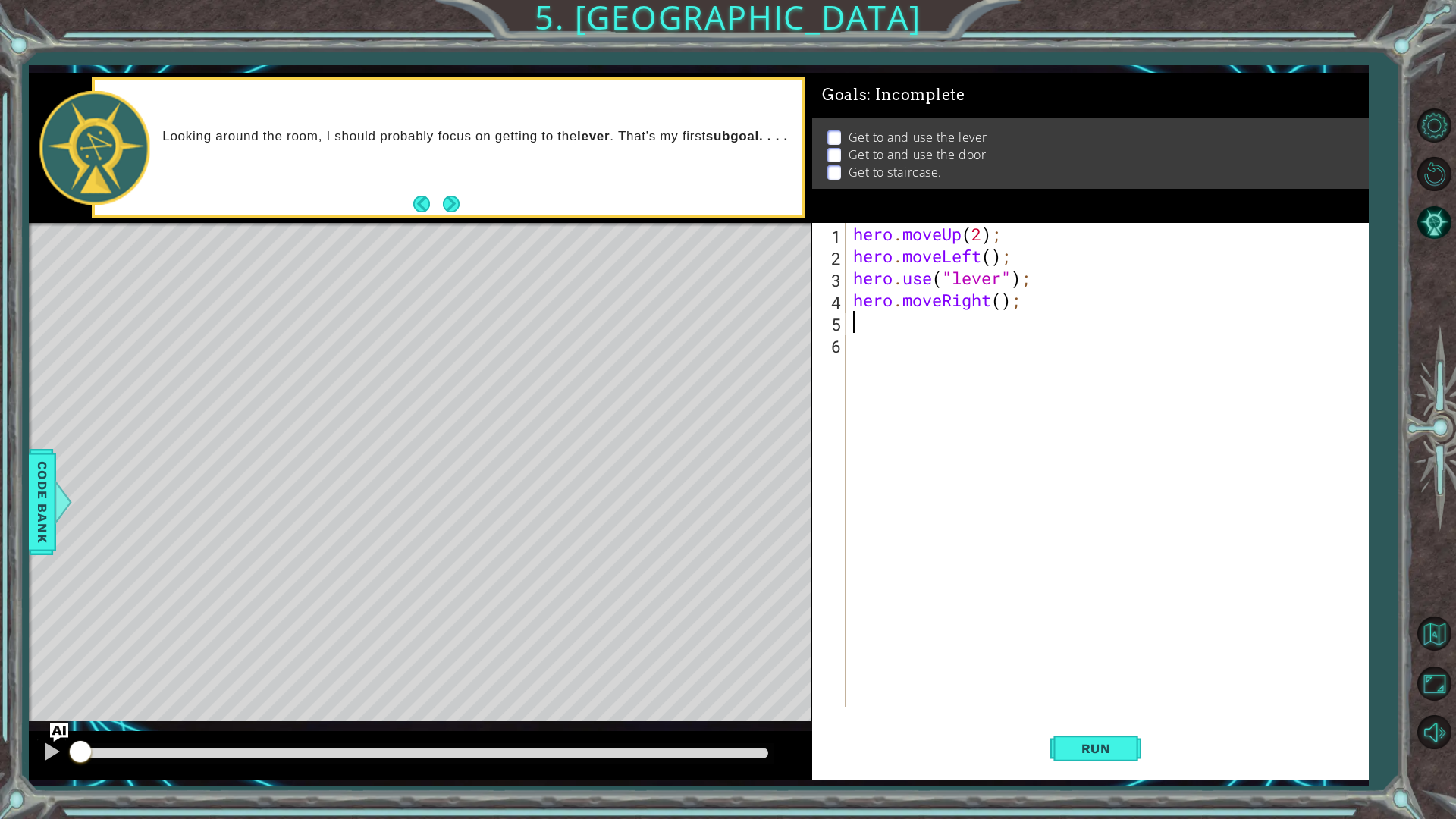
click at [1005, 306] on div "hero . moveUp ( 2 ) ; hero . moveLeft ( ) ; hero . use ( "lever" ) ; hero . mov…" at bounding box center [1110, 487] width 520 height 528
type textarea "hero.moveRight(3);"
click at [949, 330] on div "hero . moveUp ( 2 ) ; hero . moveLeft ( ) ; hero . use ( "lever" ) ; hero . mov…" at bounding box center [1110, 487] width 520 height 528
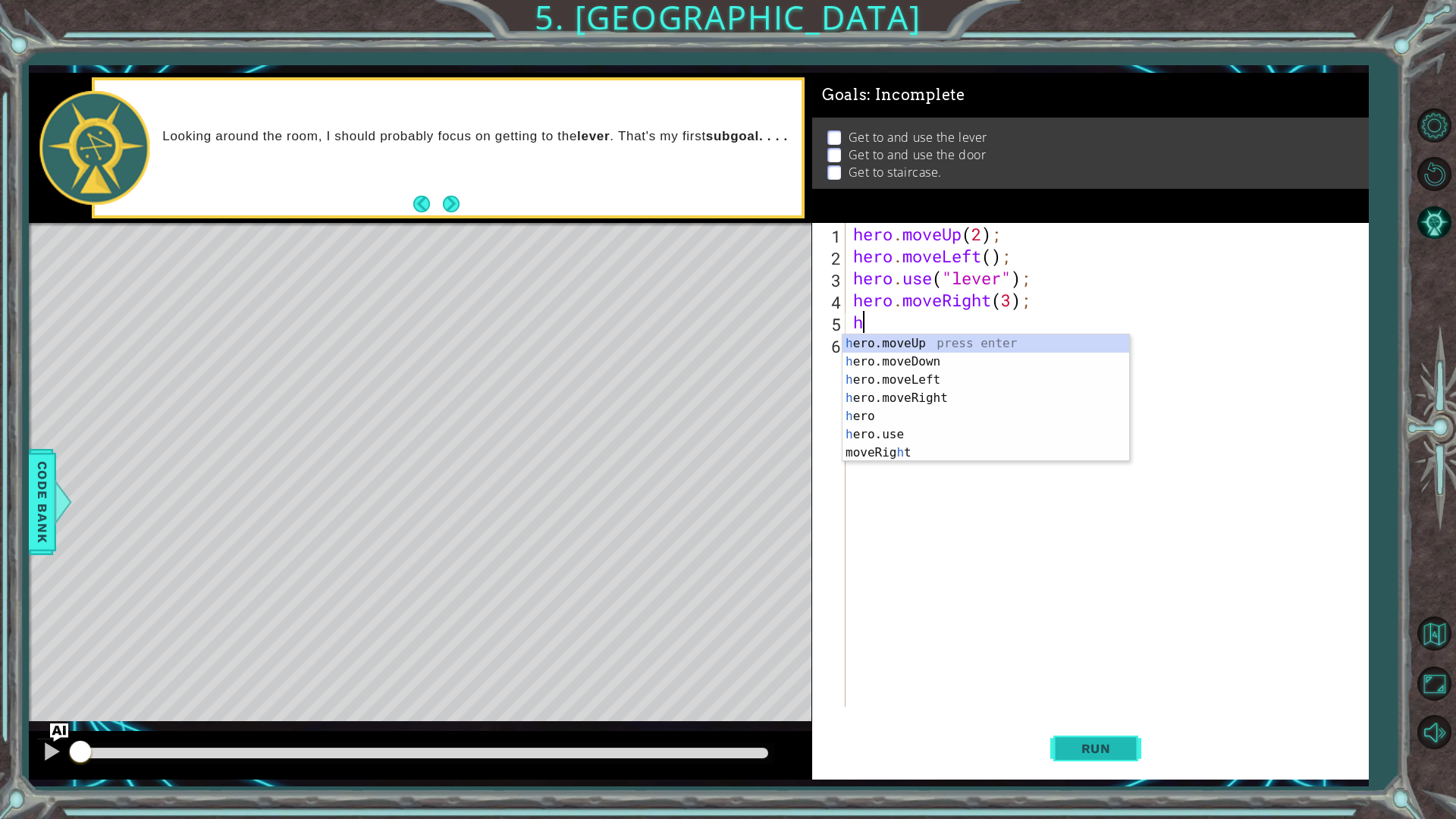
click at [1117, 690] on span "Run" at bounding box center [1095, 749] width 60 height 15
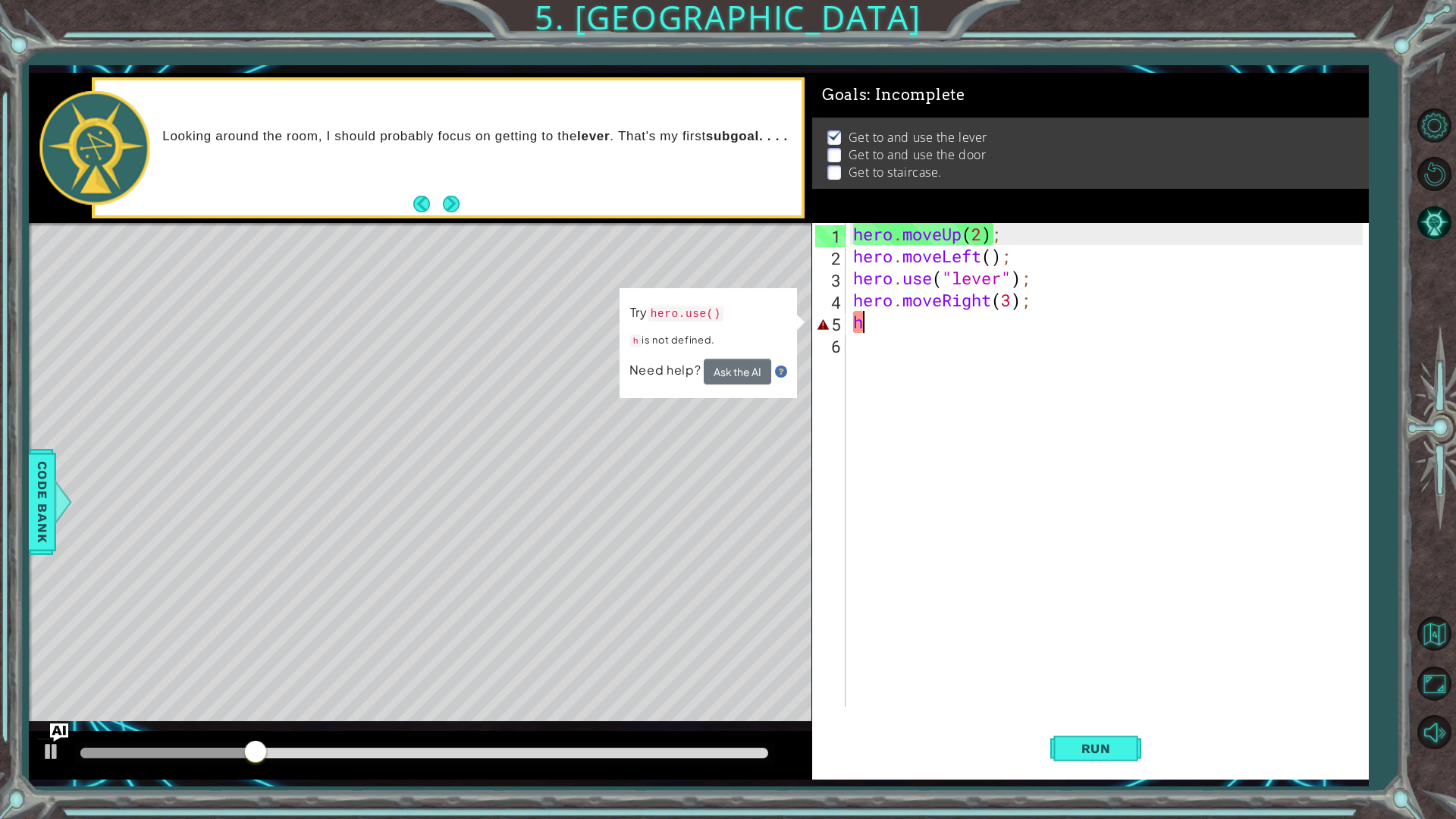
click at [904, 326] on div "hero . moveUp ( 2 ) ; hero . moveLeft ( ) ; hero . use ( "lever" ) ; hero . mov…" at bounding box center [1110, 487] width 520 height 528
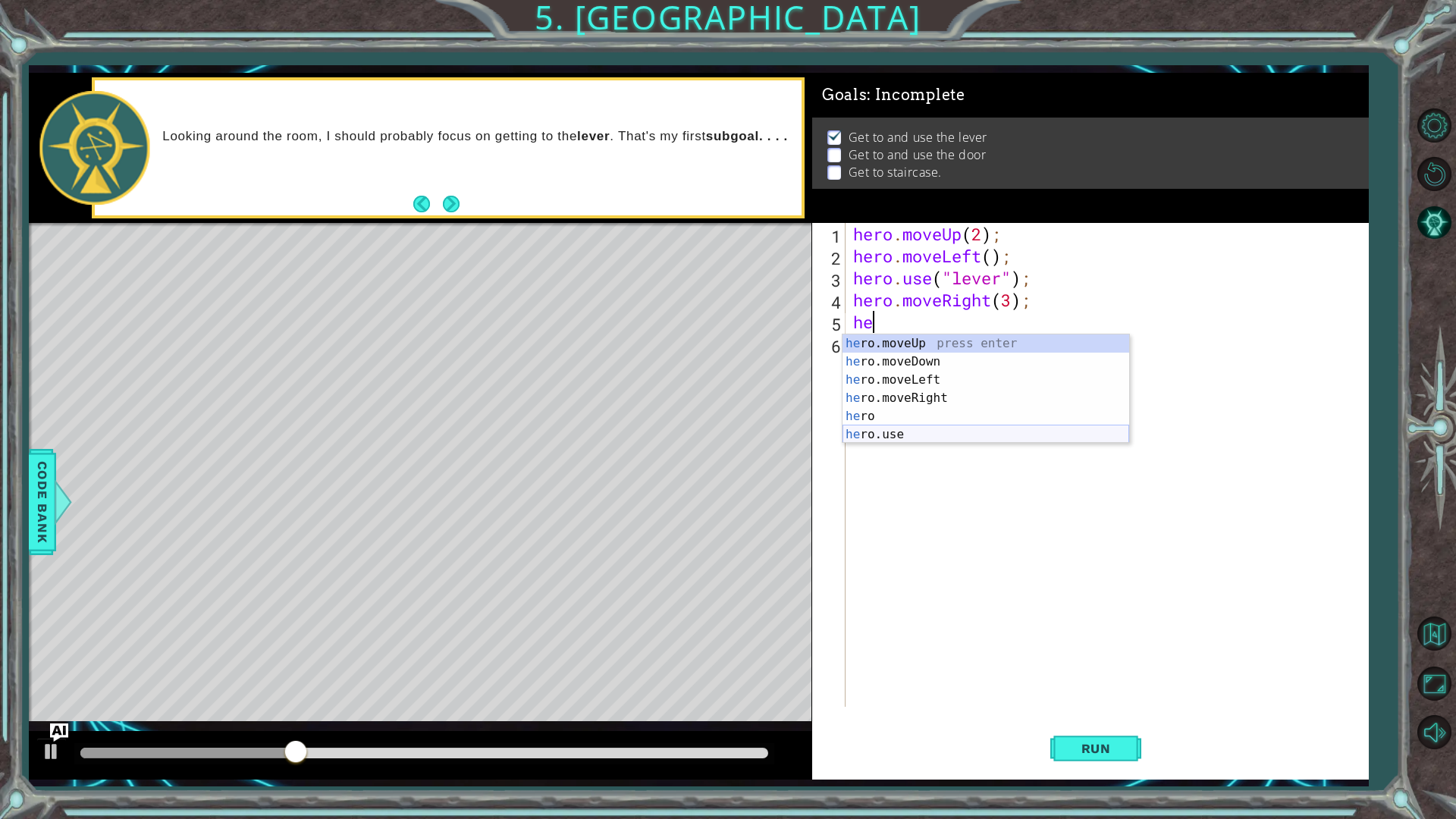
click at [864, 434] on div "he ro.moveUp press enter he ro.moveDown press enter he ro.moveLeft press enter …" at bounding box center [986, 407] width 287 height 145
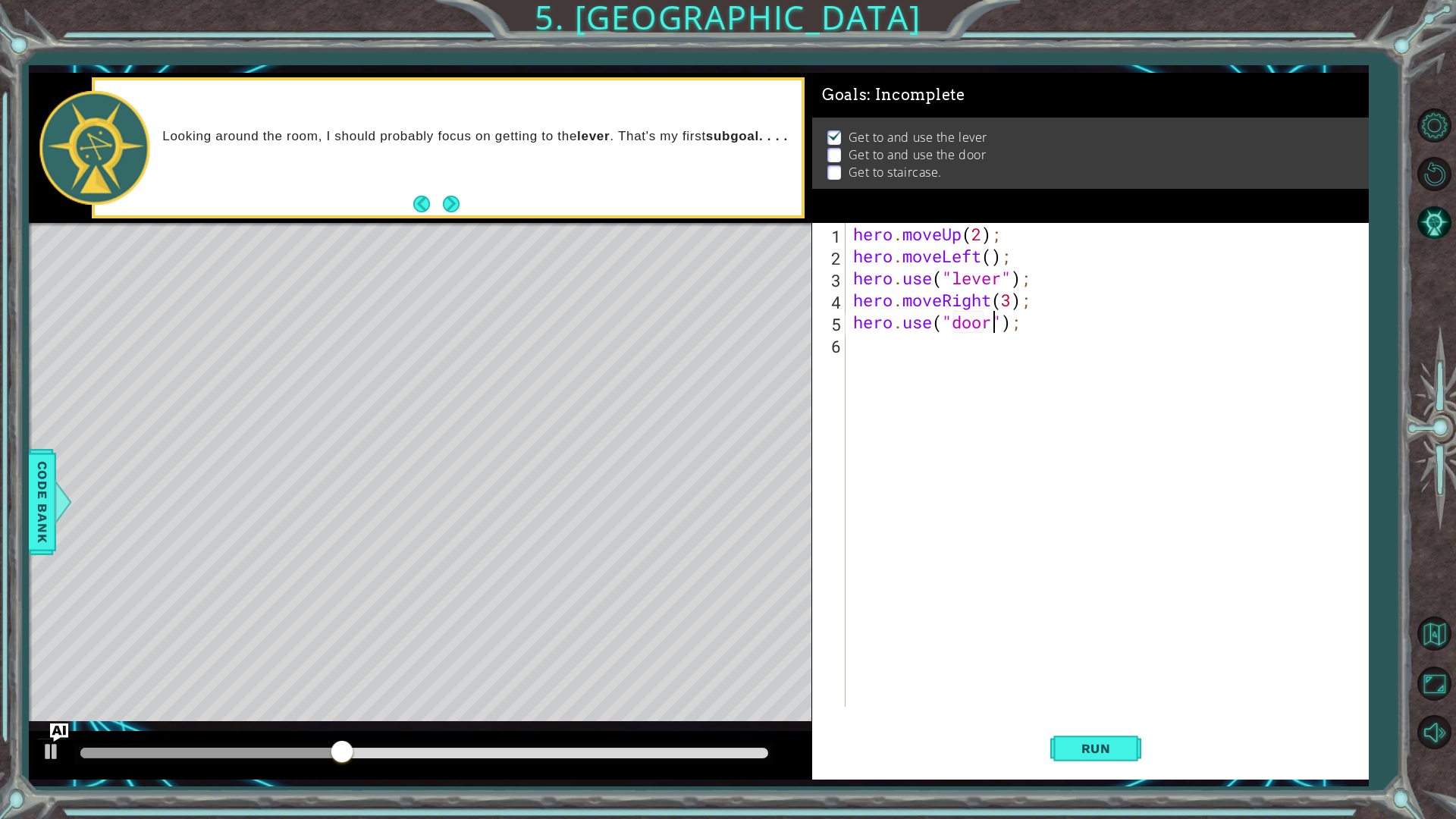
type textarea "hero.use("door");"
click at [982, 344] on div "hero . moveUp ( 2 ) ; hero . moveLeft ( ) ; hero . use ( "lever" ) ; hero . mov…" at bounding box center [1110, 487] width 520 height 528
type textarea "h"
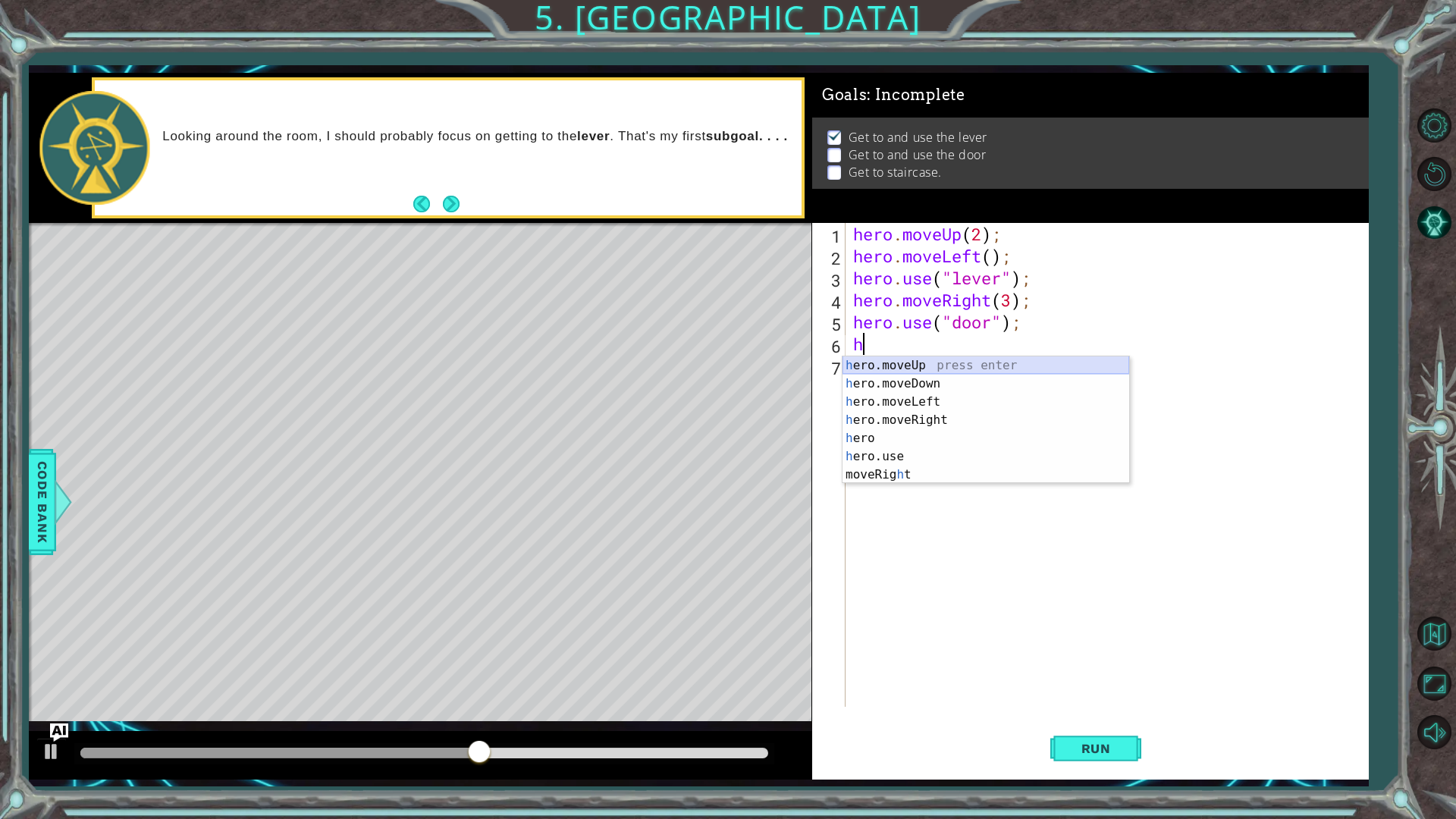
click at [903, 364] on div "h ero.moveUp press enter h ero.moveDown press enter h ero.moveLeft press enter …" at bounding box center [986, 438] width 287 height 163
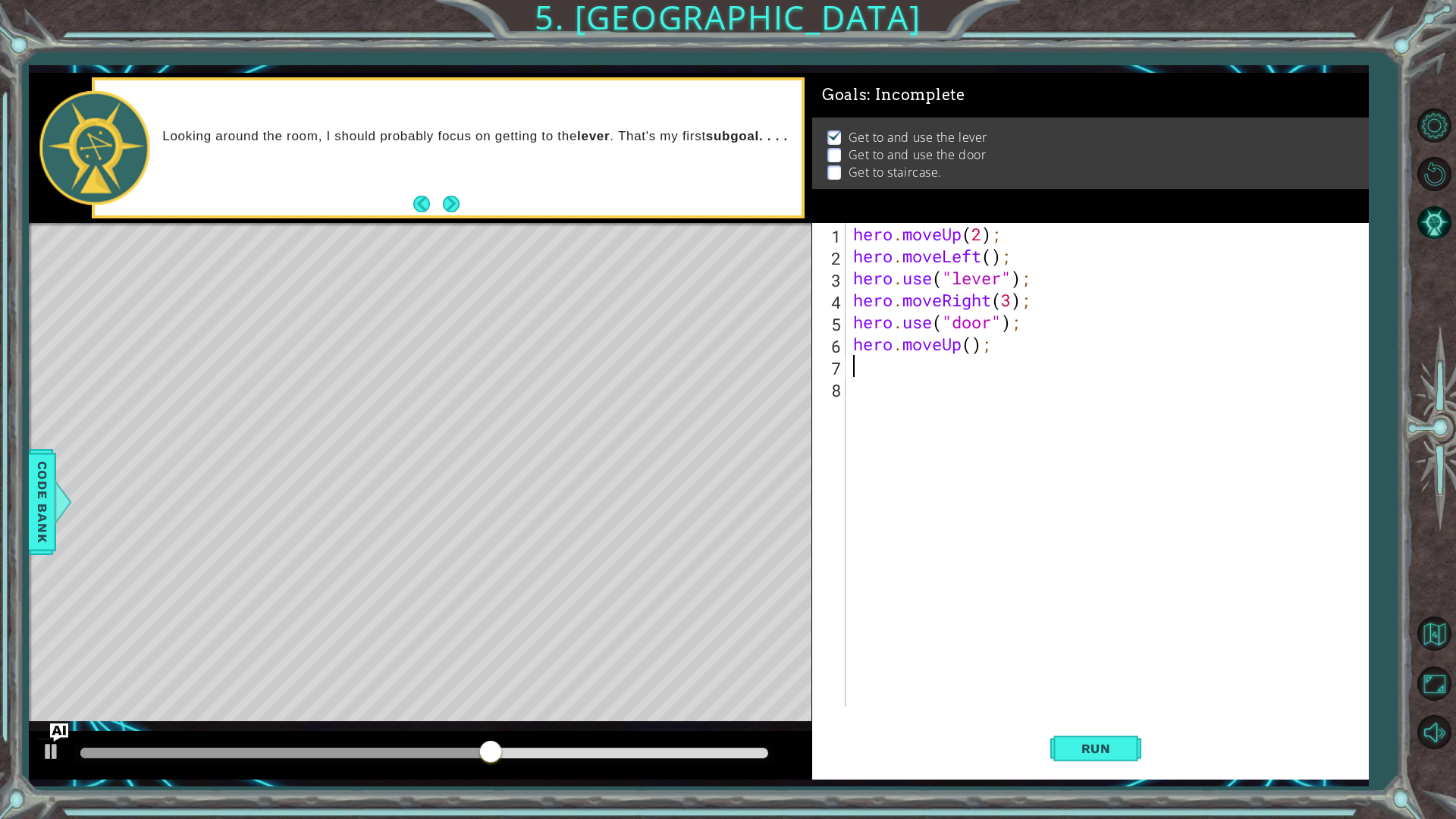
type textarea "h"
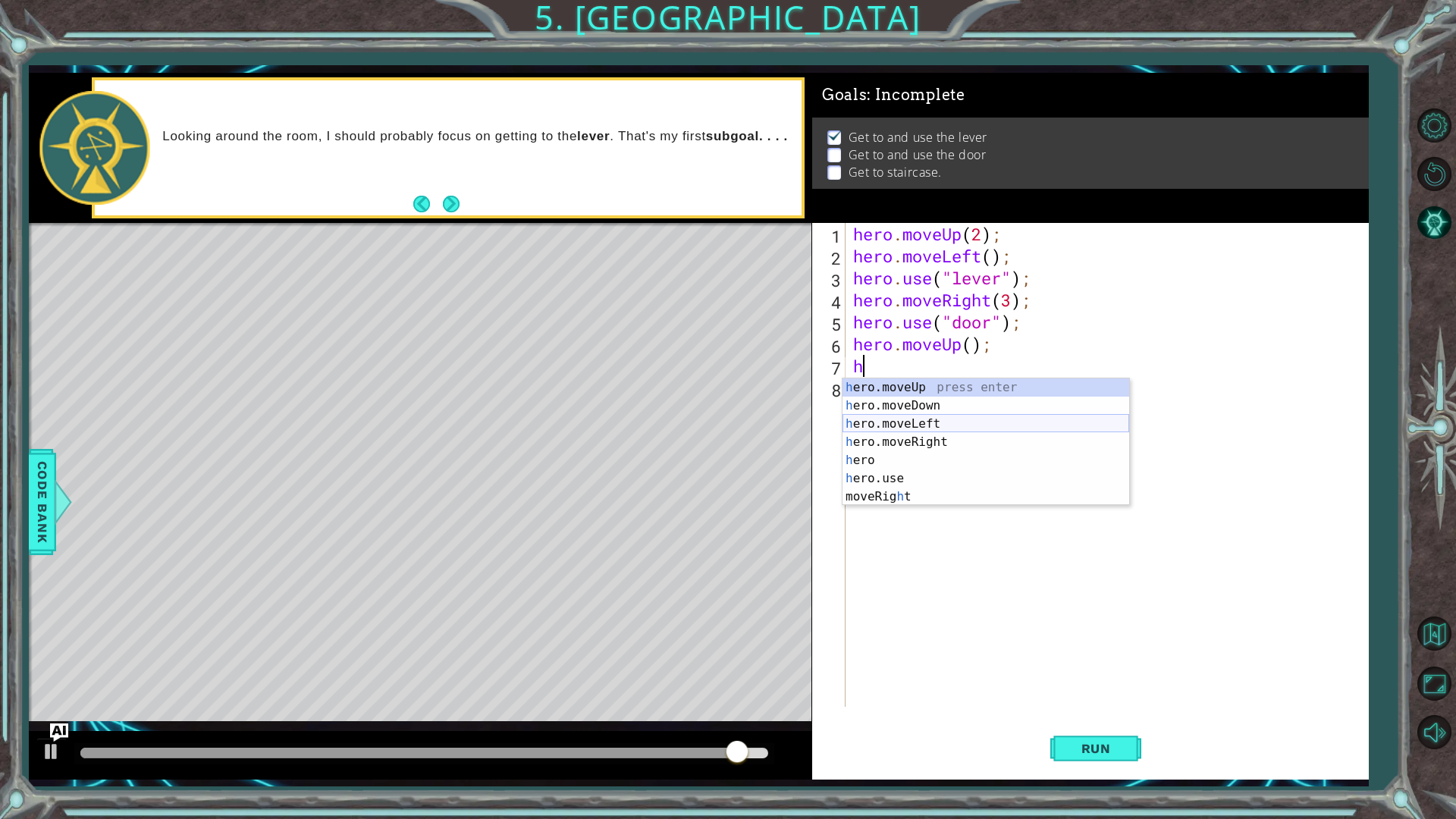
click at [908, 419] on div "h ero.moveUp press enter h ero.moveDown press enter h ero.moveLeft press enter …" at bounding box center [986, 460] width 287 height 163
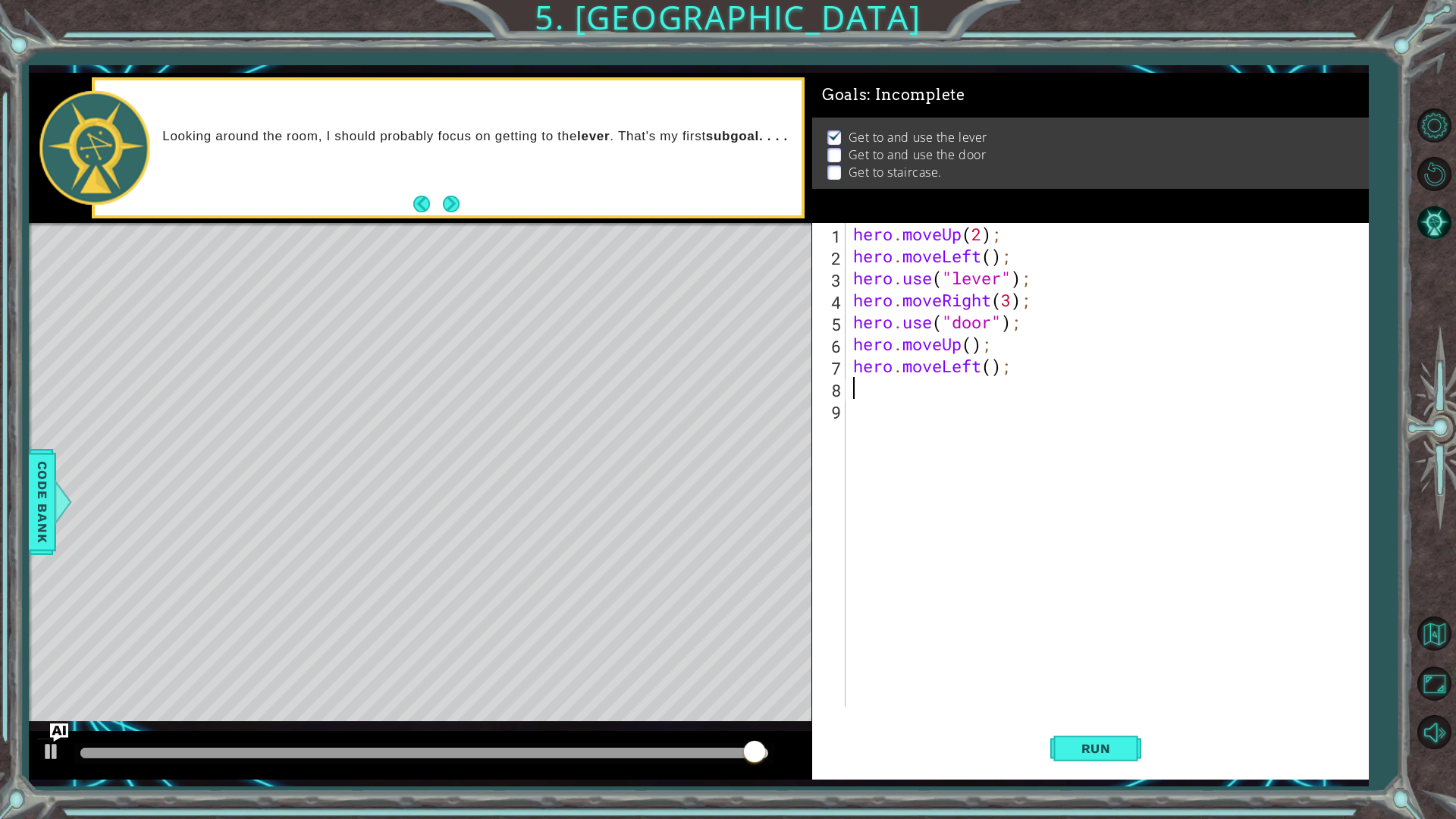
click at [988, 363] on div "hero . moveUp ( 2 ) ; hero . moveLeft ( ) ; hero . use ( "lever" ) ; hero . mov…" at bounding box center [1110, 487] width 520 height 528
click at [994, 364] on div "hero . moveUp ( 2 ) ; hero . moveLeft ( ) ; hero . use ( "lever" ) ; hero . mov…" at bounding box center [1110, 487] width 520 height 528
type textarea "hero.moveLeft(3);"
click at [905, 385] on div "hero . moveUp ( 2 ) ; hero . moveLeft ( ) ; hero . use ( "lever" ) ; hero . mov…" at bounding box center [1110, 487] width 520 height 528
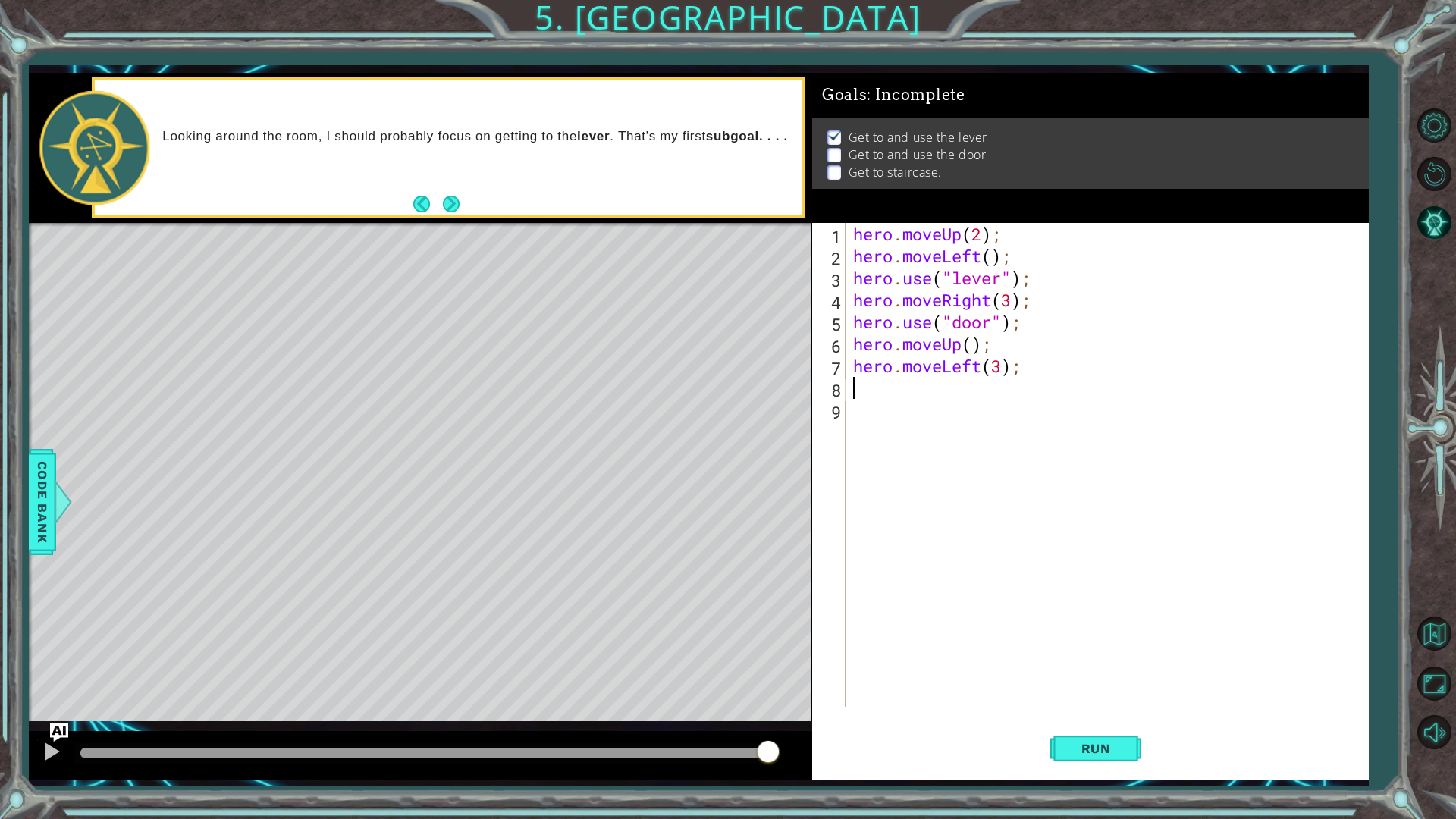
type textarea "h"
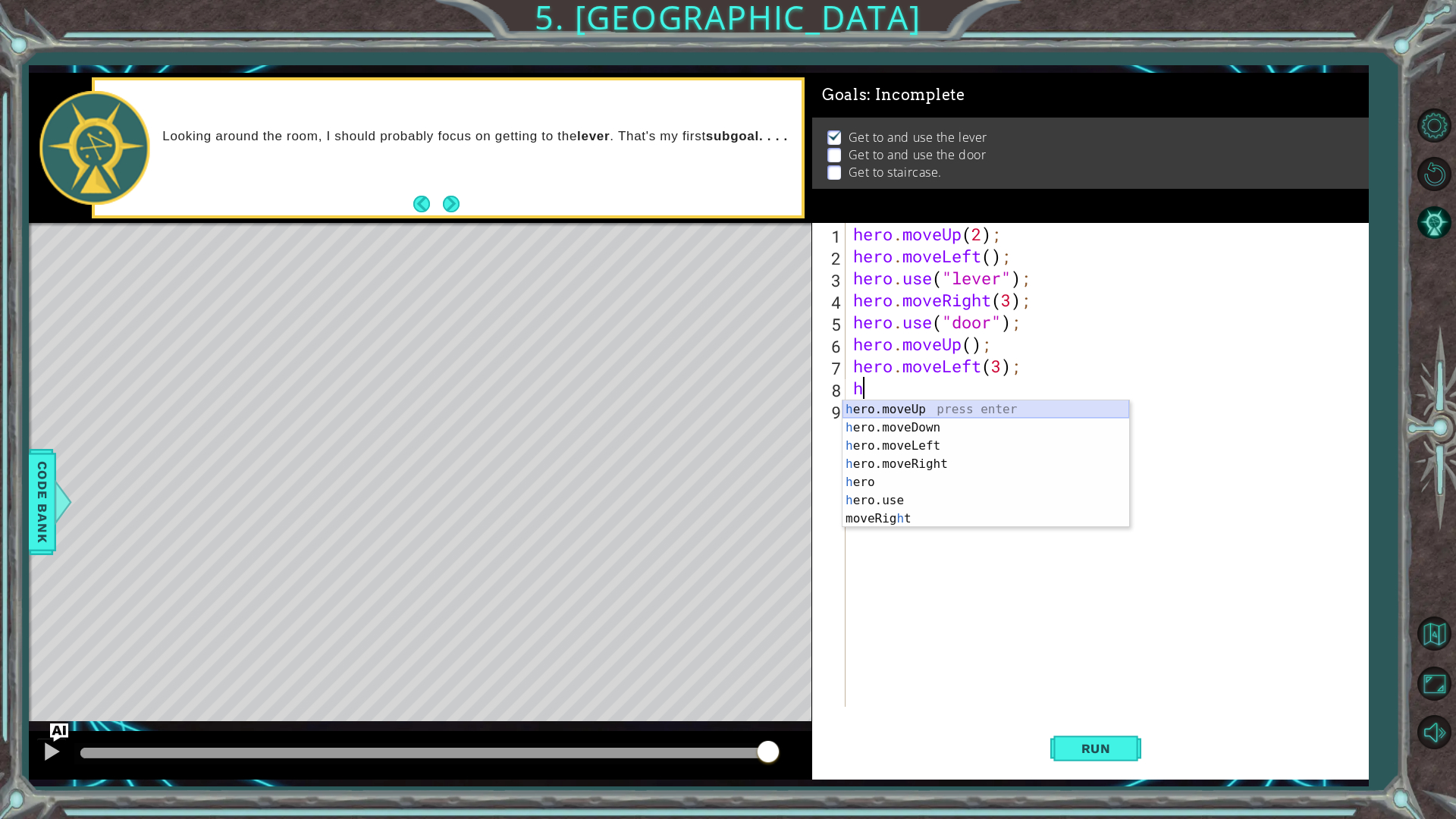
click at [915, 409] on div "h ero.moveUp press enter h ero.moveDown press enter h ero.moveLeft press enter …" at bounding box center [986, 482] width 287 height 163
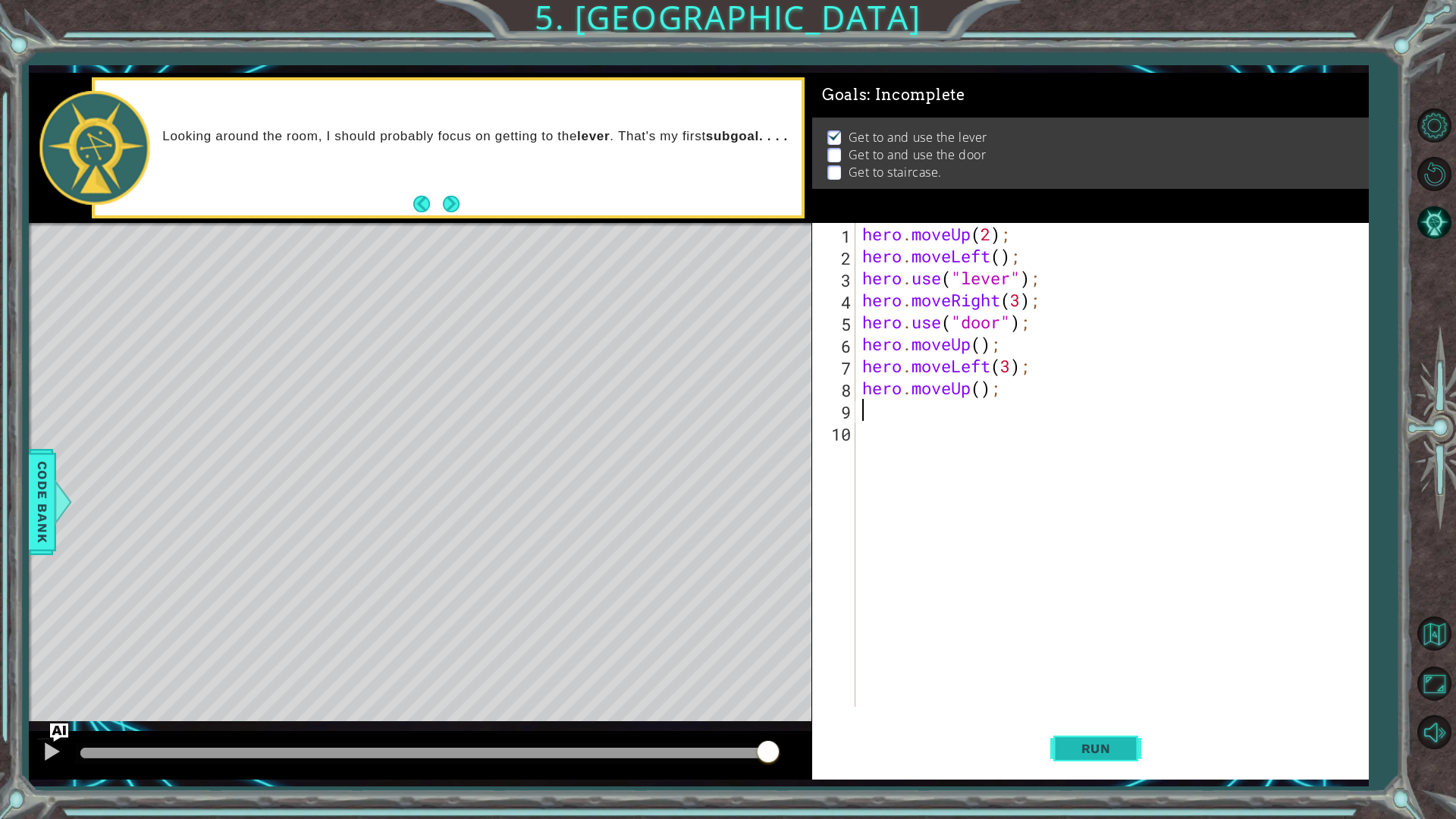
click at [1061, 690] on button "Run" at bounding box center [1096, 748] width 91 height 55
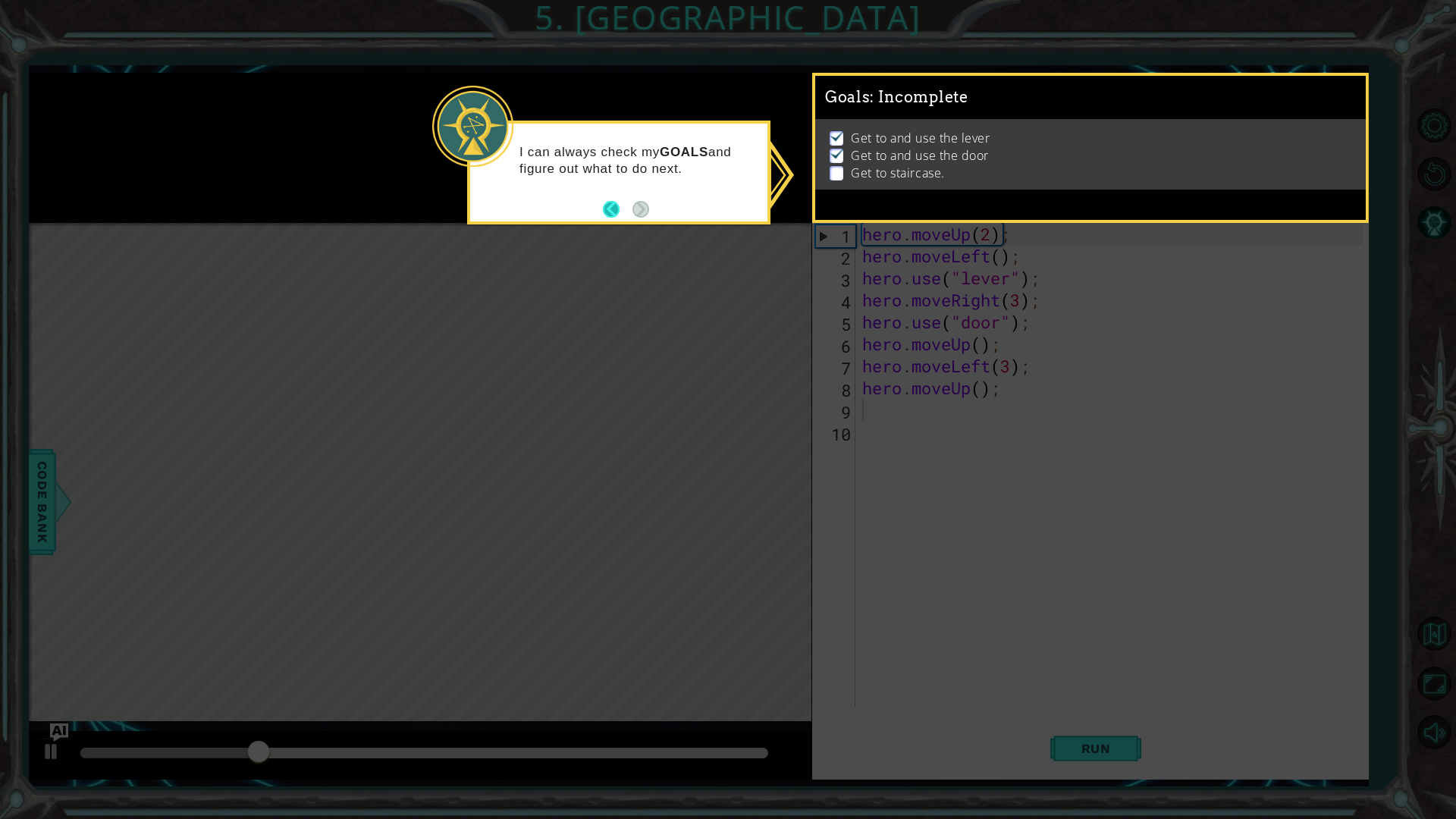
click at [603, 207] on button "Back" at bounding box center [617, 210] width 29 height 17
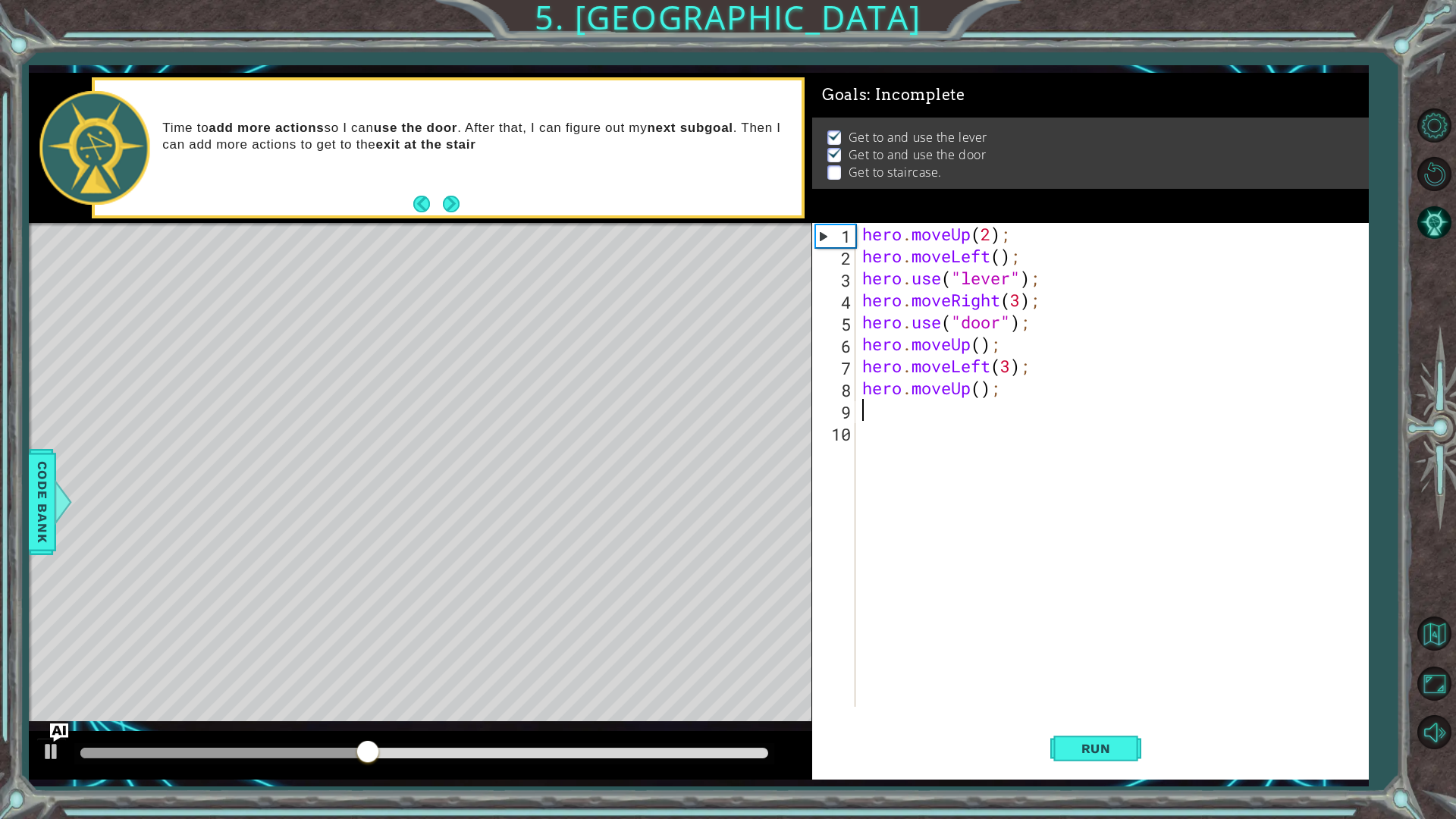
click at [979, 344] on div "hero . moveUp ( 2 ) ; hero . moveLeft ( ) ; hero . use ( "lever" ) ; hero . mov…" at bounding box center [1114, 487] width 512 height 528
type textarea "hero.moveUp(2);"
click at [1106, 690] on span "Run" at bounding box center [1095, 749] width 60 height 15
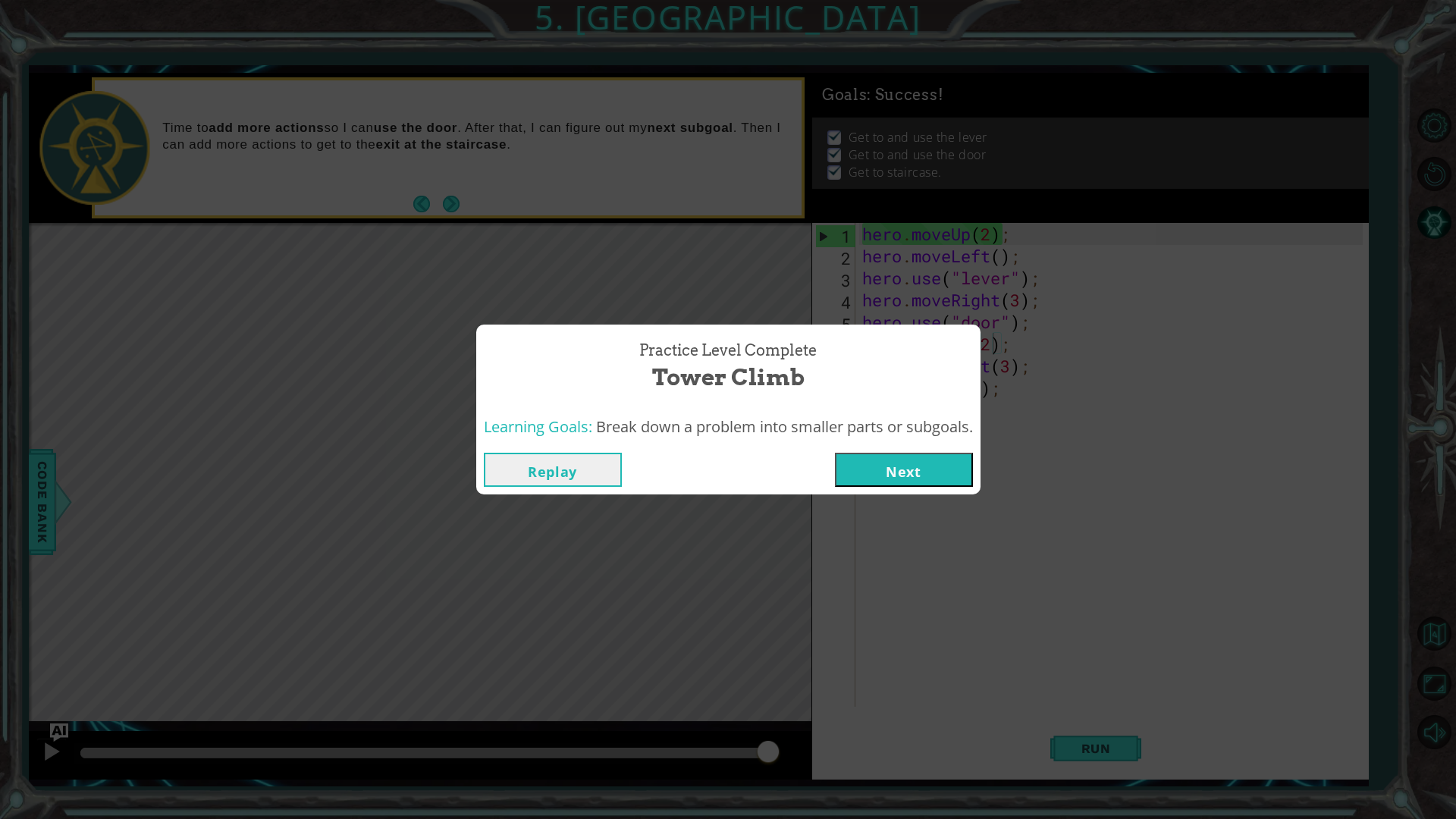
click at [907, 470] on button "Next" at bounding box center [903, 470] width 138 height 34
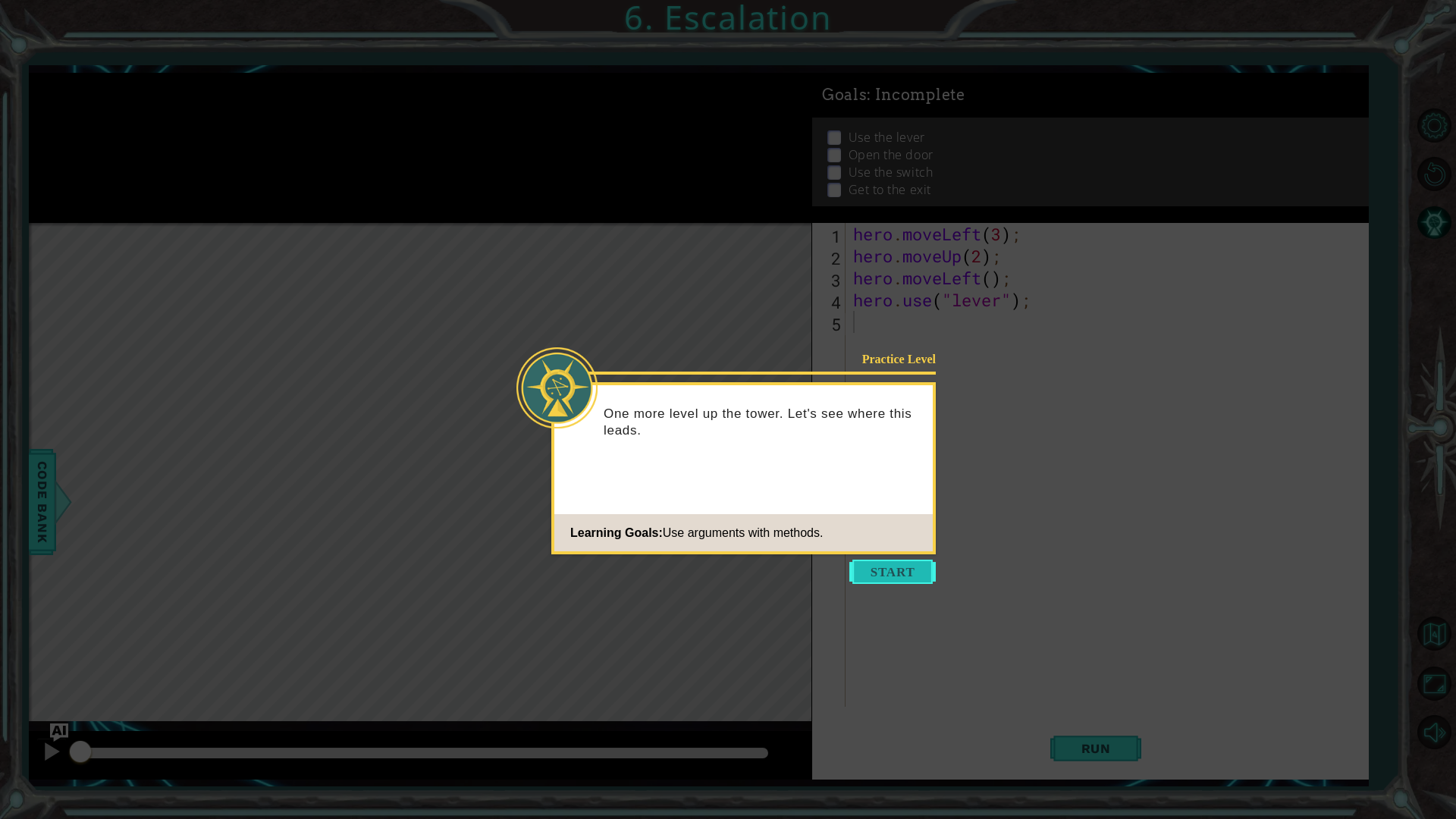
click at [903, 575] on button "Start" at bounding box center [892, 572] width 86 height 25
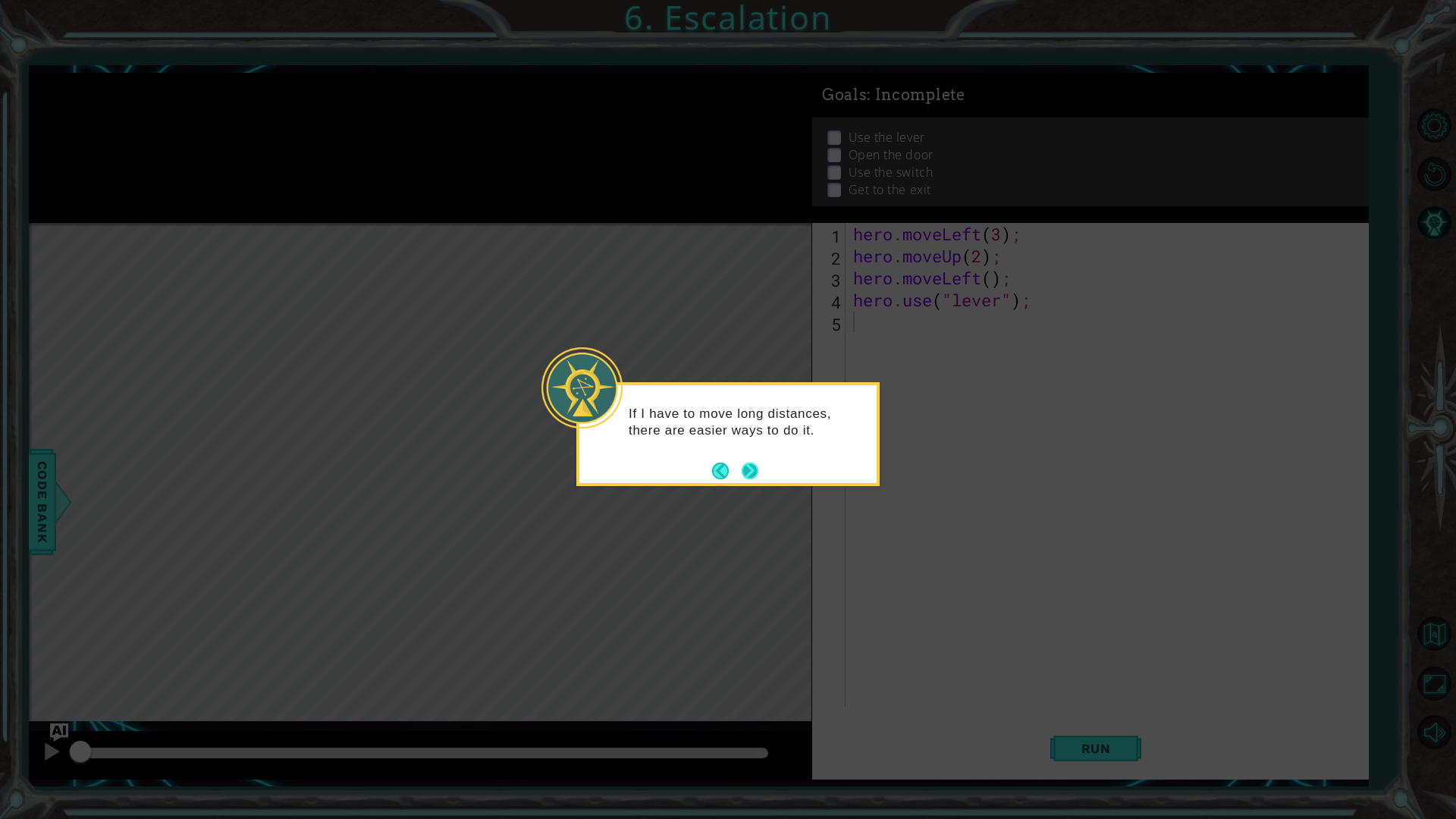
click at [757, 468] on button "Next" at bounding box center [750, 471] width 17 height 17
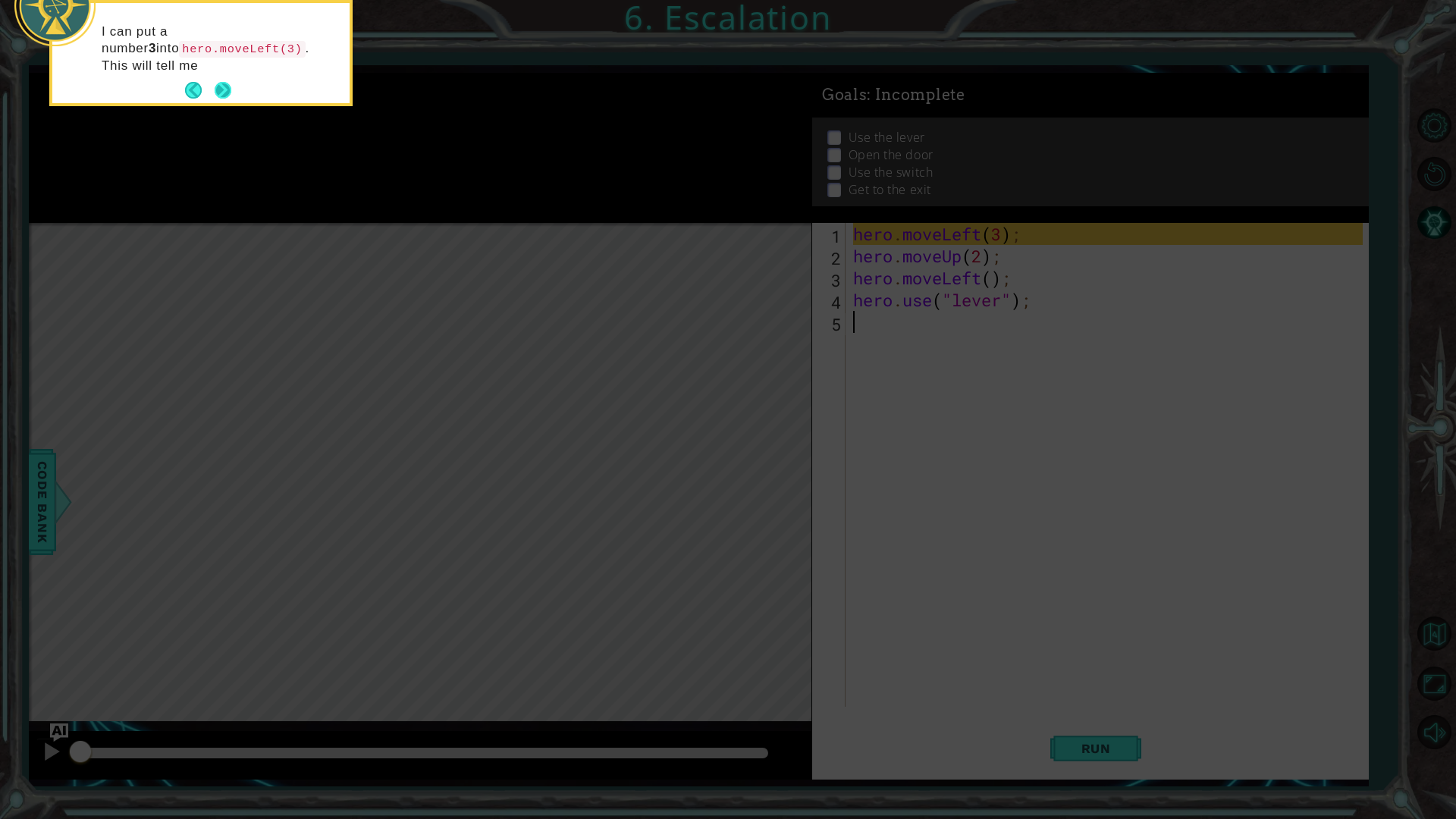
click at [231, 93] on button "Next" at bounding box center [223, 90] width 17 height 17
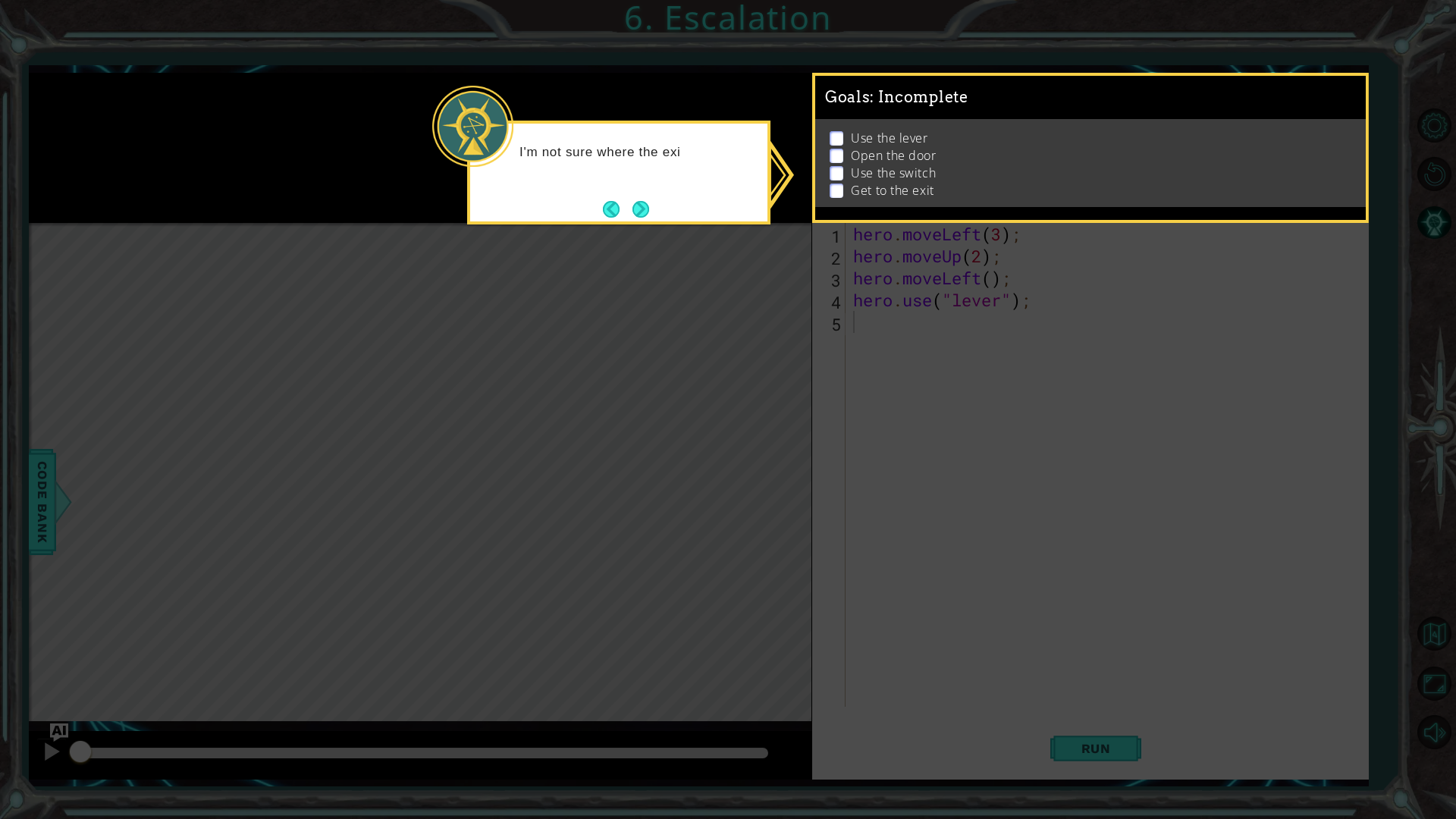
click at [881, 317] on icon at bounding box center [728, 410] width 1456 height 819
click at [640, 203] on button "Next" at bounding box center [641, 210] width 17 height 17
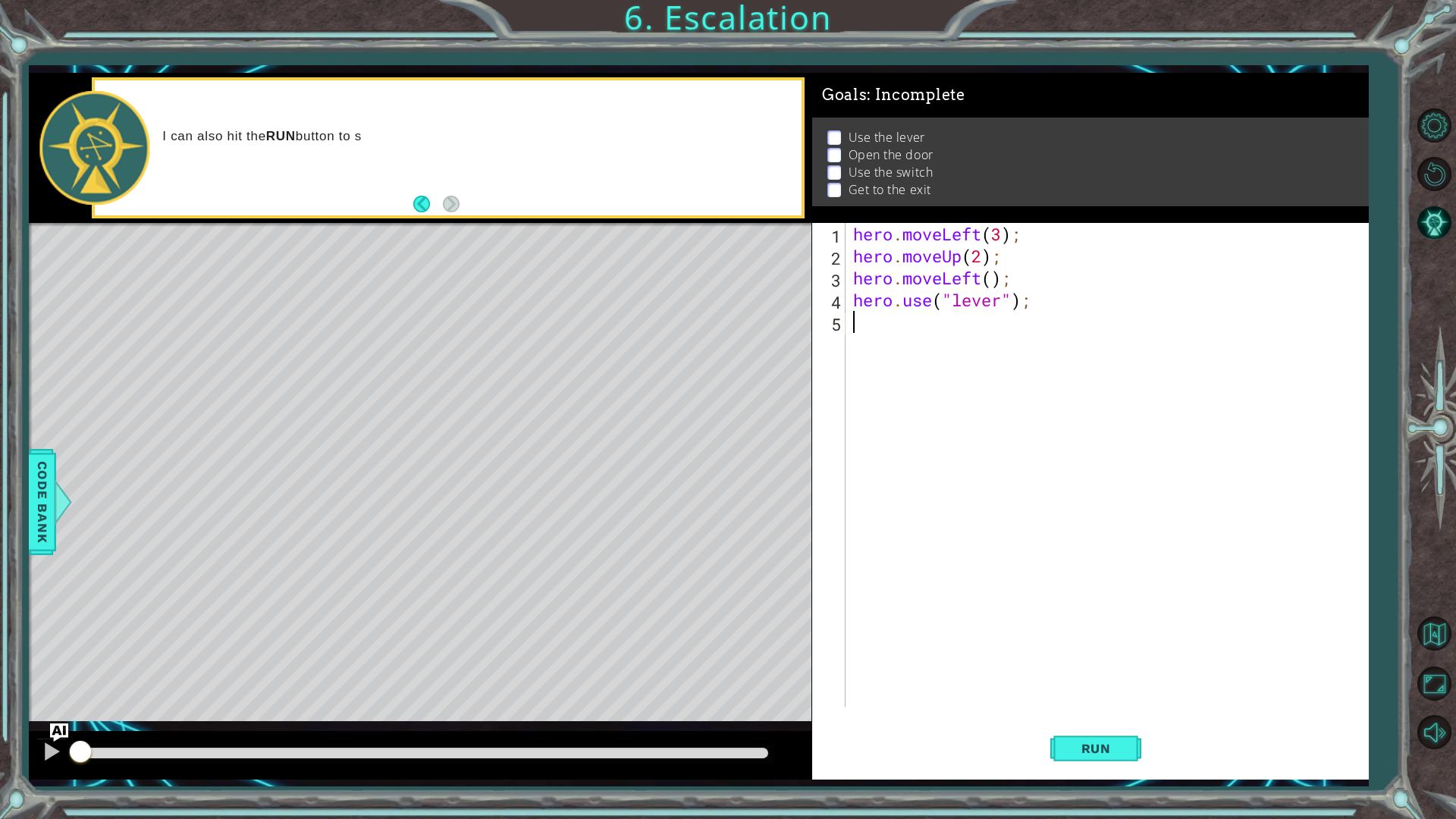
click at [873, 315] on div "hero . moveLeft ( 3 ) ; hero . moveUp ( 2 ) ; hero . moveLeft ( ) ; hero . use …" at bounding box center [1110, 487] width 520 height 528
click at [948, 320] on div "hero . moveLeft ( 3 ) ; hero . moveUp ( 2 ) ; hero . moveLeft ( ) ; hero . use …" at bounding box center [1110, 487] width 520 height 528
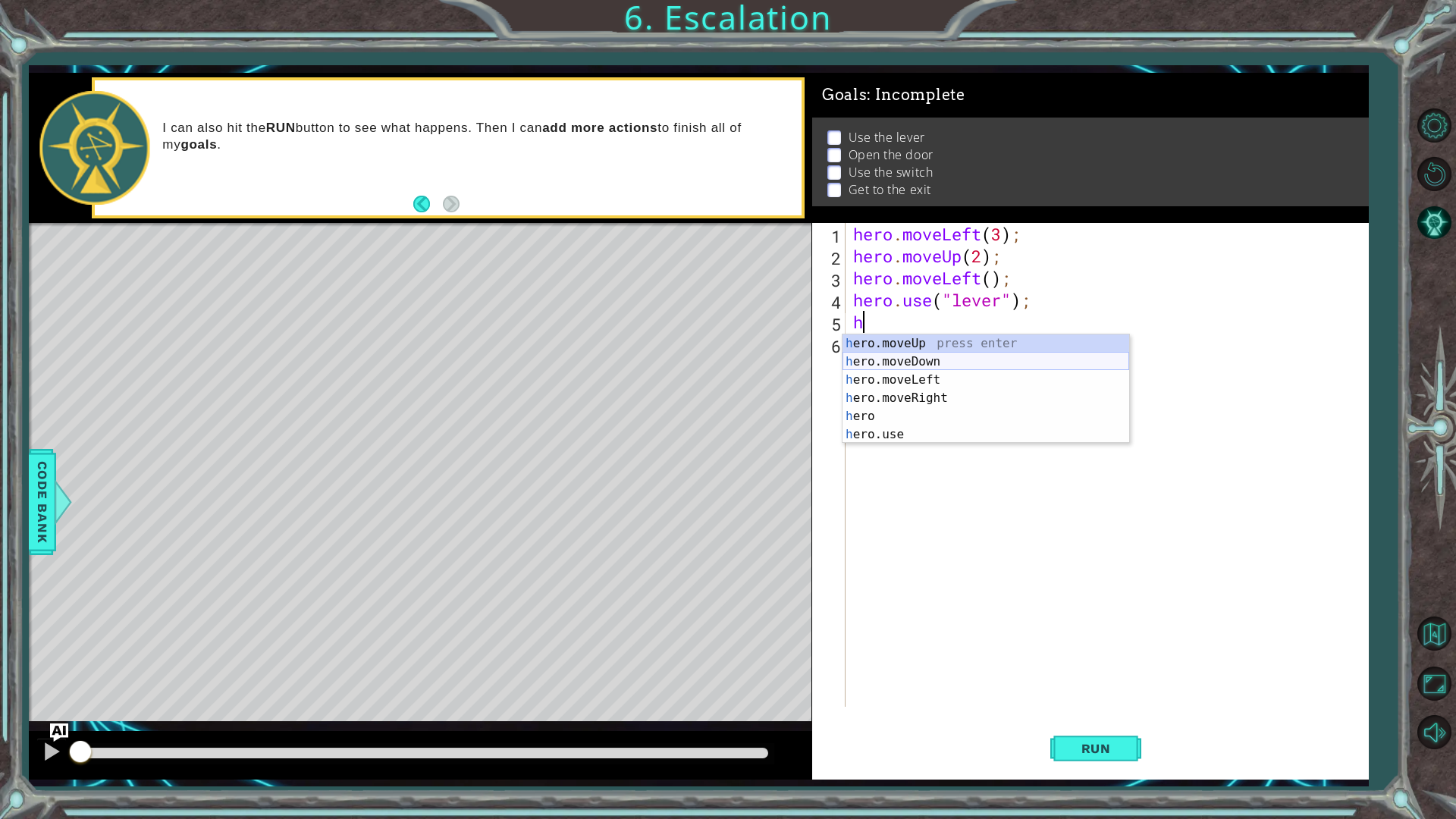
click at [899, 376] on div "h ero.moveUp press enter h ero.moveDown press enter h ero.moveLeft press enter …" at bounding box center [986, 407] width 287 height 145
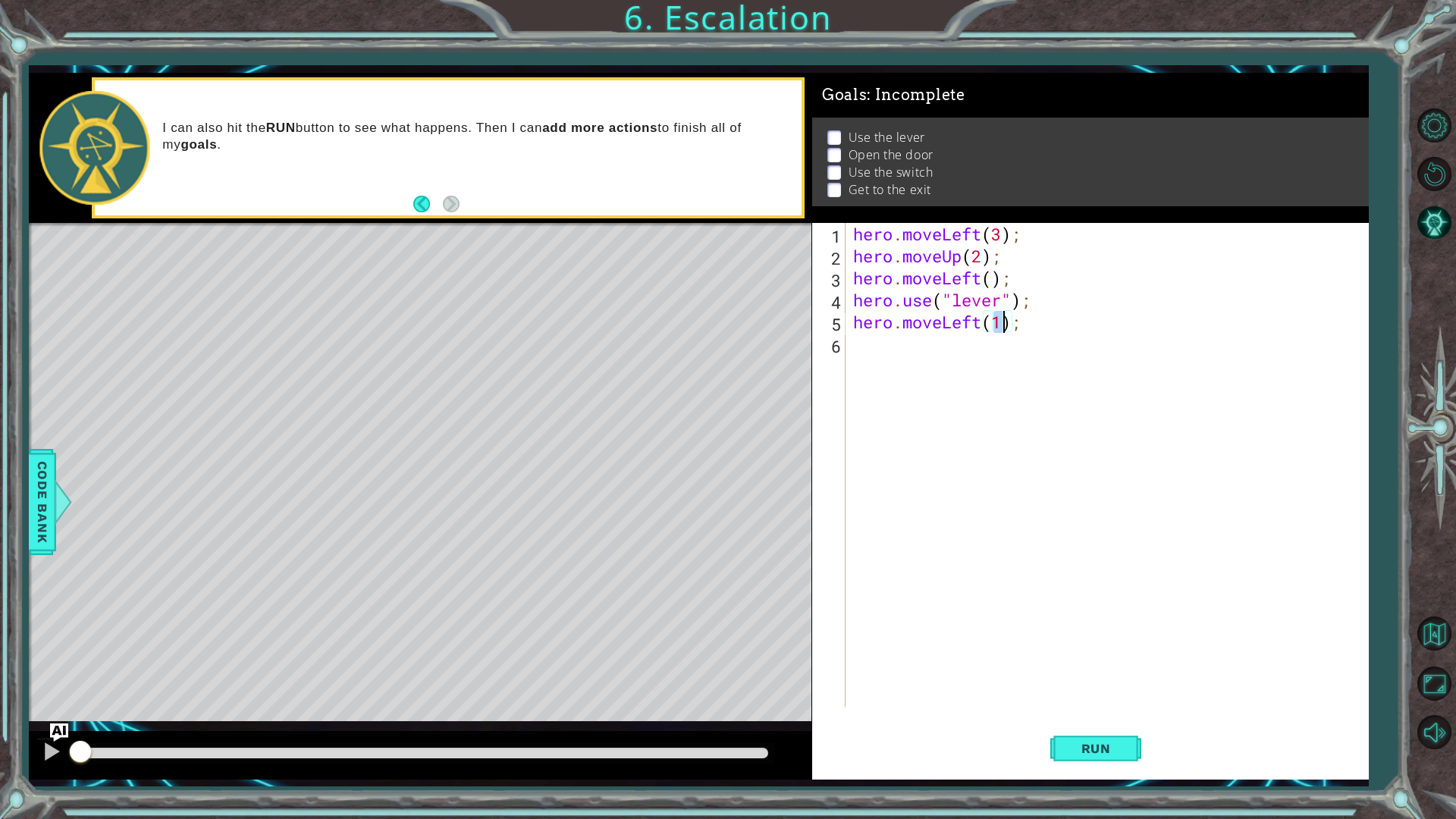
scroll to position [0, 7]
type textarea "hero.moveLeft(1);"
click at [972, 344] on div "hero . moveLeft ( 3 ) ; hero . moveUp ( 2 ) ; hero . moveLeft ( ) ; hero . use …" at bounding box center [1110, 487] width 520 height 528
type textarea "h"
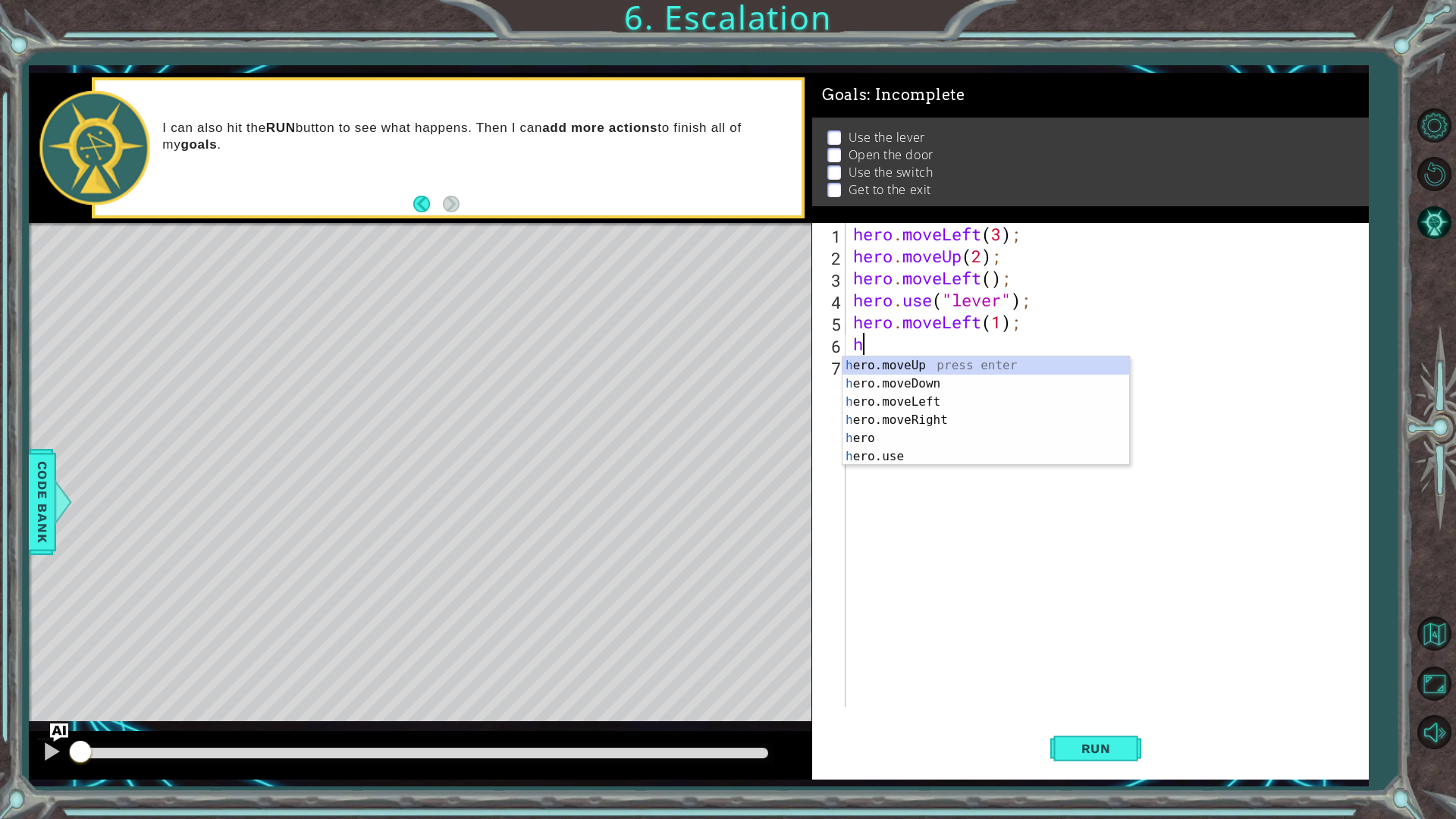
click at [884, 468] on div "hero . moveLeft ( 3 ) ; hero . moveUp ( 2 ) ; hero . moveLeft ( ) ; hero . use …" at bounding box center [1110, 487] width 520 height 528
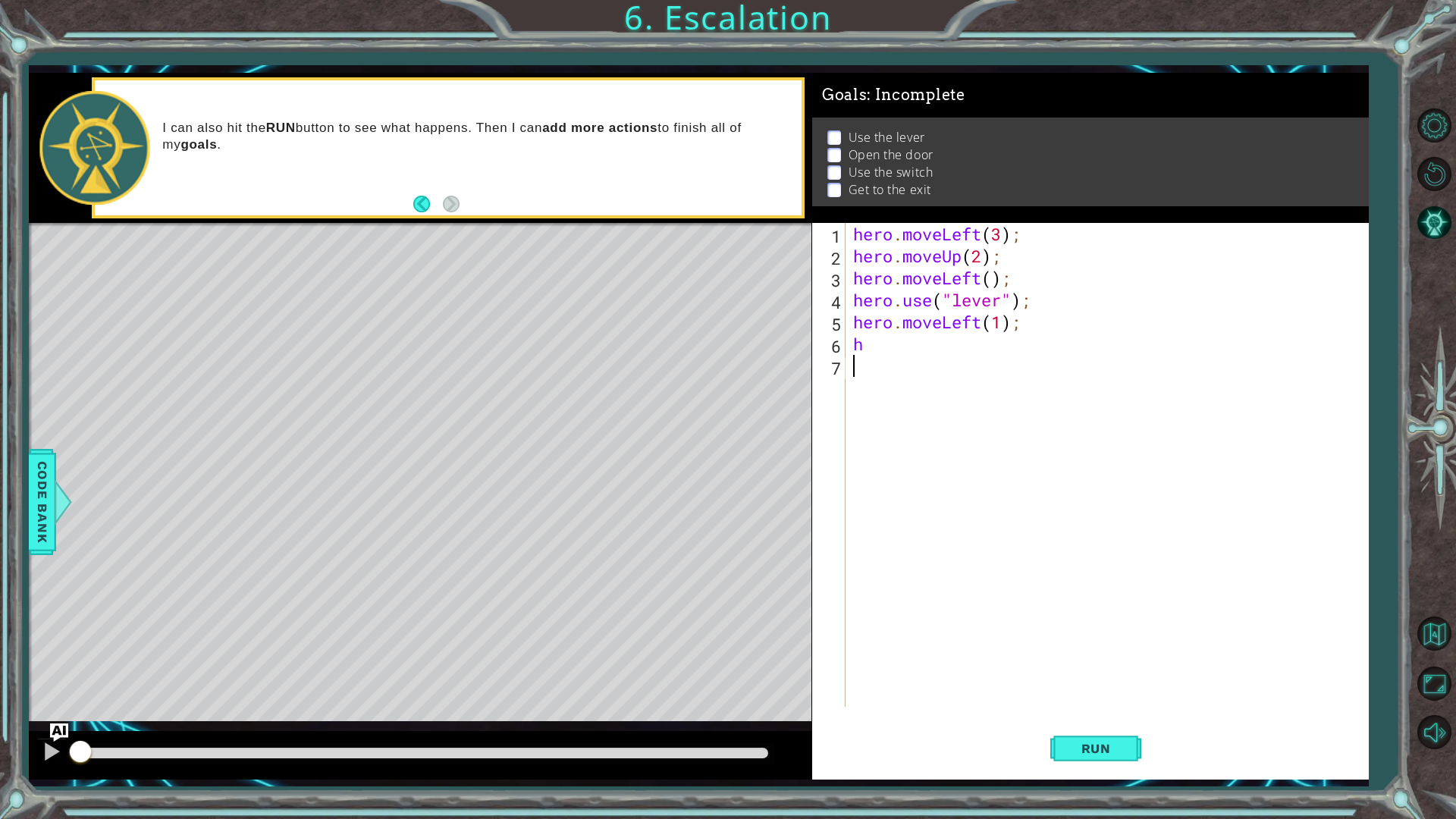
click at [876, 335] on div "hero . moveLeft ( 3 ) ; hero . moveUp ( 2 ) ; hero . moveLeft ( ) ; hero . use …" at bounding box center [1110, 487] width 520 height 528
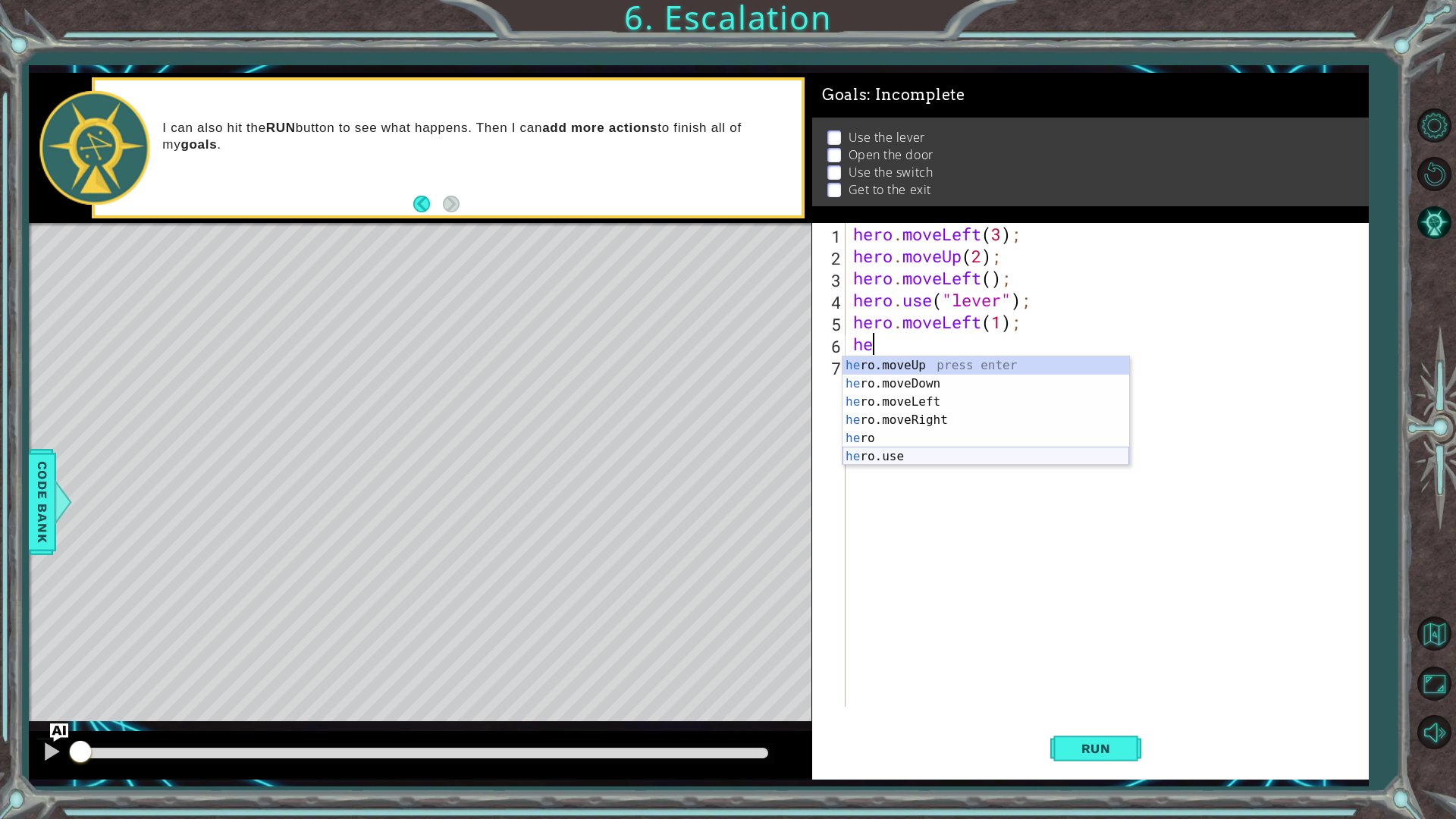
click at [884, 455] on div "he ro.moveUp press enter he ro.moveDown press enter he ro.moveLeft press enter …" at bounding box center [986, 429] width 287 height 145
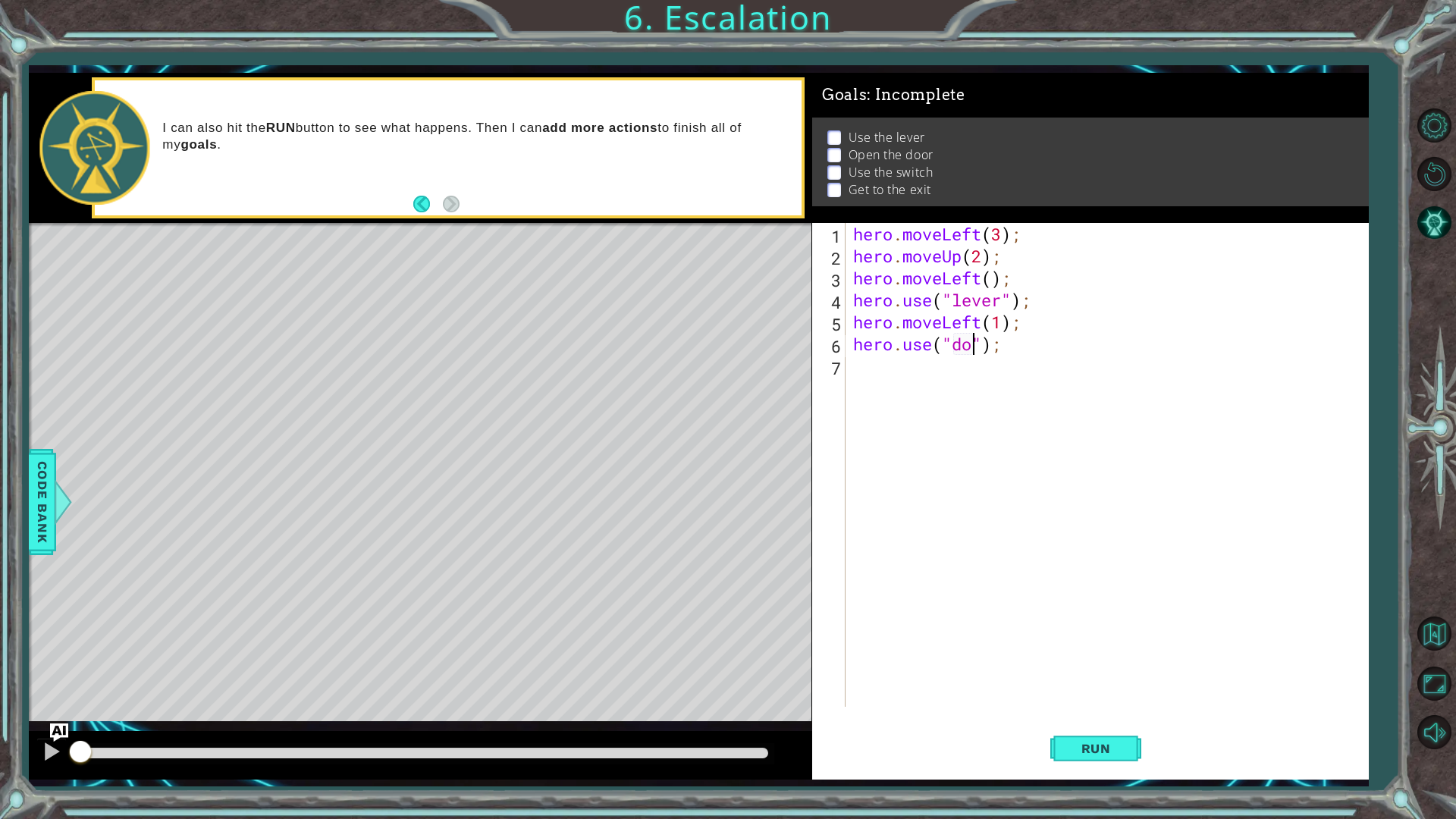
type textarea "hero.use("door");"
click at [866, 363] on div "hero . moveLeft ( 3 ) ; hero . moveUp ( 2 ) ; hero . moveLeft ( ) ; hero . use …" at bounding box center [1110, 487] width 520 height 528
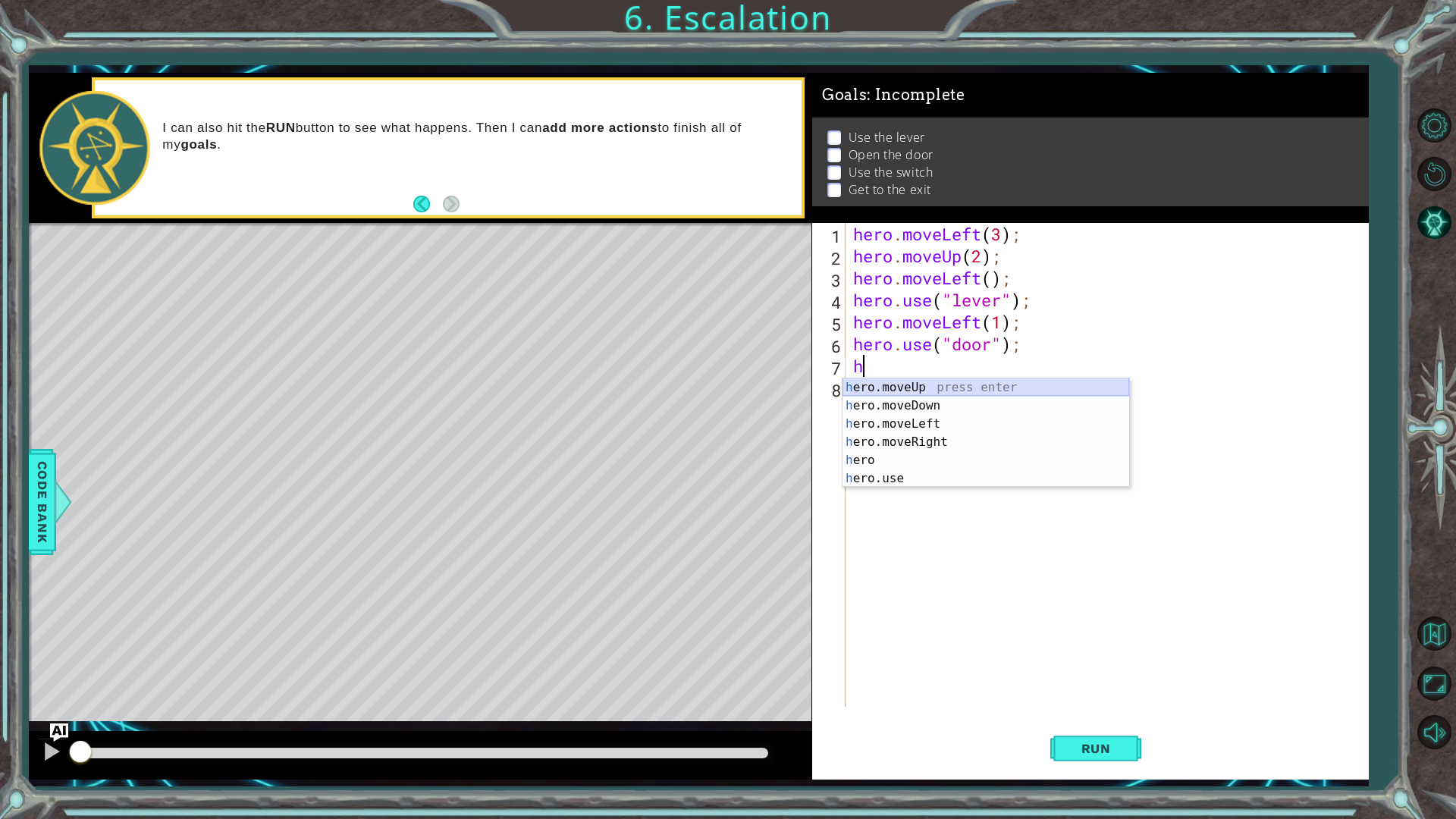
click at [891, 386] on div "h ero.moveUp press enter h ero.moveDown press enter h ero.moveLeft press enter …" at bounding box center [986, 450] width 287 height 145
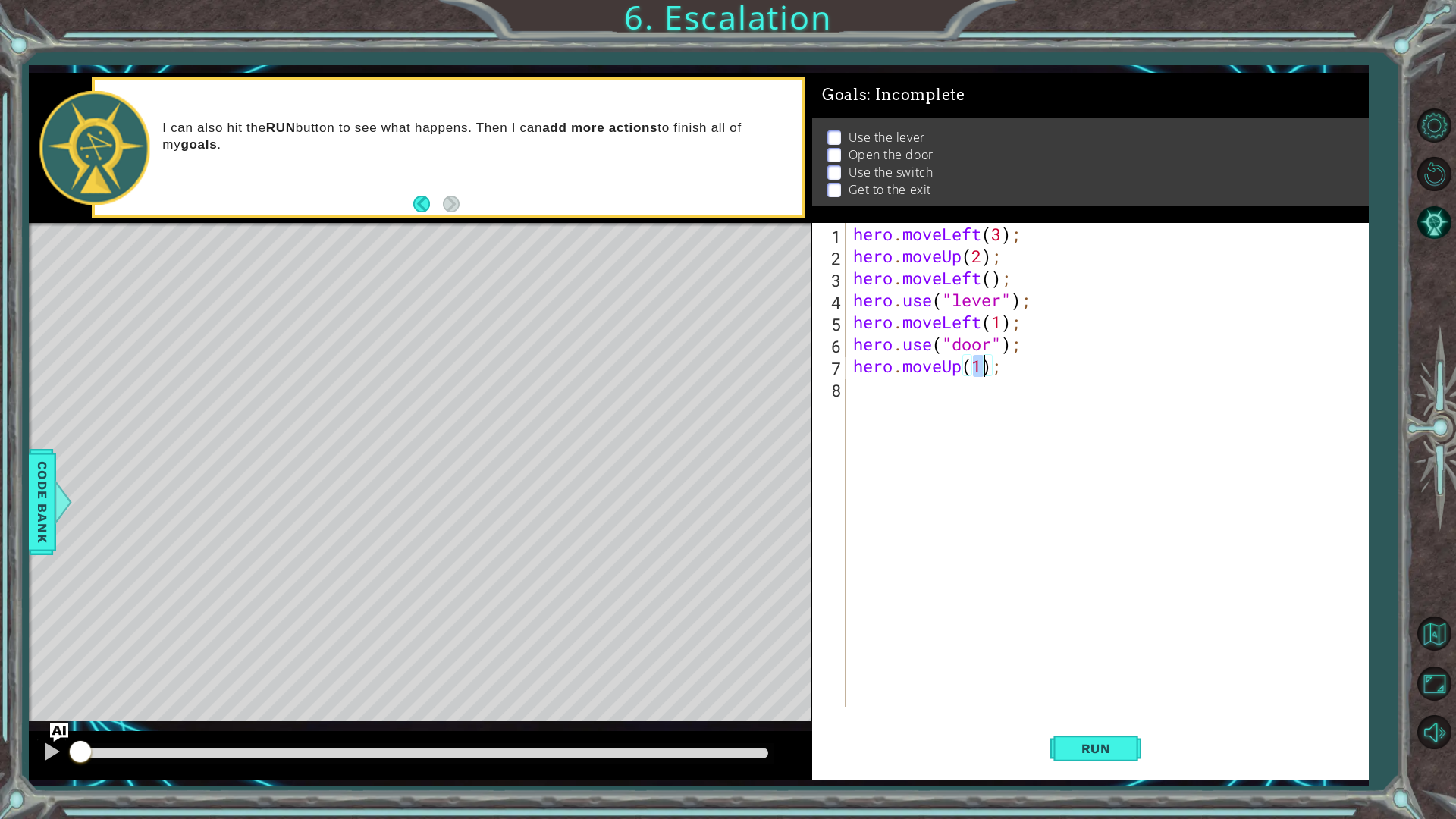
type textarea "hero.moveUp(2);"
click at [933, 398] on div "hero . moveLeft ( 3 ) ; hero . moveUp ( 2 ) ; hero . moveLeft ( ) ; hero . use …" at bounding box center [1110, 487] width 520 height 528
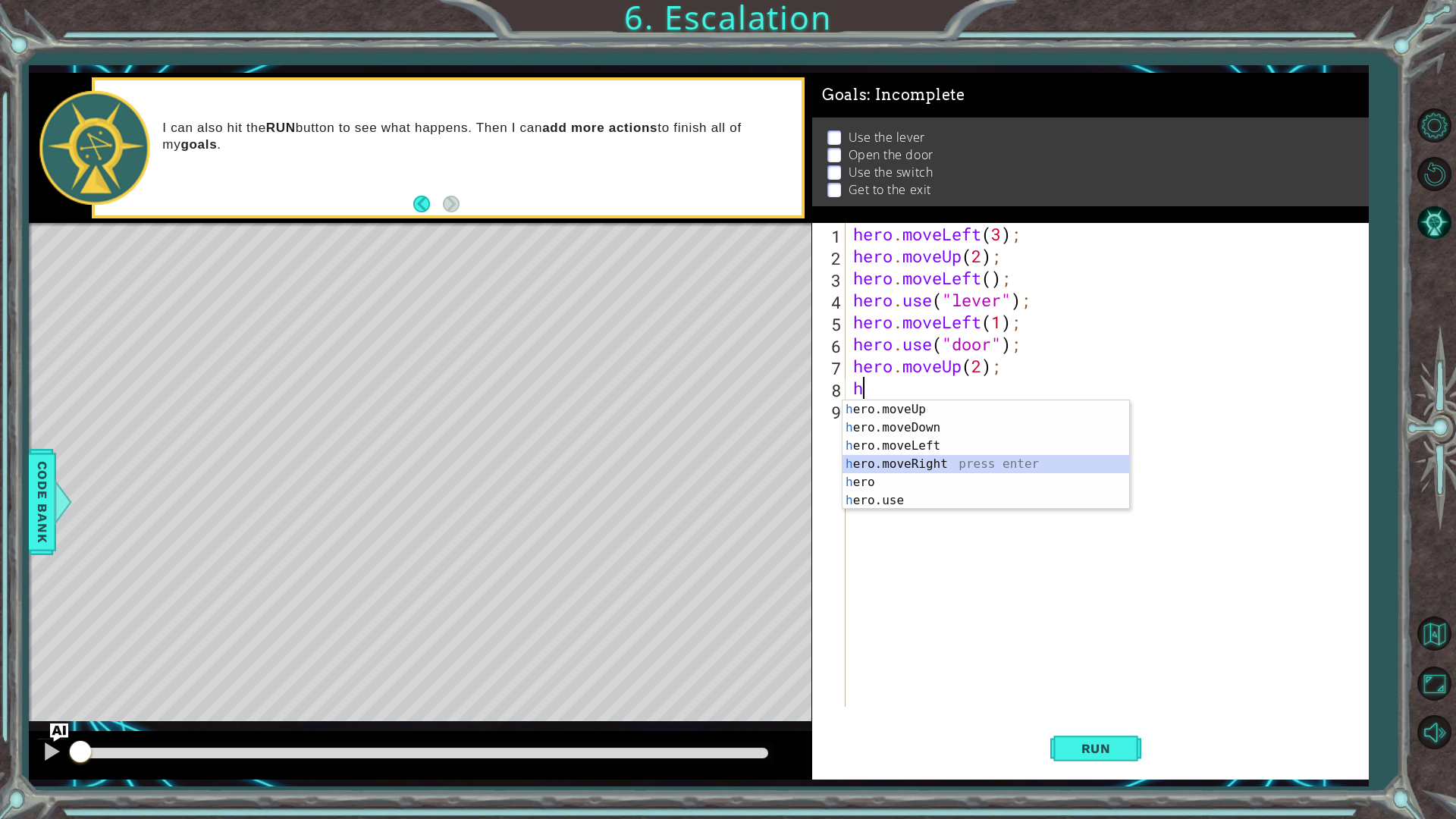
click at [907, 463] on div "h ero.moveUp press enter h ero.moveDown press enter h ero.moveLeft press enter …" at bounding box center [986, 472] width 287 height 145
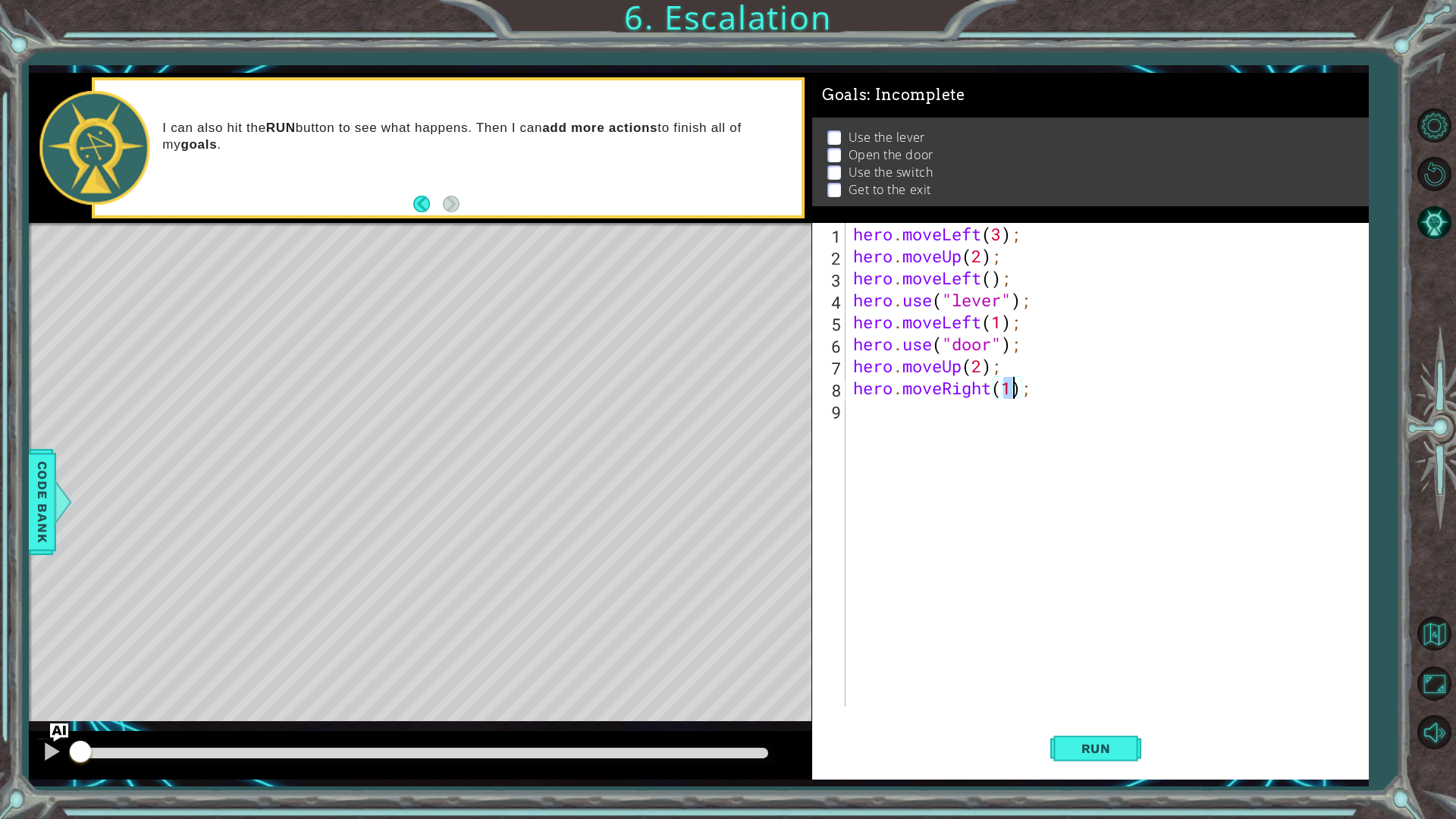
type textarea "hero.moveRight(2);"
click at [892, 410] on div "hero . moveLeft ( 3 ) ; hero . moveUp ( 2 ) ; hero . moveLeft ( ) ; hero . use …" at bounding box center [1110, 487] width 520 height 528
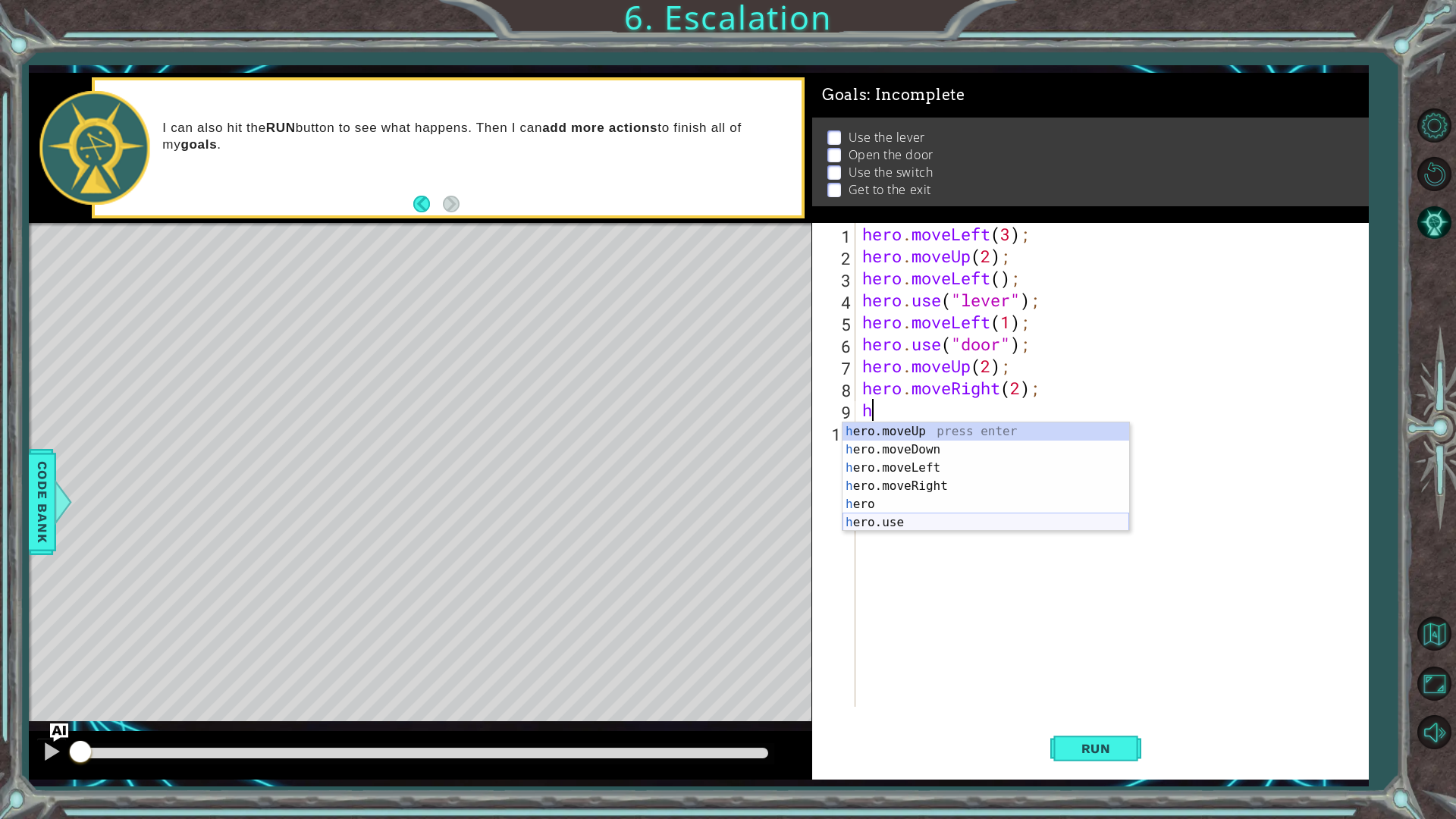
click at [877, 524] on div "h ero.moveUp press enter h ero.moveDown press enter h ero.moveLeft press enter …" at bounding box center [986, 495] width 287 height 145
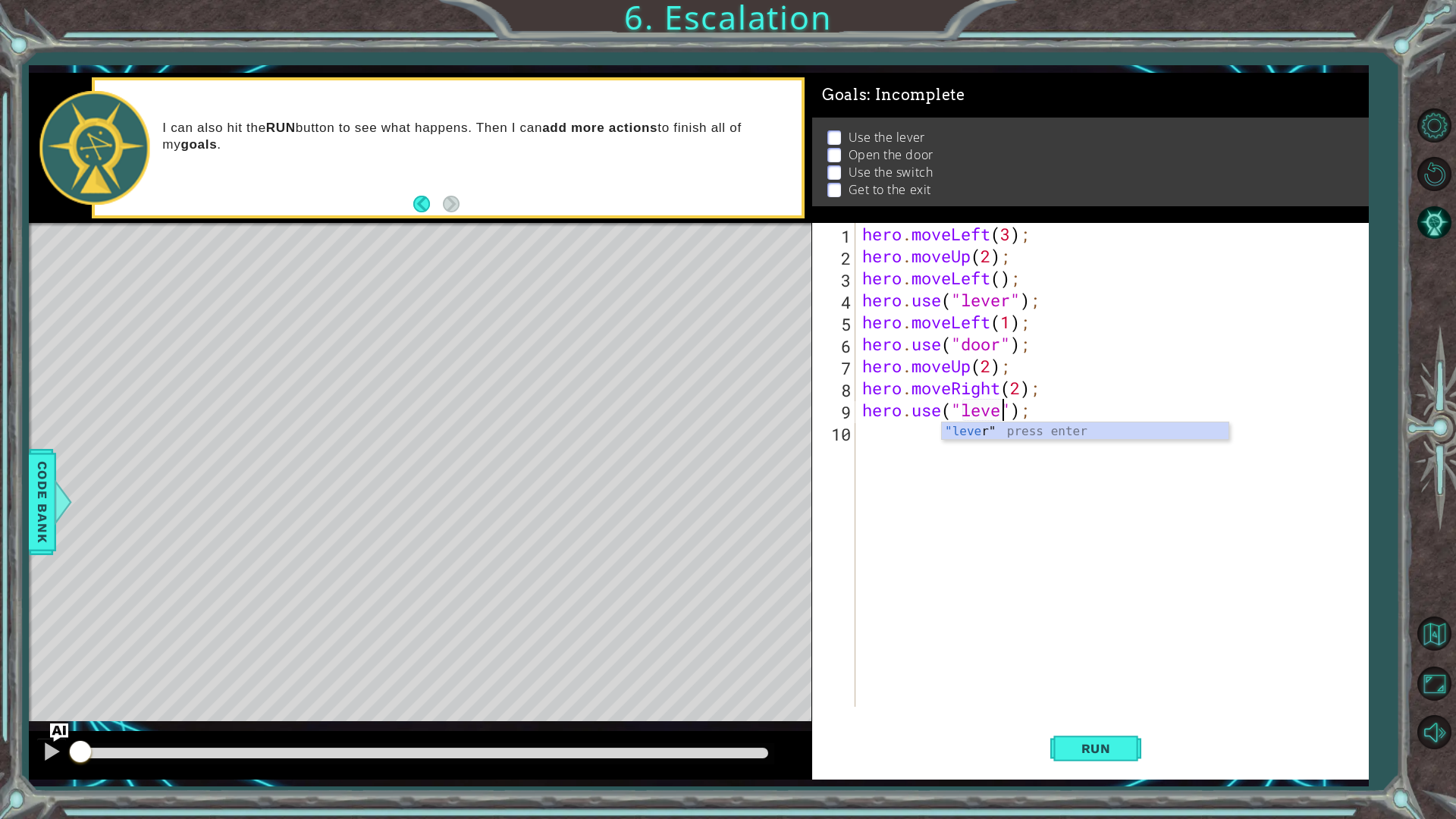
type textarea "hero.use("lever");"
click at [894, 442] on div "hero . moveLeft ( 3 ) ; hero . moveUp ( 2 ) ; hero . moveLeft ( ) ; hero . use …" at bounding box center [1114, 487] width 512 height 528
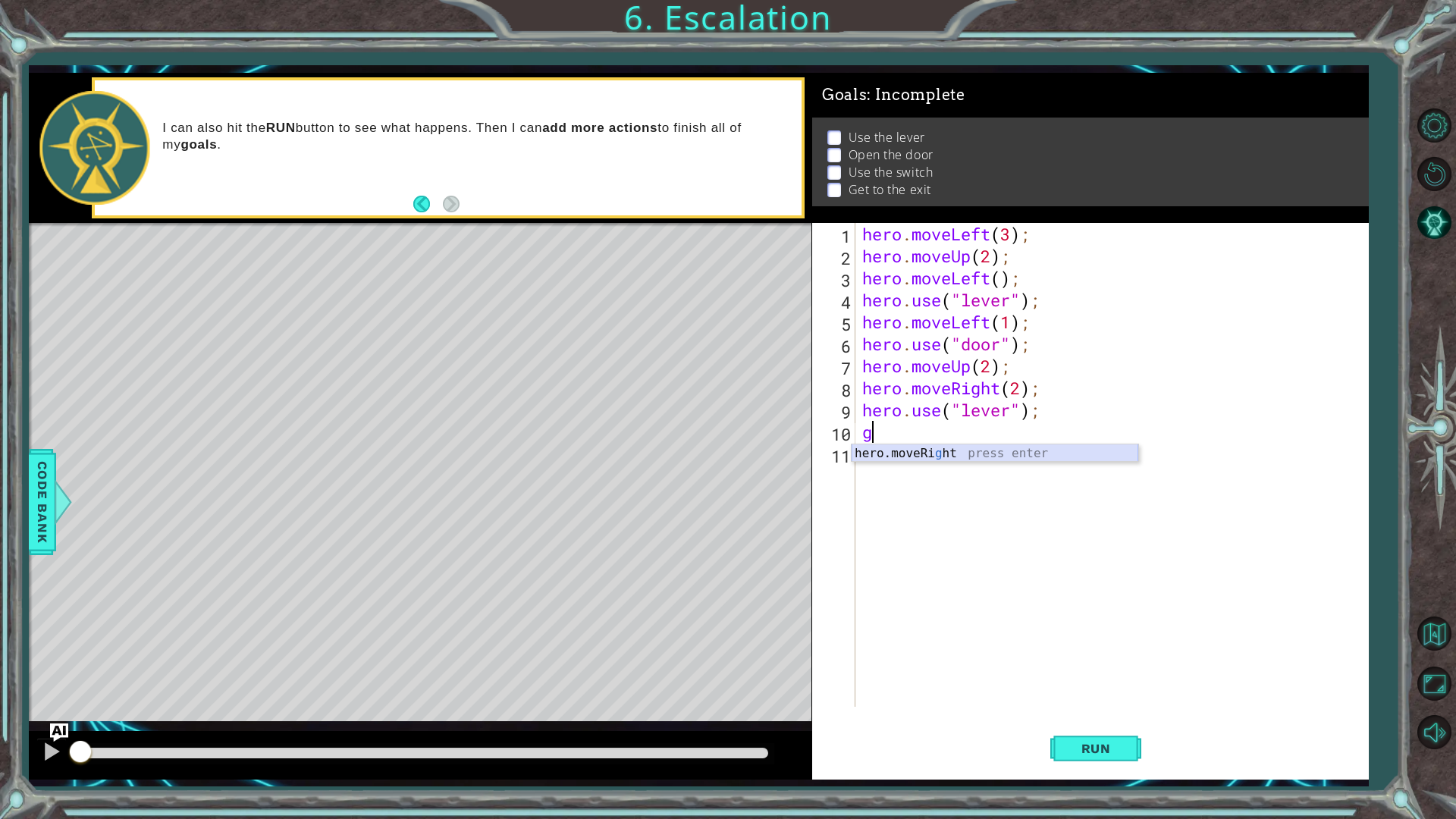
click at [932, 457] on div "hero.moveRi g ht press enter" at bounding box center [994, 471] width 287 height 54
click at [1010, 322] on div "hero . moveLeft ( 3 ) ; hero . moveUp ( 2 ) ; hero . moveLeft ( ) ; hero . use …" at bounding box center [1114, 487] width 512 height 528
click at [1095, 690] on span "Run" at bounding box center [1095, 749] width 60 height 15
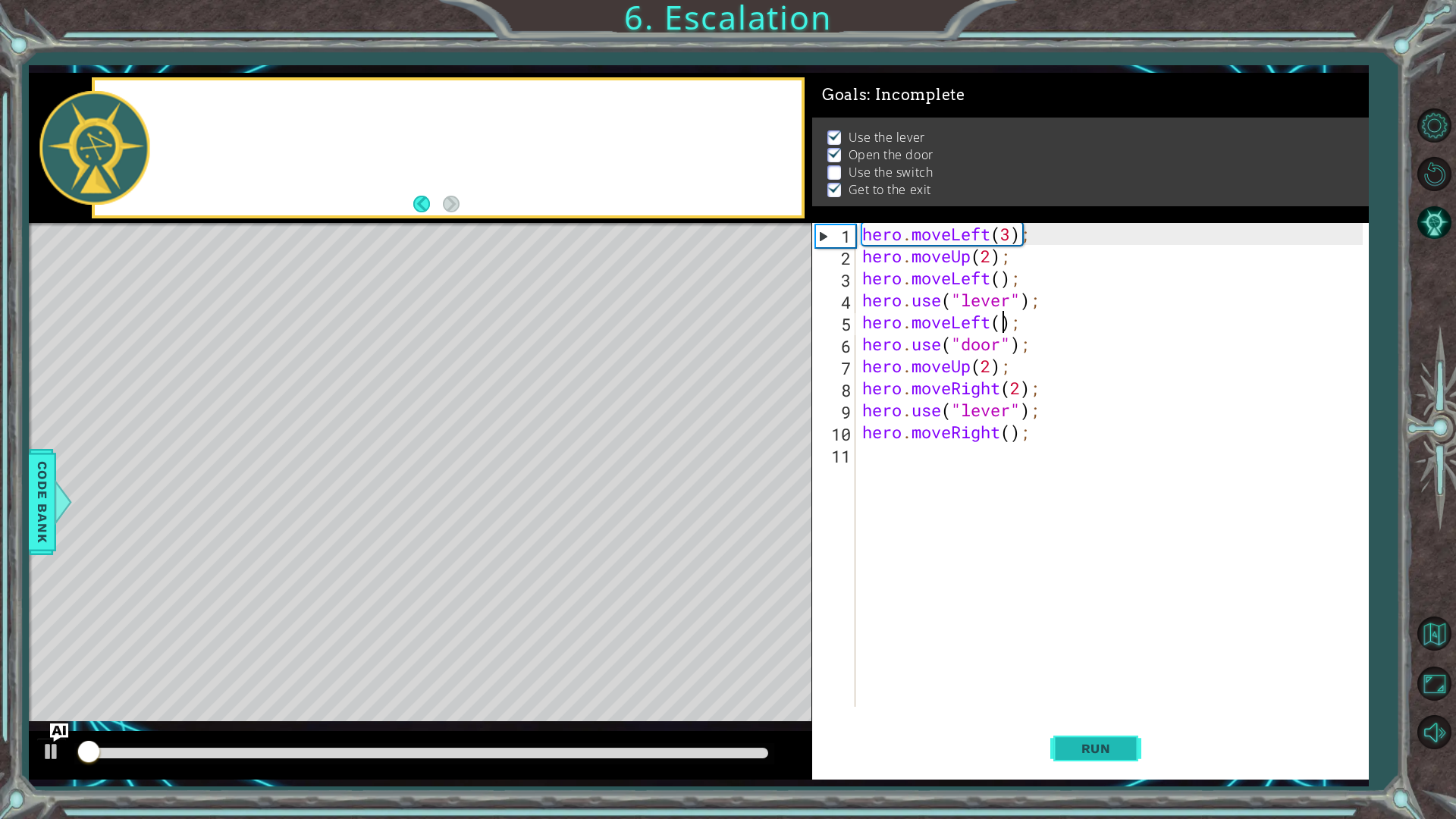
scroll to position [1, 0]
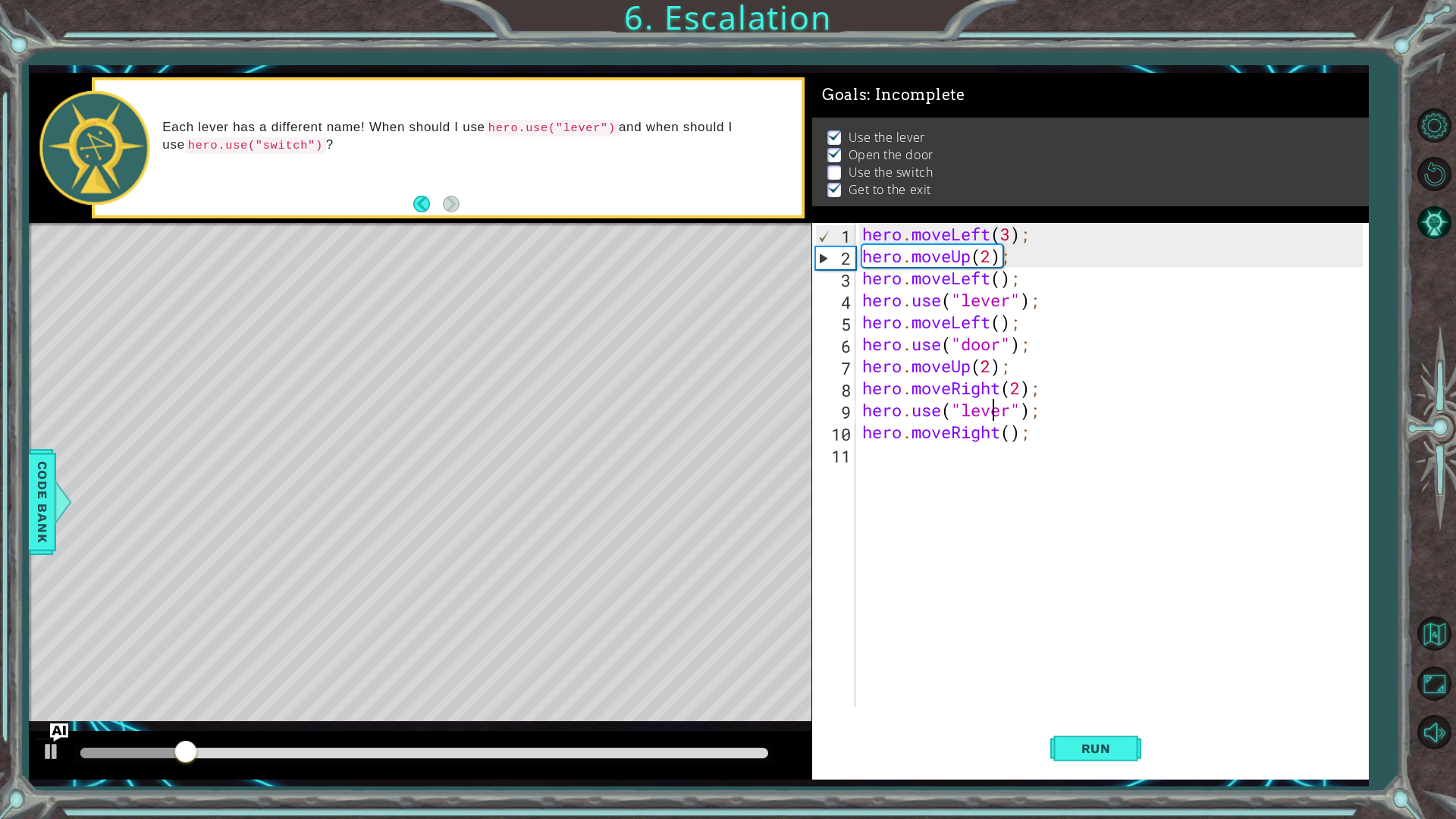
click at [988, 410] on div "hero . moveLeft ( 3 ) ; hero . moveUp ( 2 ) ; hero . moveLeft ( ) ; hero . use …" at bounding box center [1114, 487] width 512 height 528
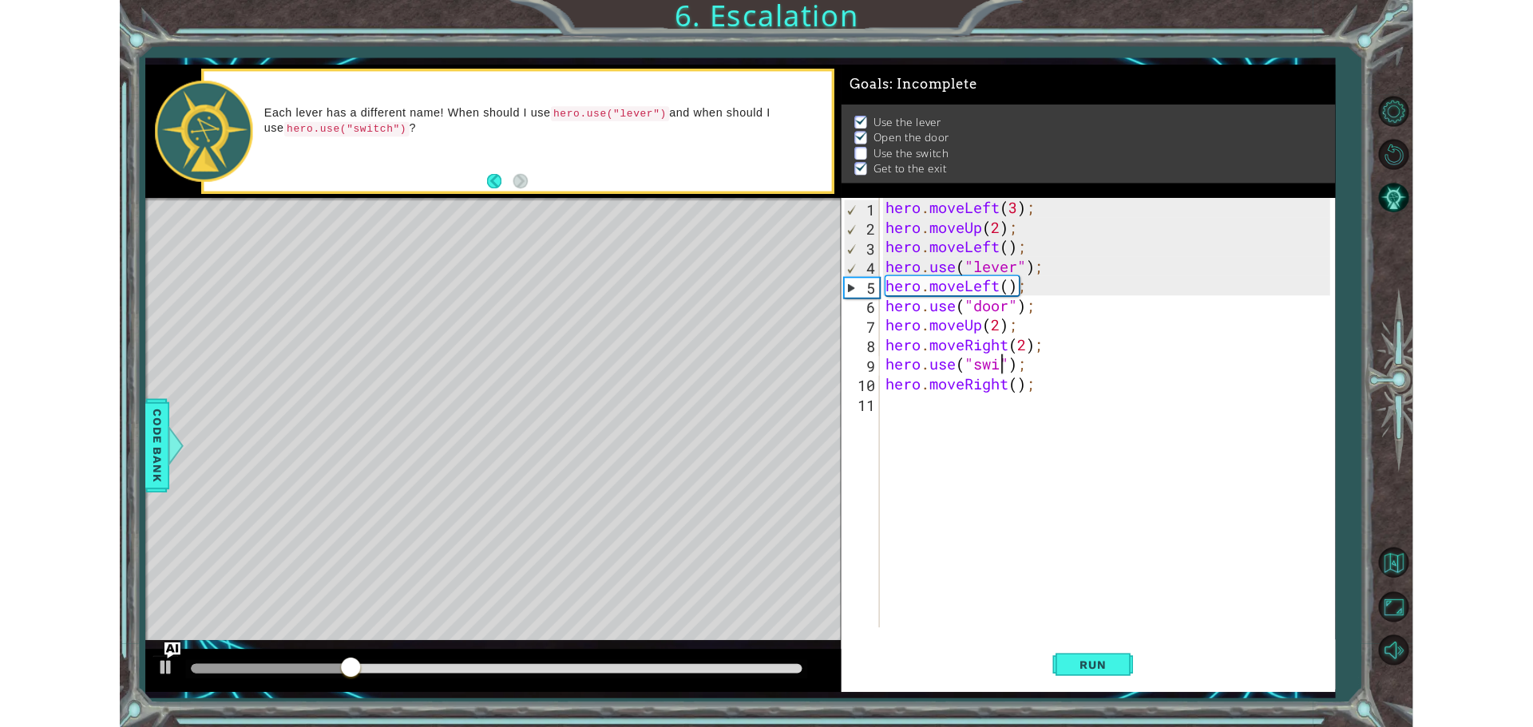
scroll to position [0, 7]
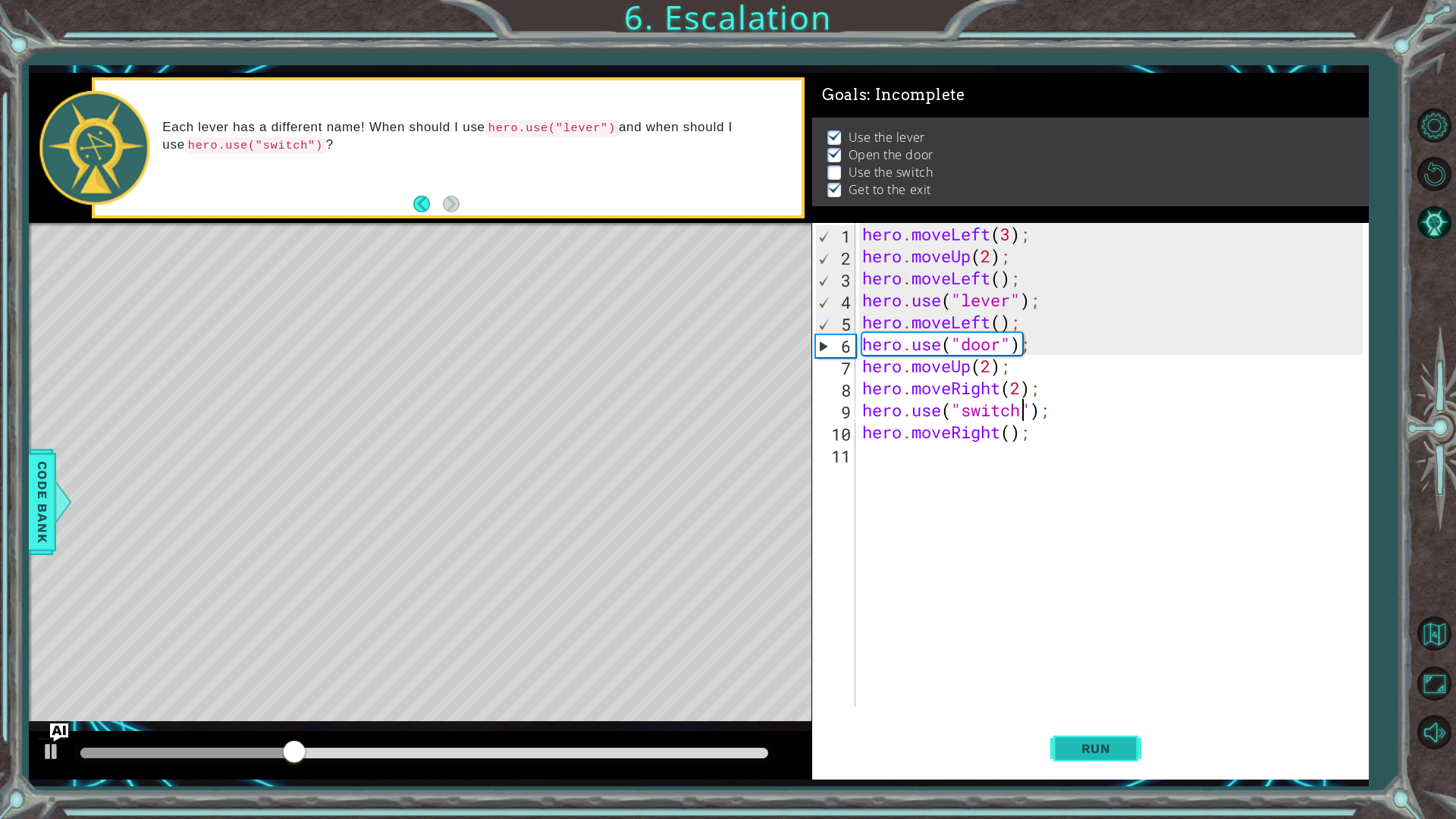
type textarea "hero.use("switch");"
click at [1114, 690] on button "Run" at bounding box center [1096, 748] width 91 height 55
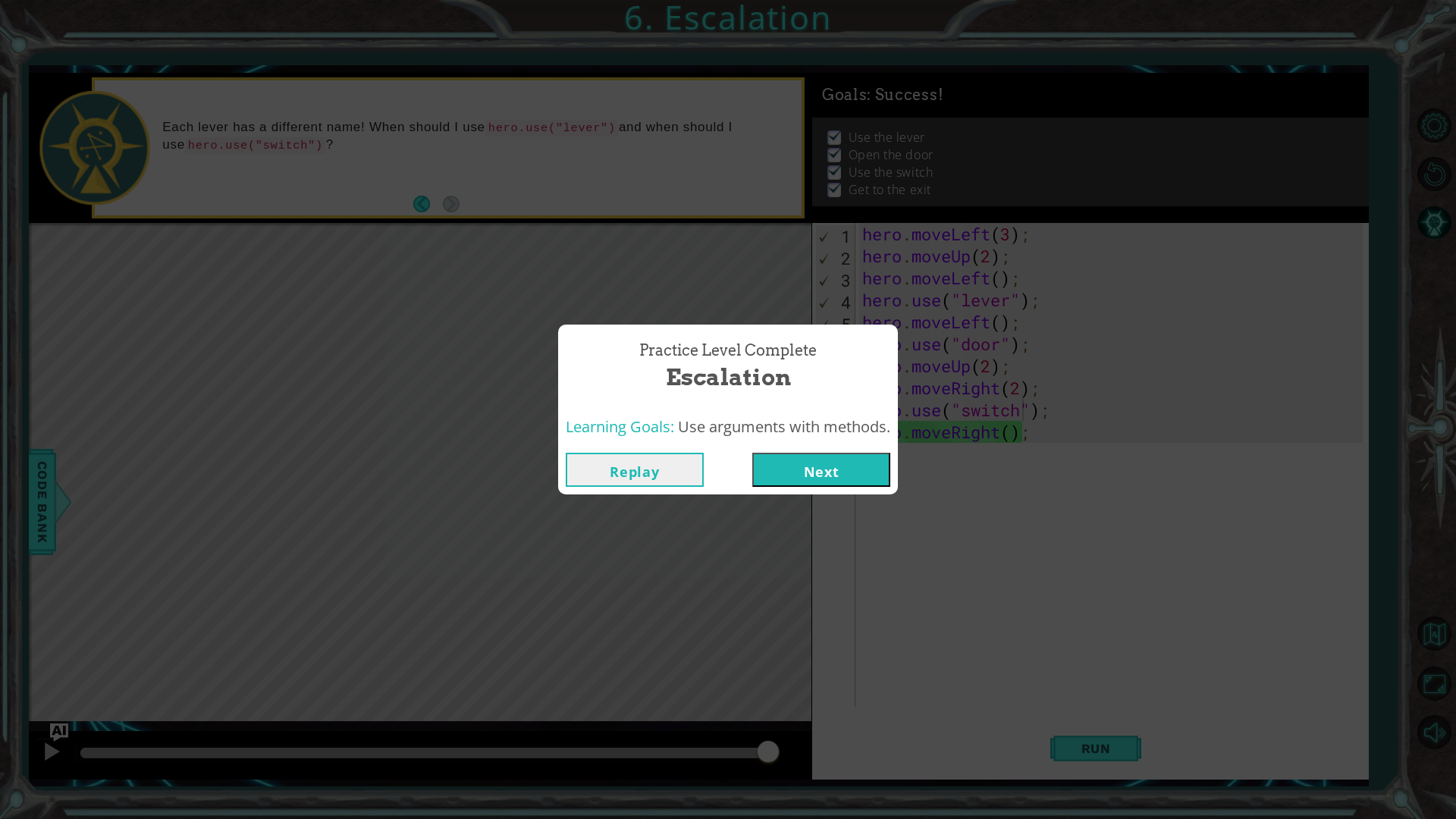
click at [855, 479] on button "Next" at bounding box center [821, 470] width 138 height 34
